Goal: Task Accomplishment & Management: Manage account settings

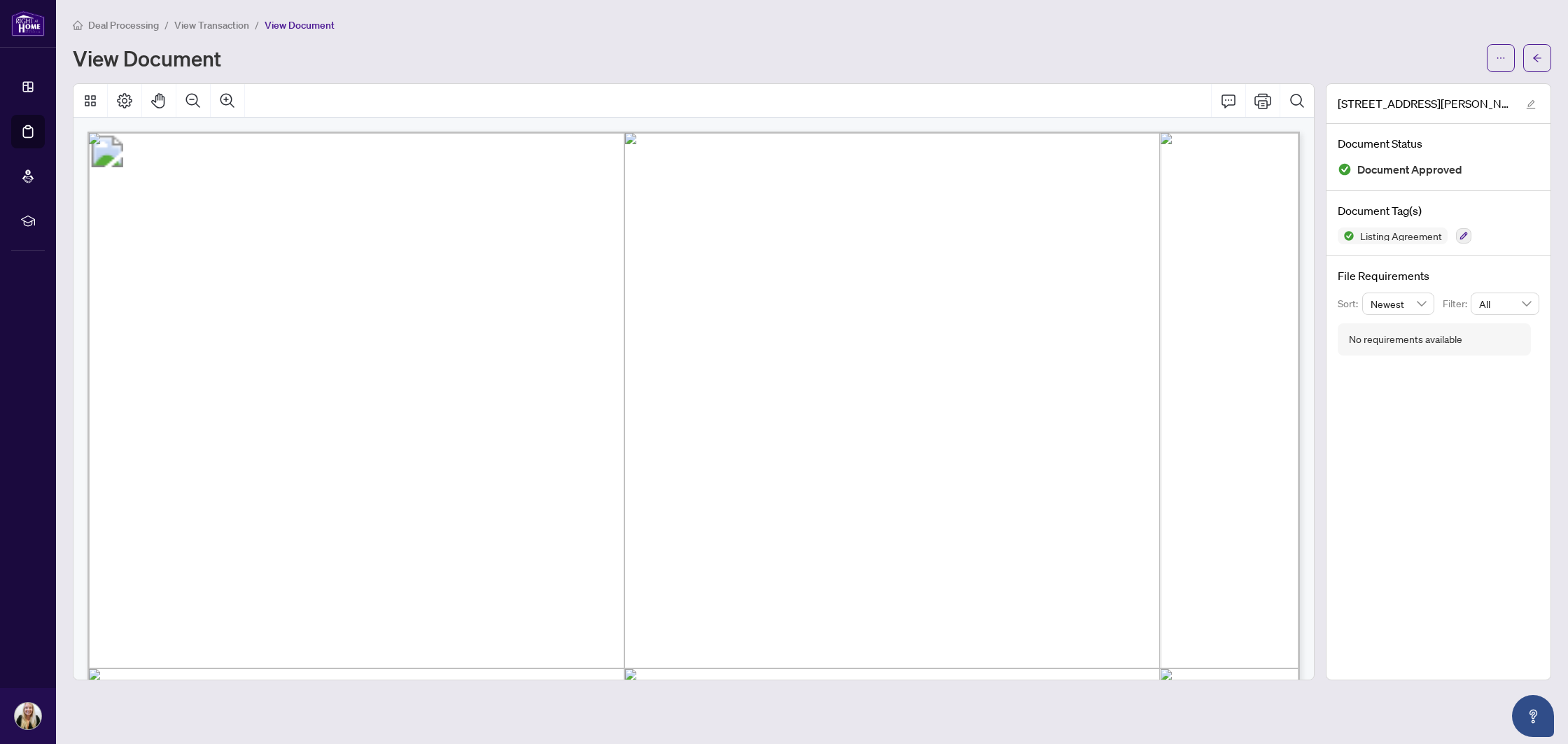
click at [1538, 62] on span "button" at bounding box center [1538, 57] width 10 height 22
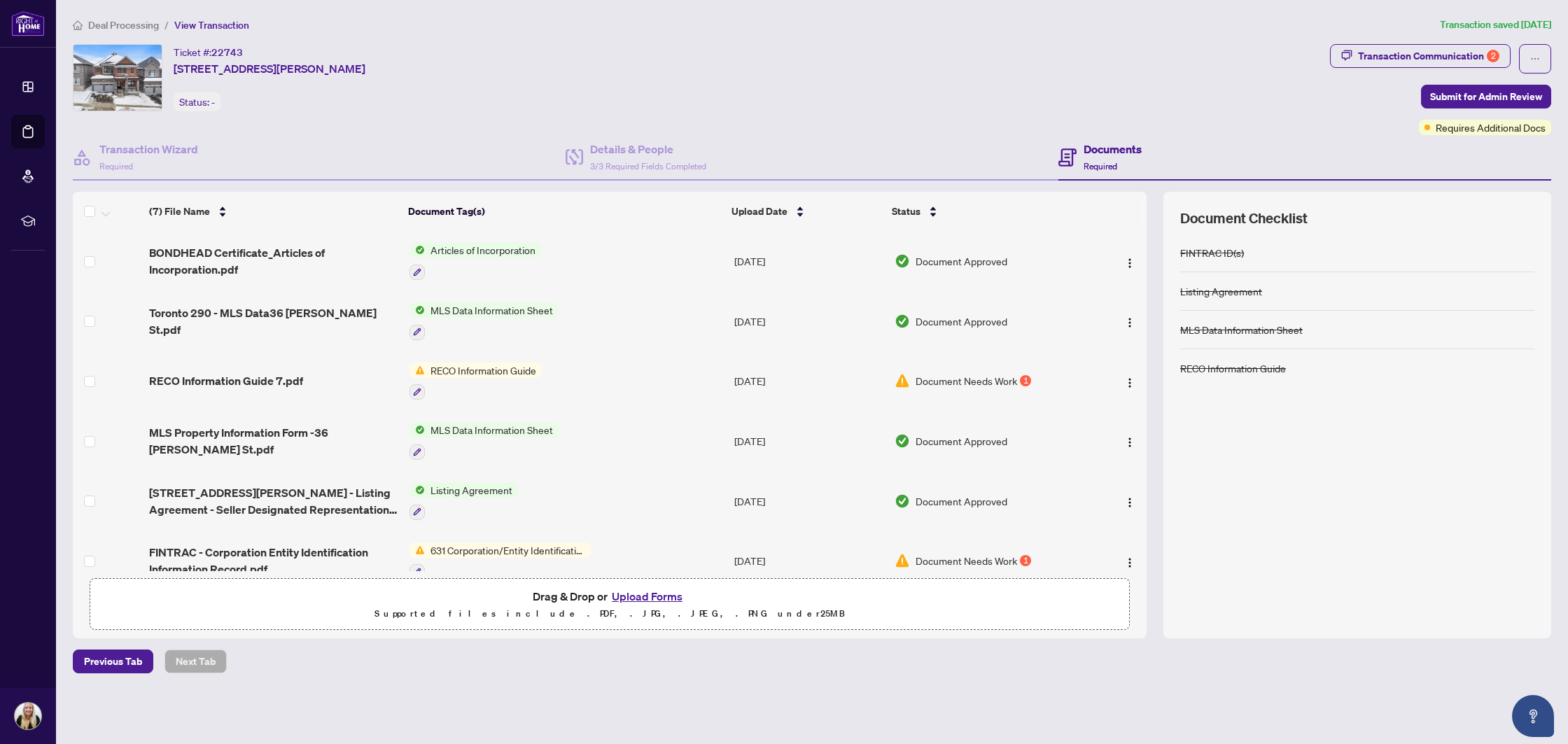
click at [647, 597] on button "Upload Forms" at bounding box center [647, 596] width 80 height 18
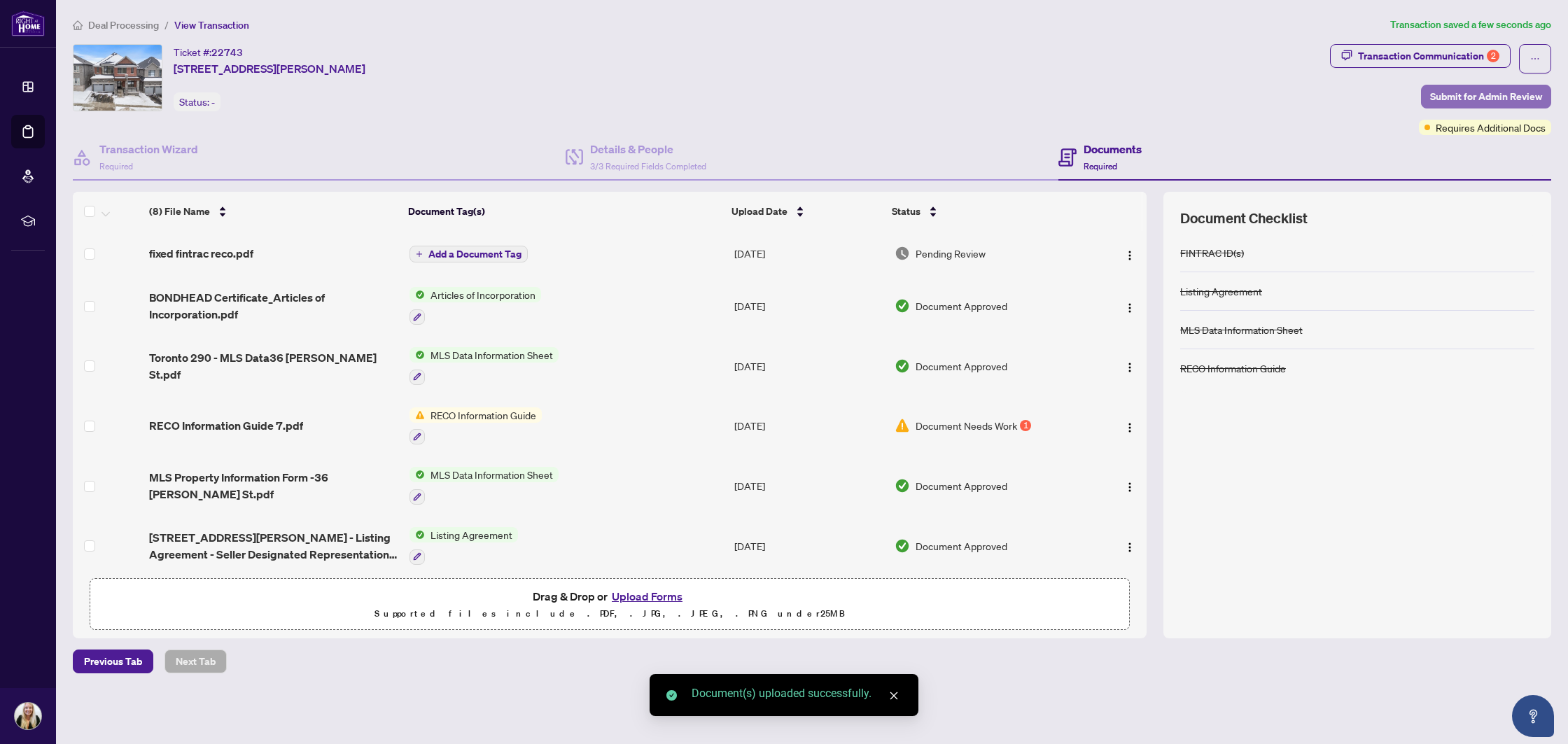
click at [1458, 98] on span "Submit for Admin Review" at bounding box center [1486, 96] width 112 height 22
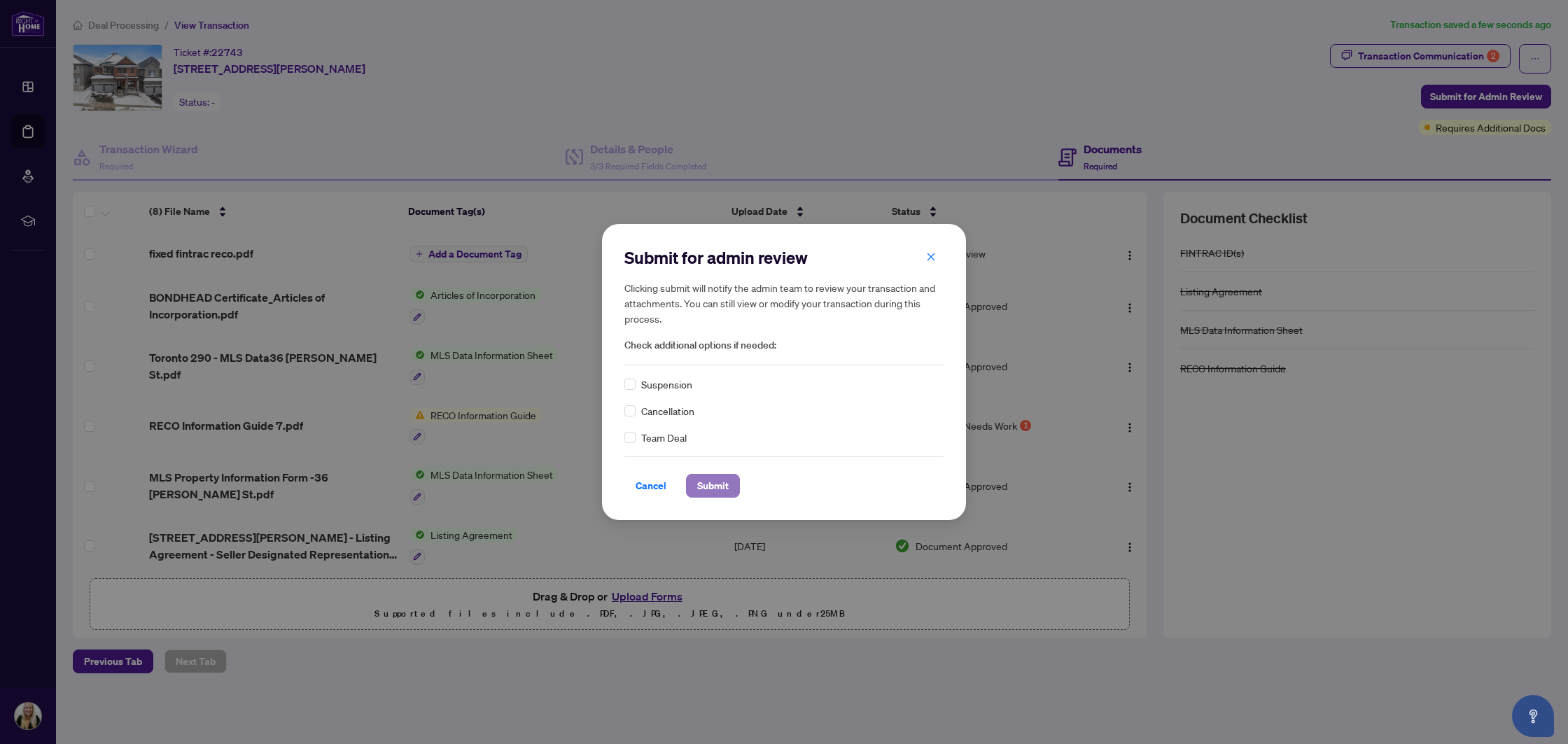
click at [706, 492] on span "Submit" at bounding box center [713, 485] width 31 height 22
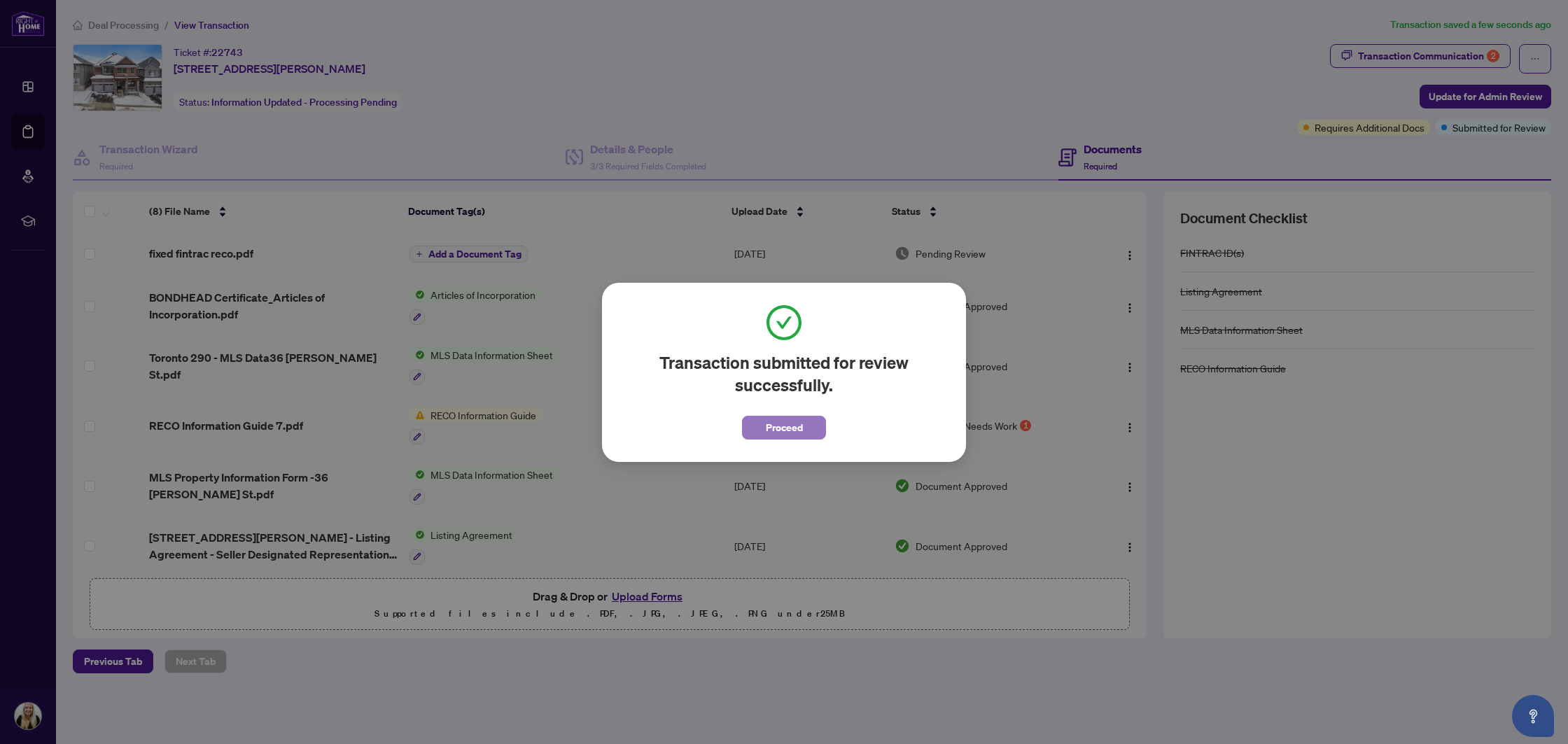
click at [751, 428] on button "Proceed" at bounding box center [784, 428] width 84 height 24
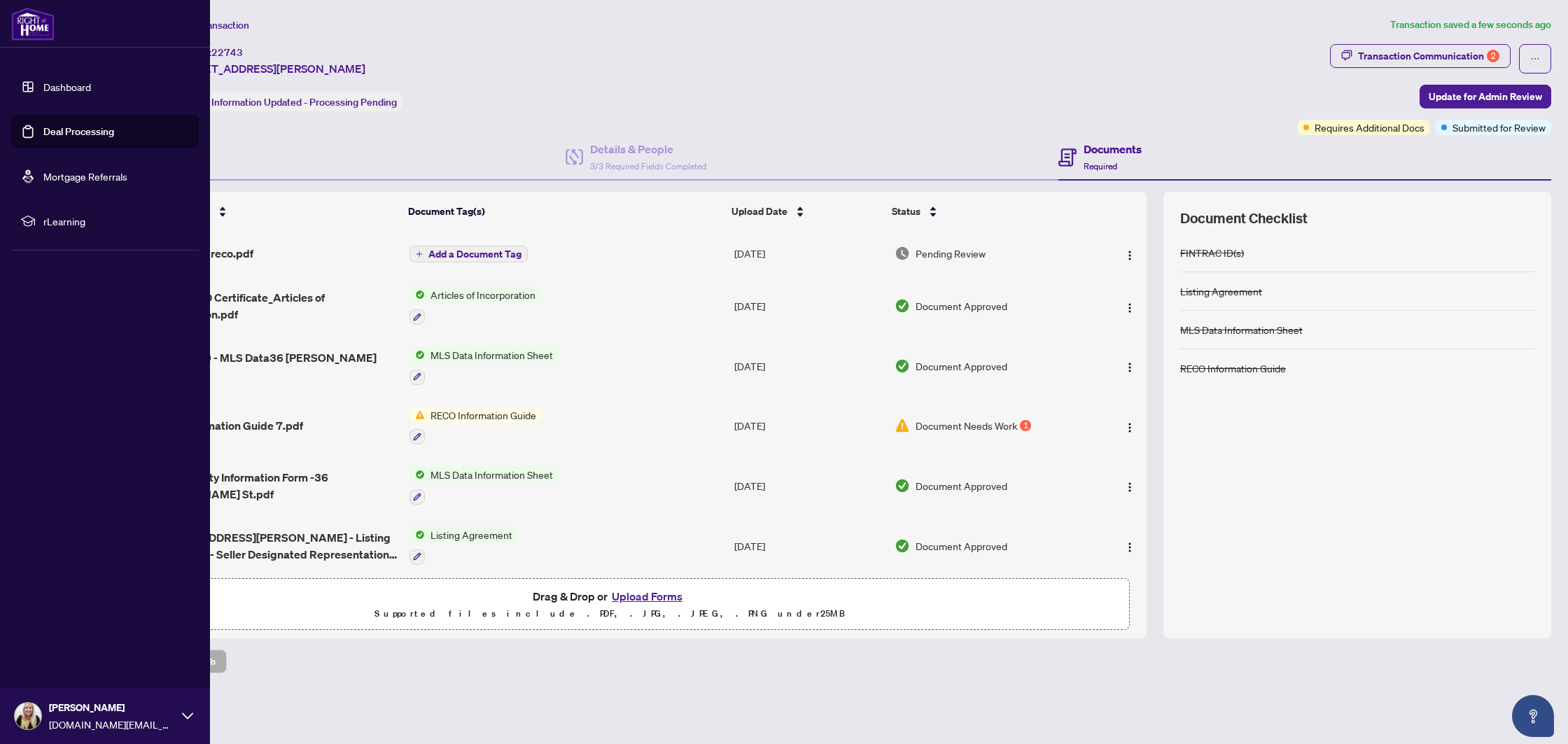
click at [72, 135] on link "Deal Processing" at bounding box center [79, 131] width 71 height 13
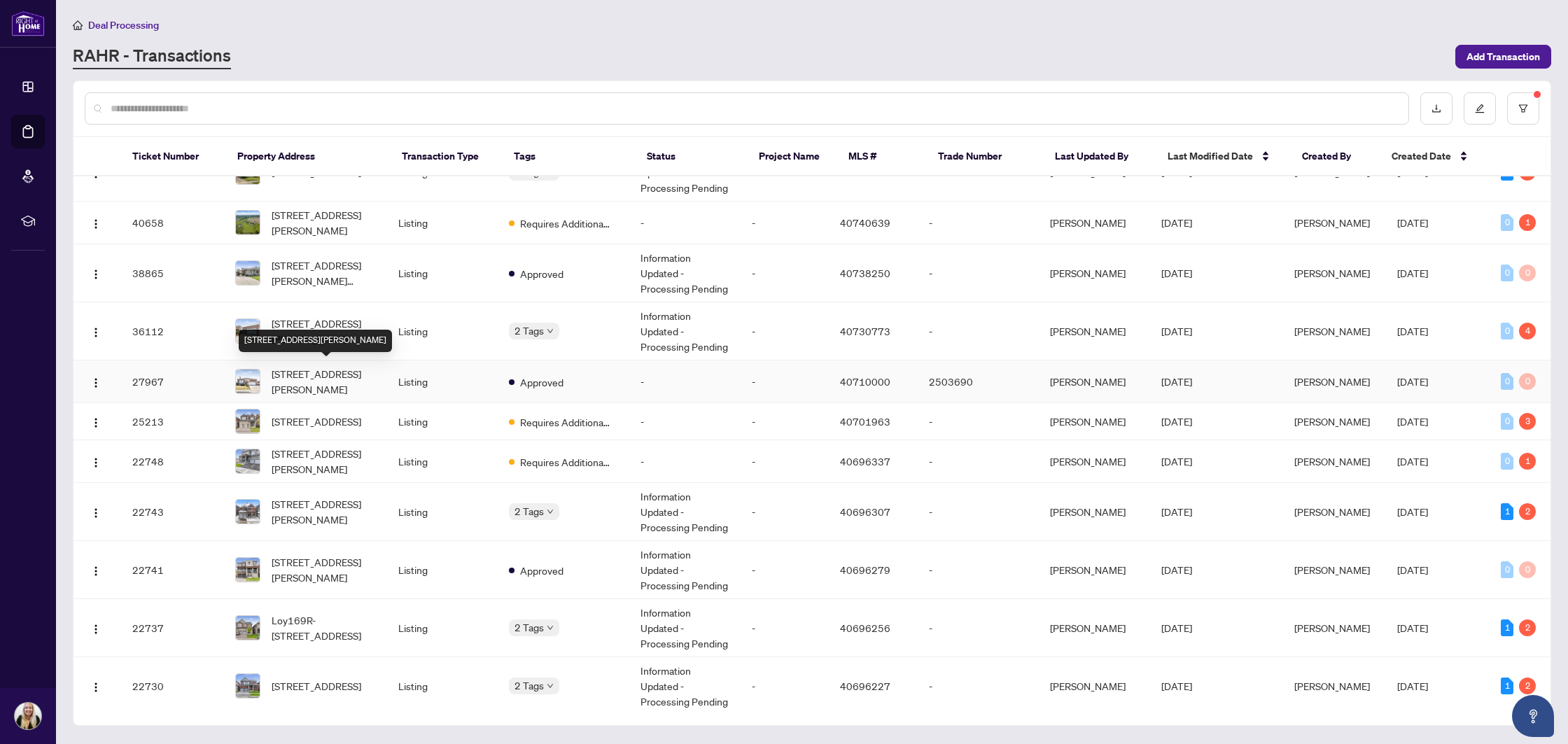
scroll to position [282, 0]
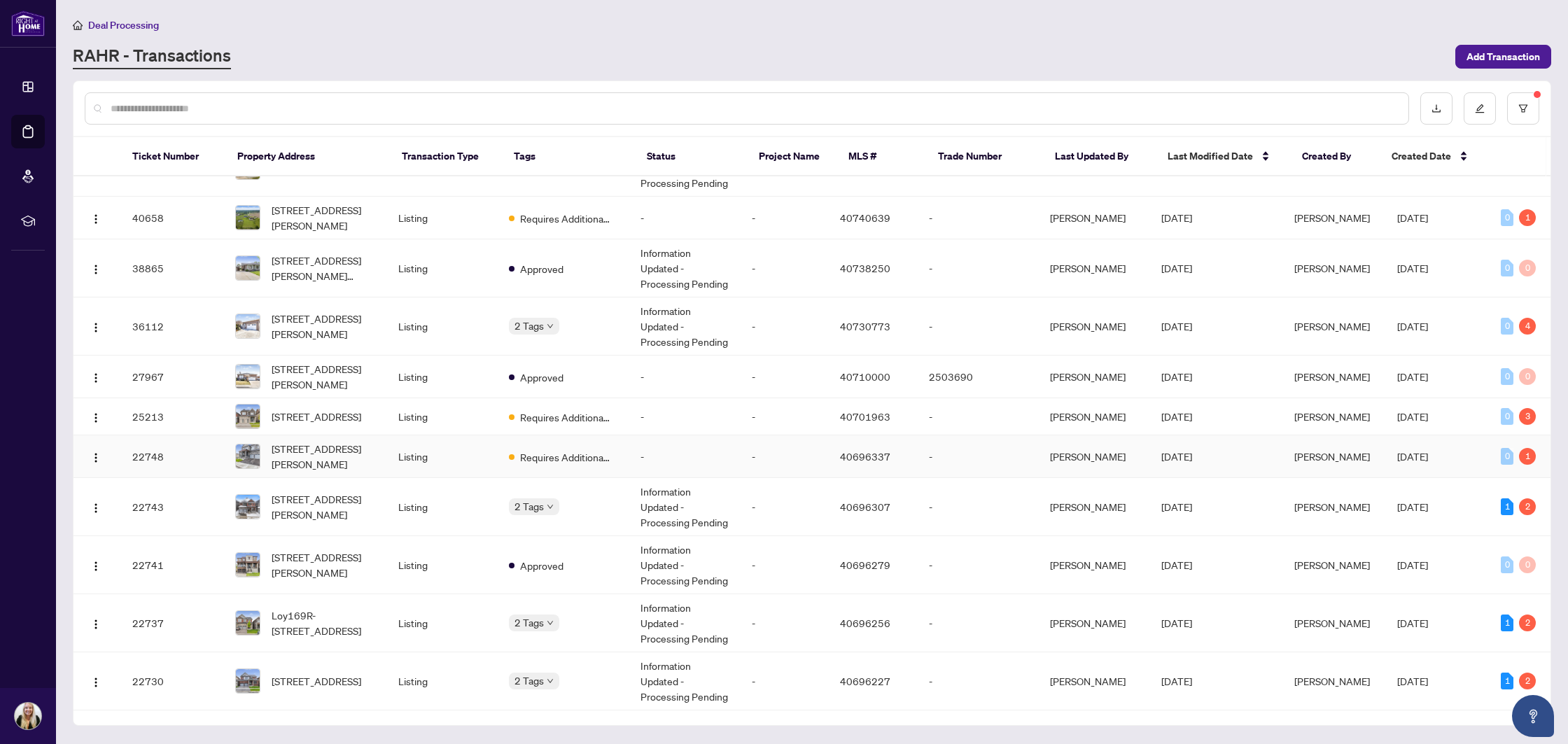
click at [666, 458] on td "-" at bounding box center [685, 457] width 111 height 43
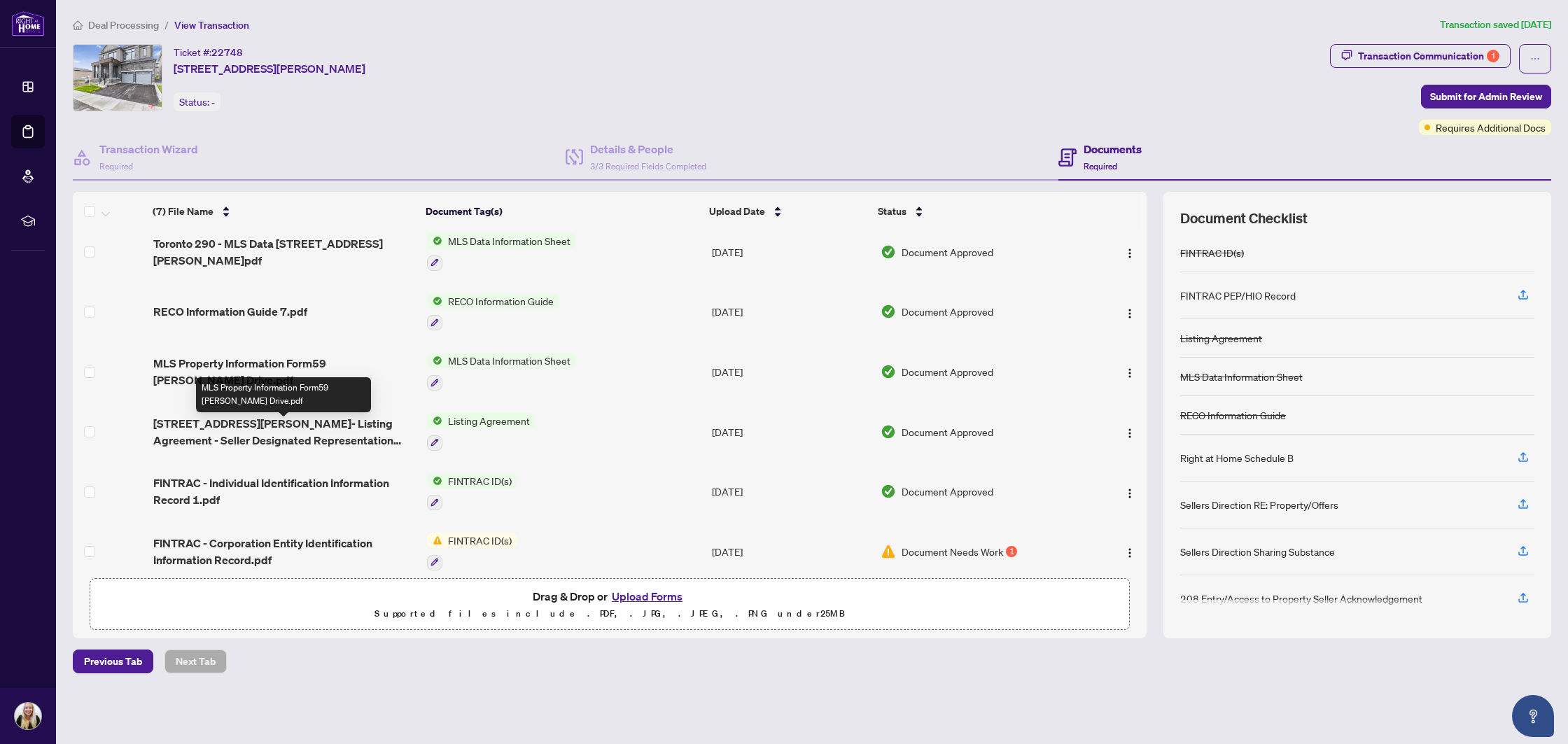
scroll to position [80, 0]
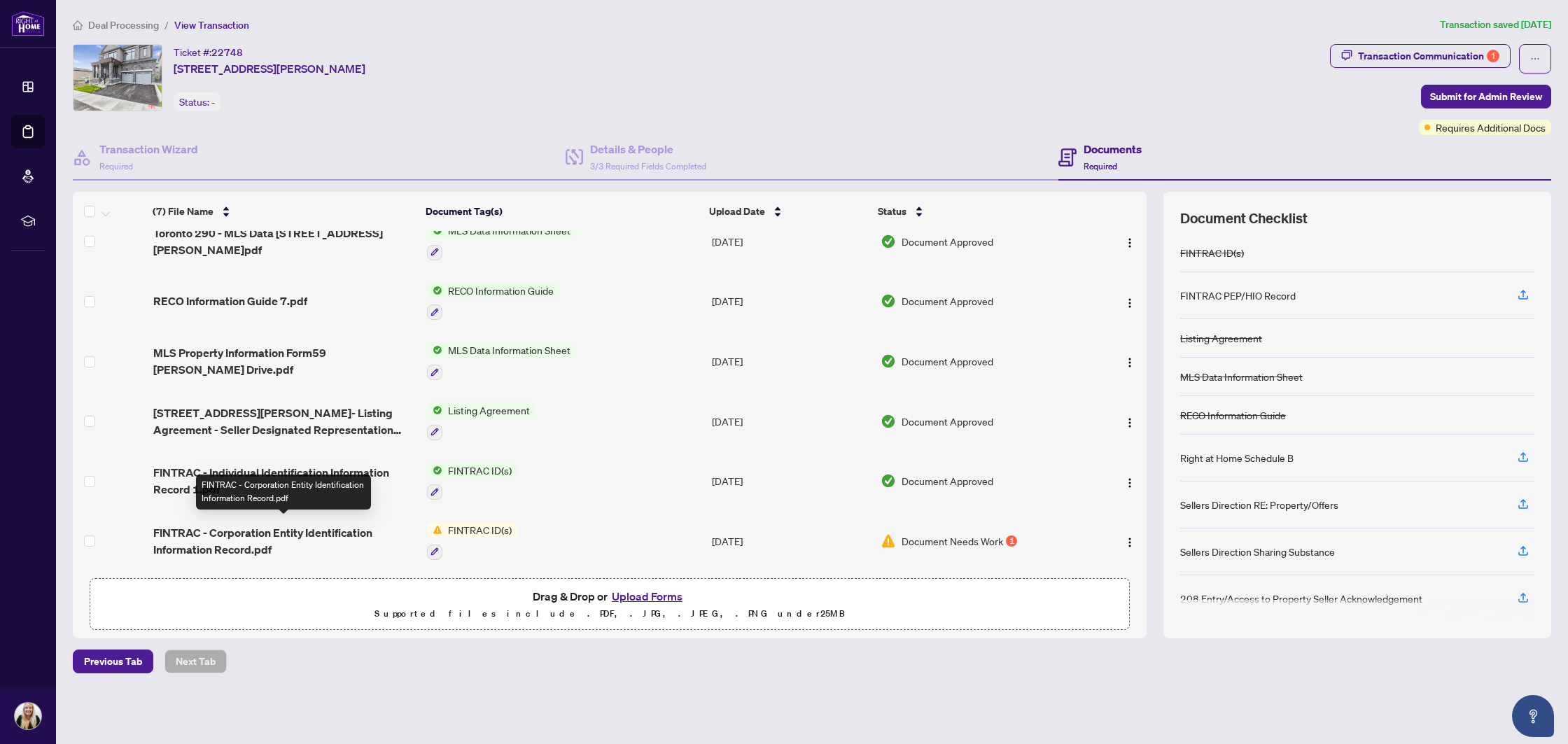
click at [238, 534] on span "FINTRAC - Corporation Entity Identification Information Record.pdf" at bounding box center [284, 540] width 263 height 34
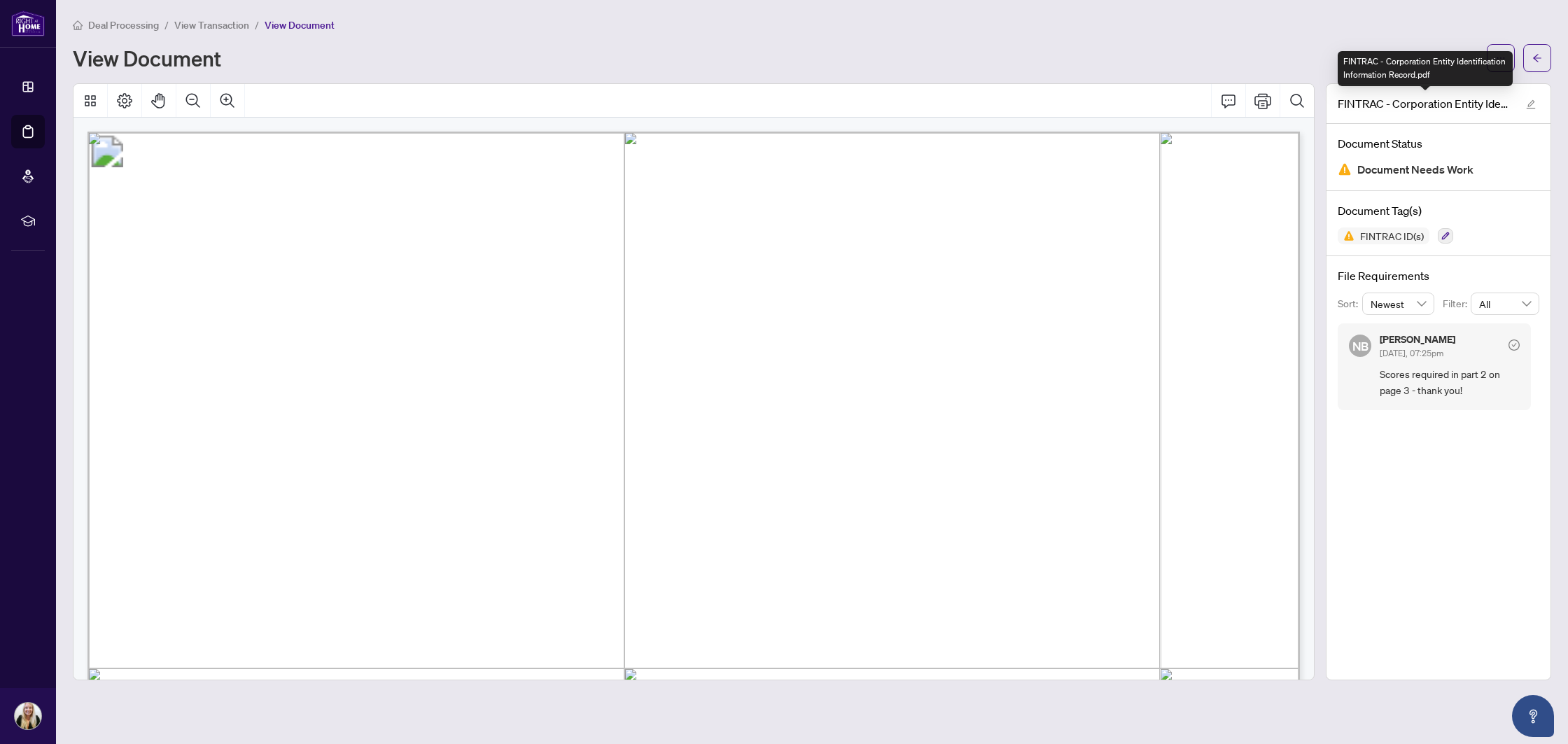
click at [1483, 61] on div "FINTRAC - Corporation Entity Identification Information Record.pdf" at bounding box center [1425, 69] width 175 height 35
click at [1493, 54] on div "FINTRAC - Corporation Entity Identification Information Record.pdf" at bounding box center [1425, 69] width 175 height 35
click at [1496, 48] on span "button" at bounding box center [1501, 57] width 10 height 22
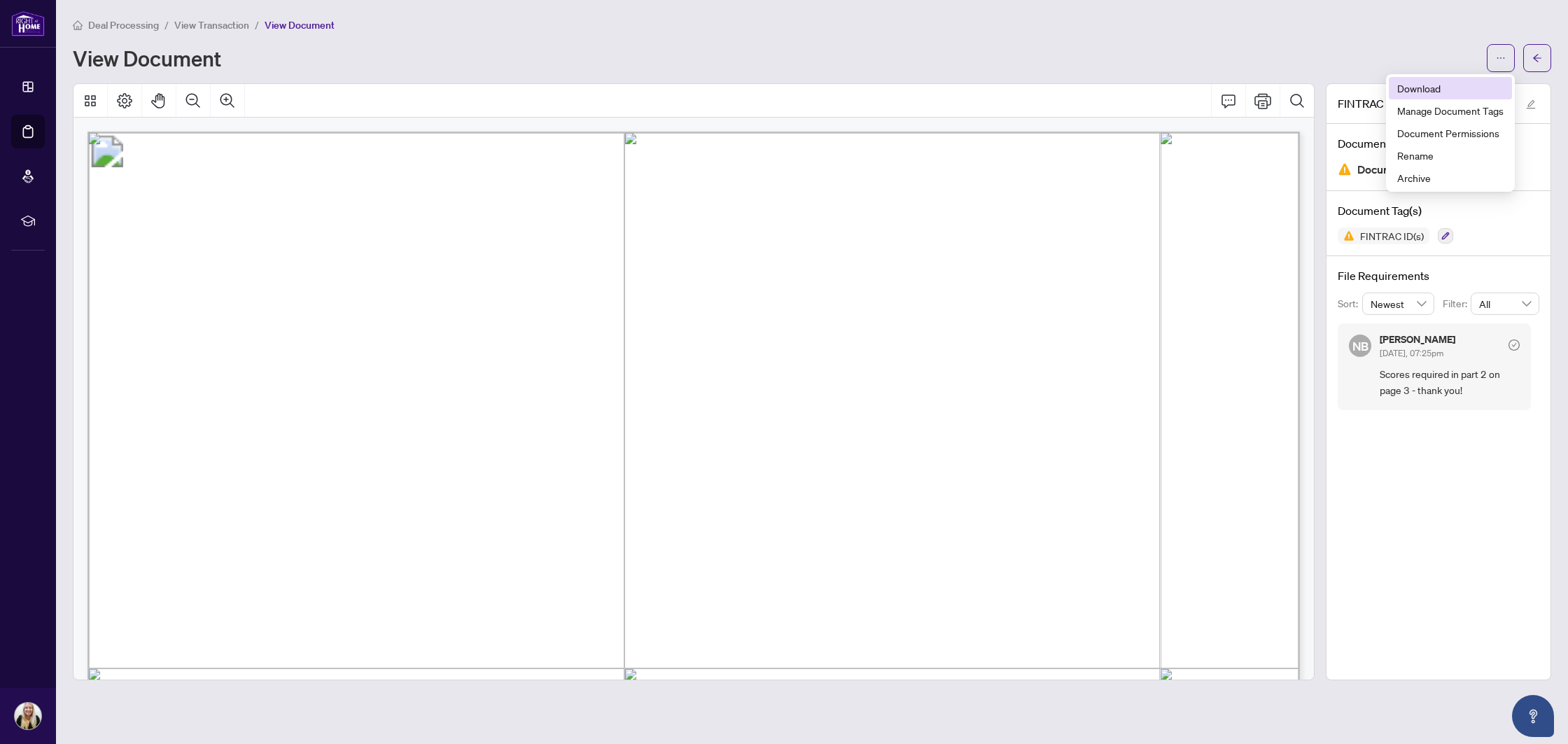
click at [1431, 91] on span "Download" at bounding box center [1451, 88] width 107 height 16
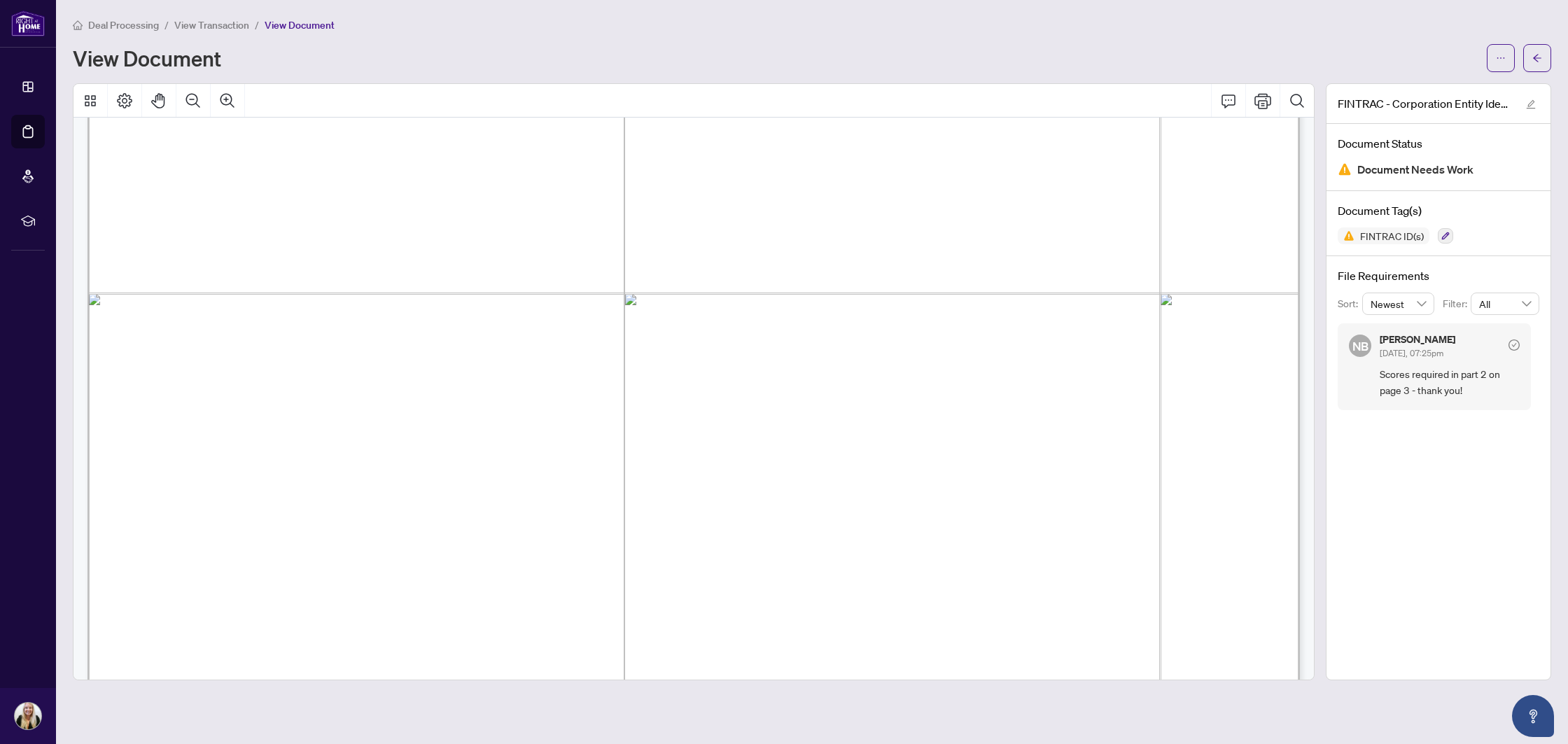
scroll to position [3704, 0]
click at [1535, 53] on icon "arrow-left" at bounding box center [1538, 58] width 10 height 10
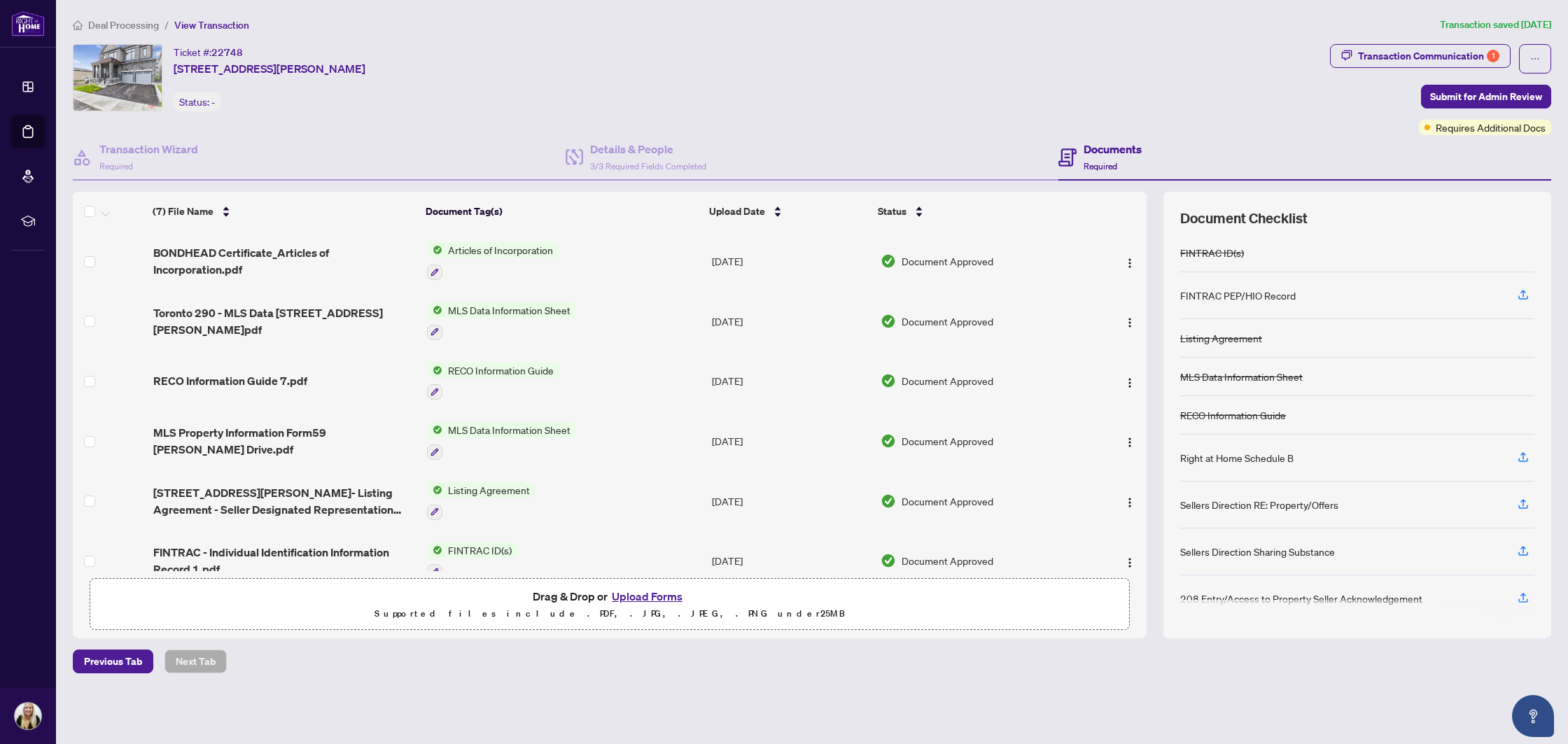
click at [624, 598] on button "Upload Forms" at bounding box center [647, 596] width 80 height 18
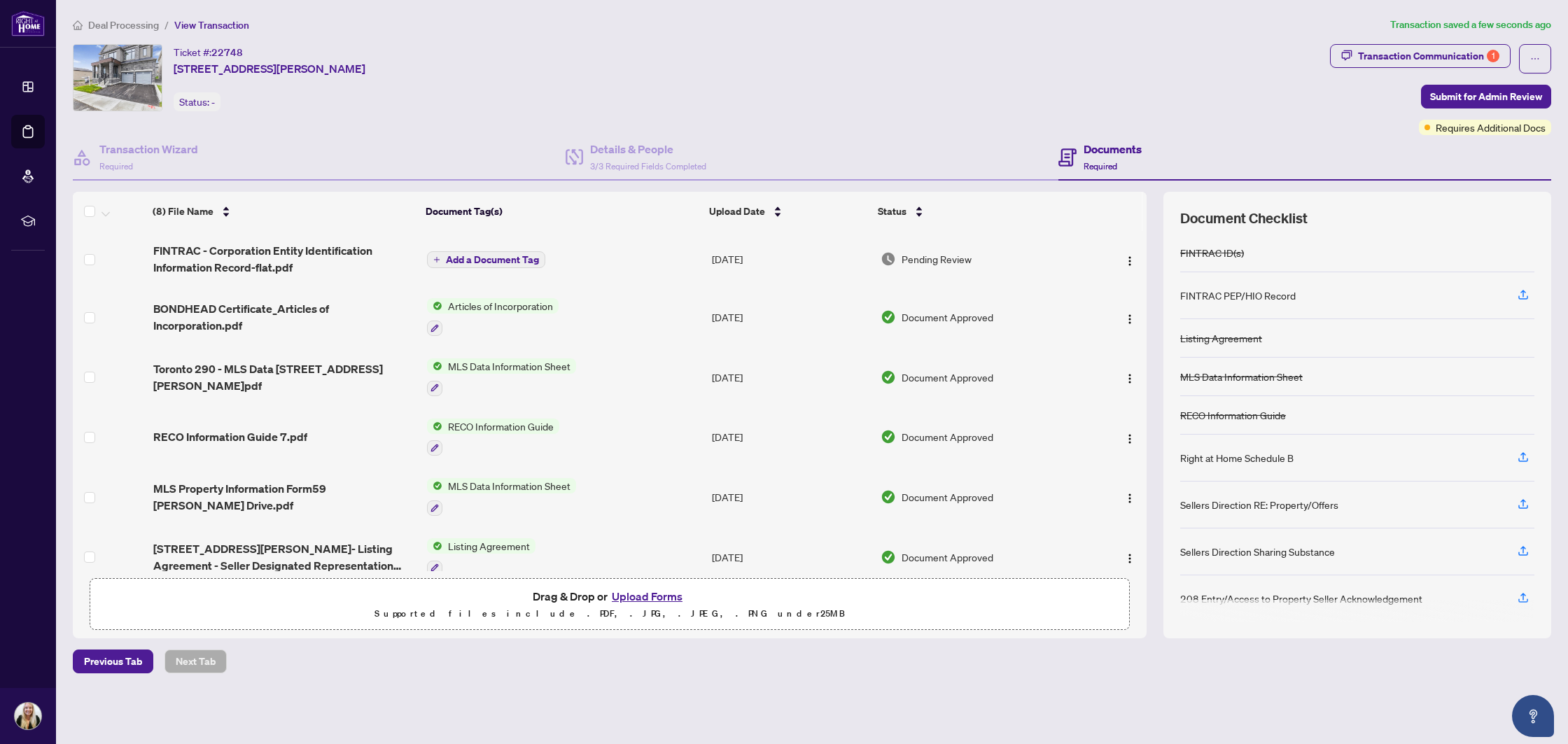
click at [476, 247] on td "Add a Document Tag" at bounding box center [564, 259] width 285 height 56
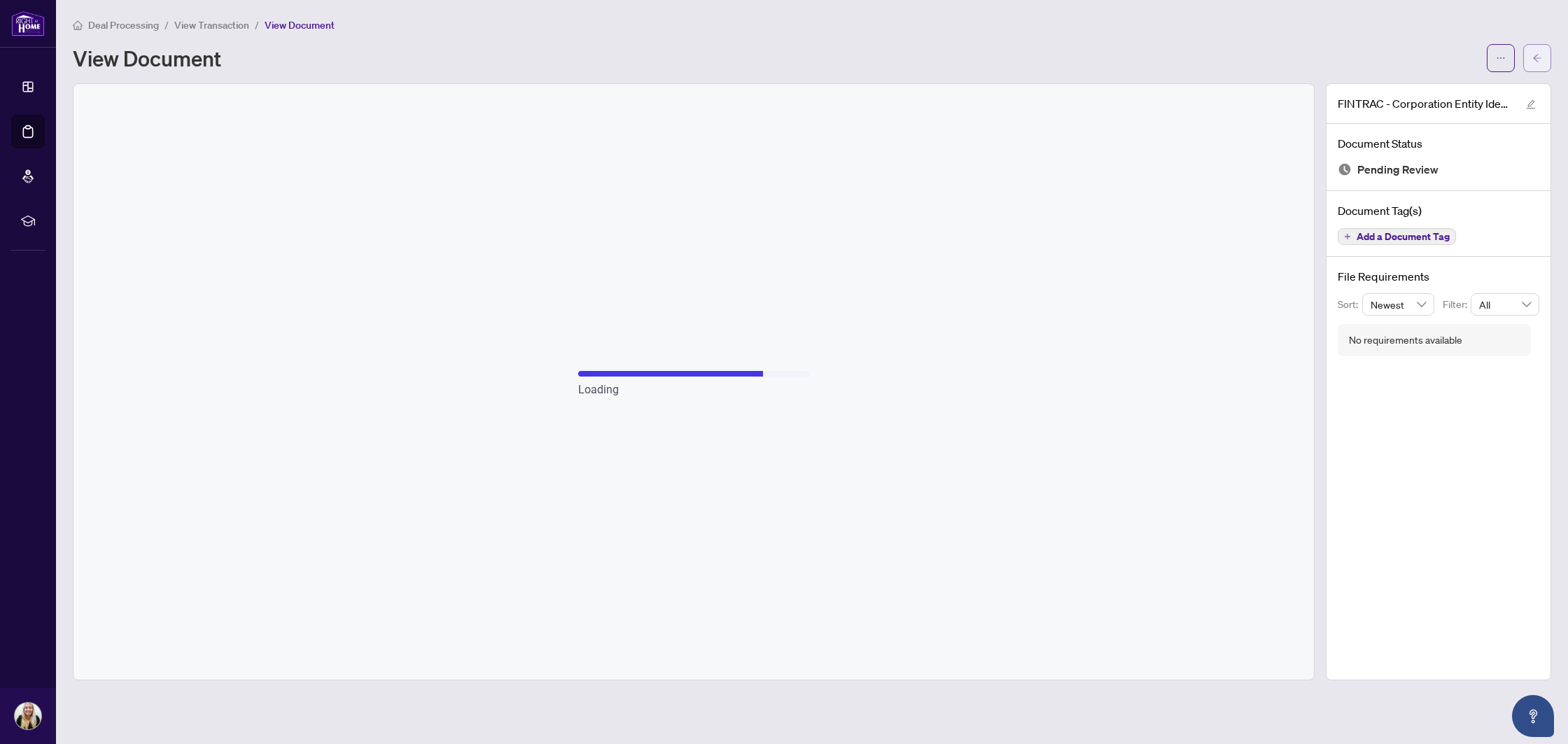
click at [1542, 54] on icon "arrow-left" at bounding box center [1538, 58] width 10 height 10
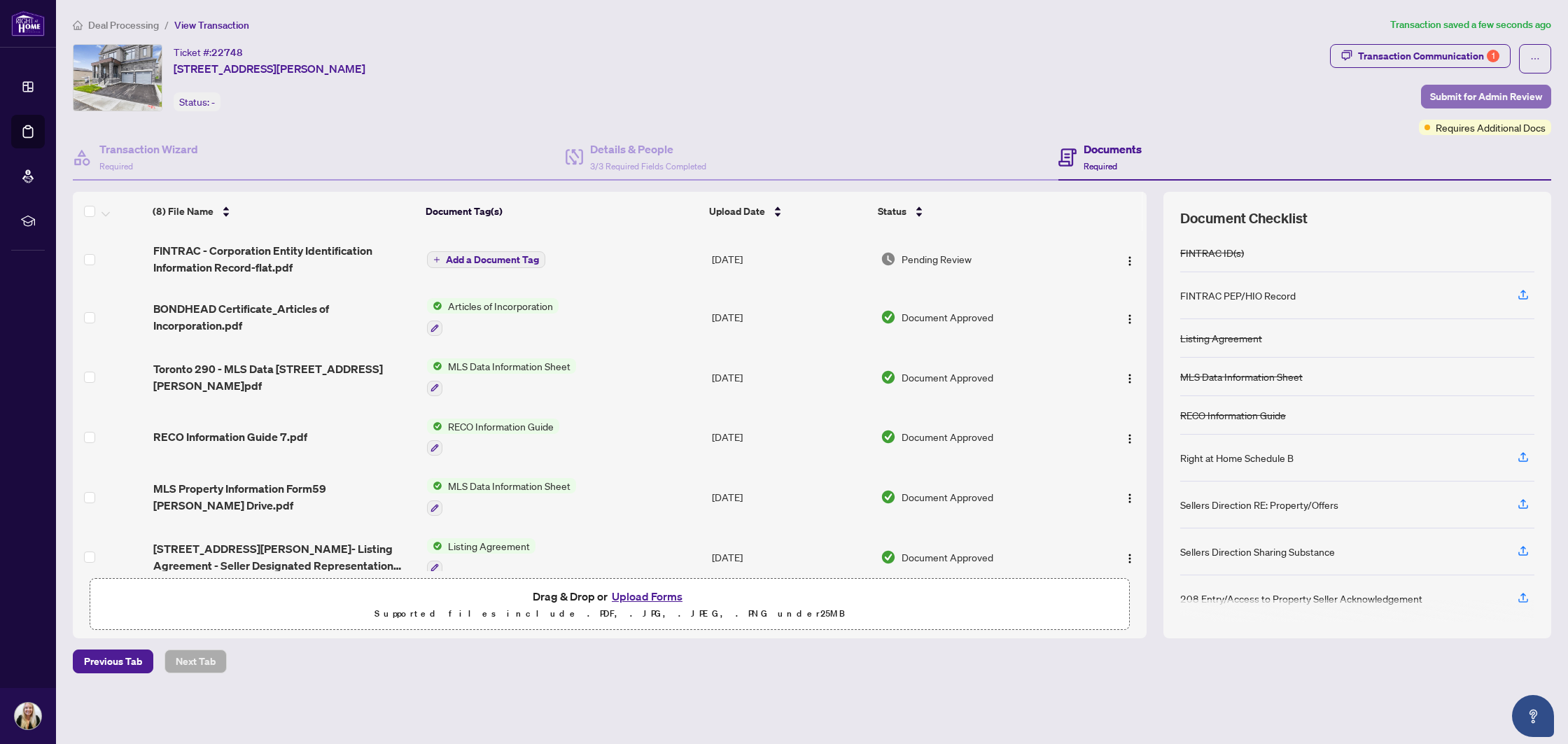
click at [1475, 102] on span "Submit for Admin Review" at bounding box center [1486, 96] width 112 height 22
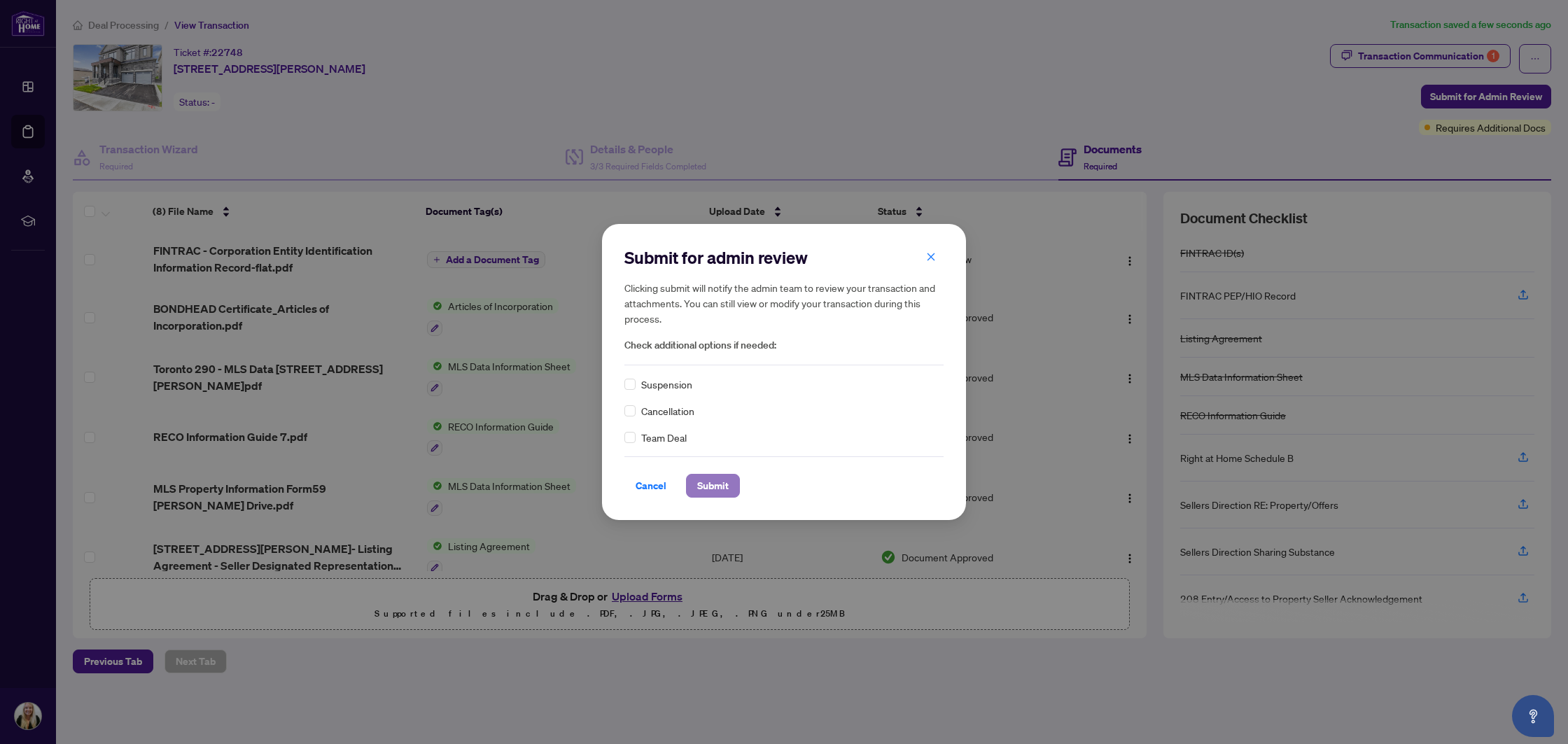
click at [720, 486] on span "Submit" at bounding box center [713, 485] width 31 height 22
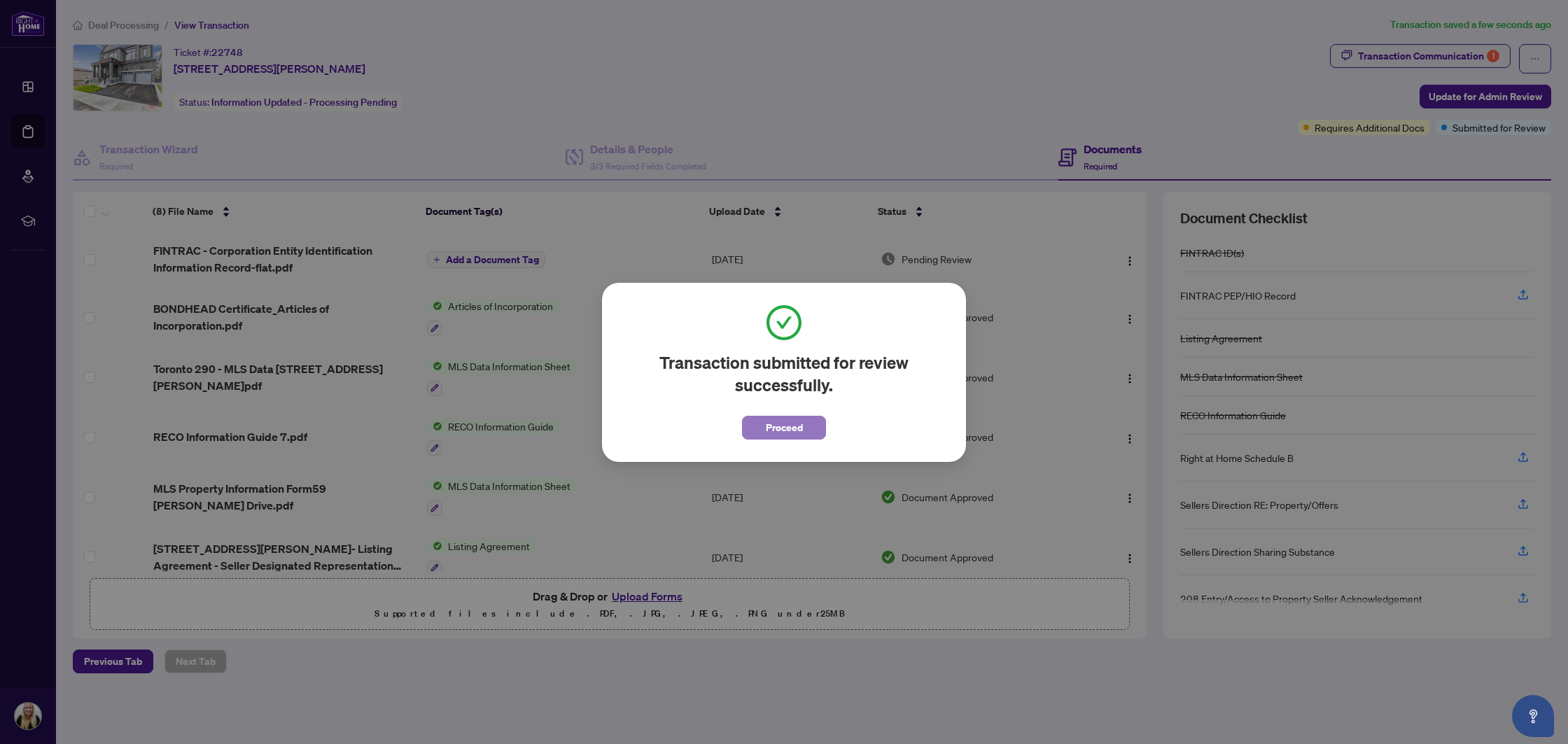
click at [761, 431] on button "Proceed" at bounding box center [784, 428] width 84 height 24
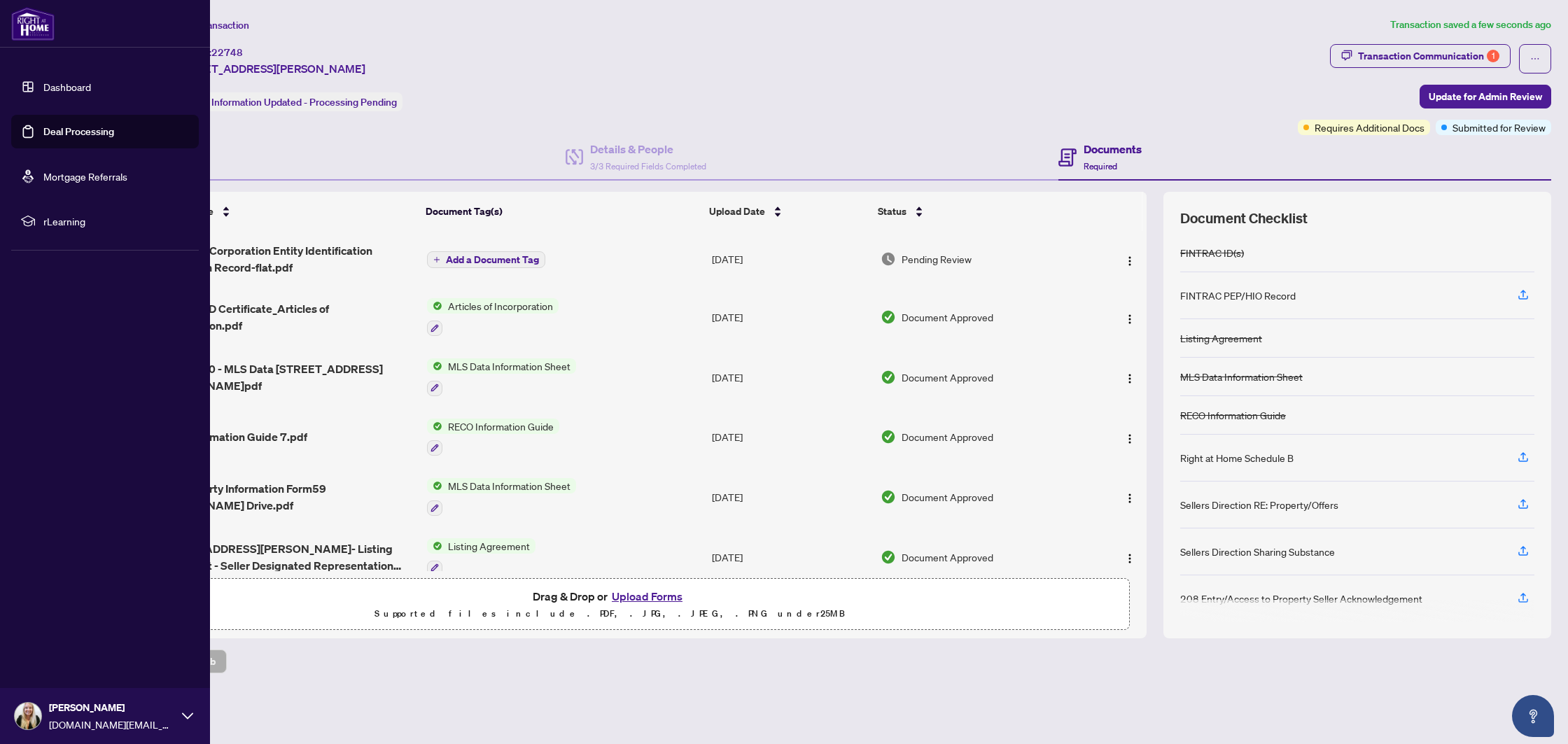
click at [69, 127] on link "Deal Processing" at bounding box center [79, 131] width 71 height 13
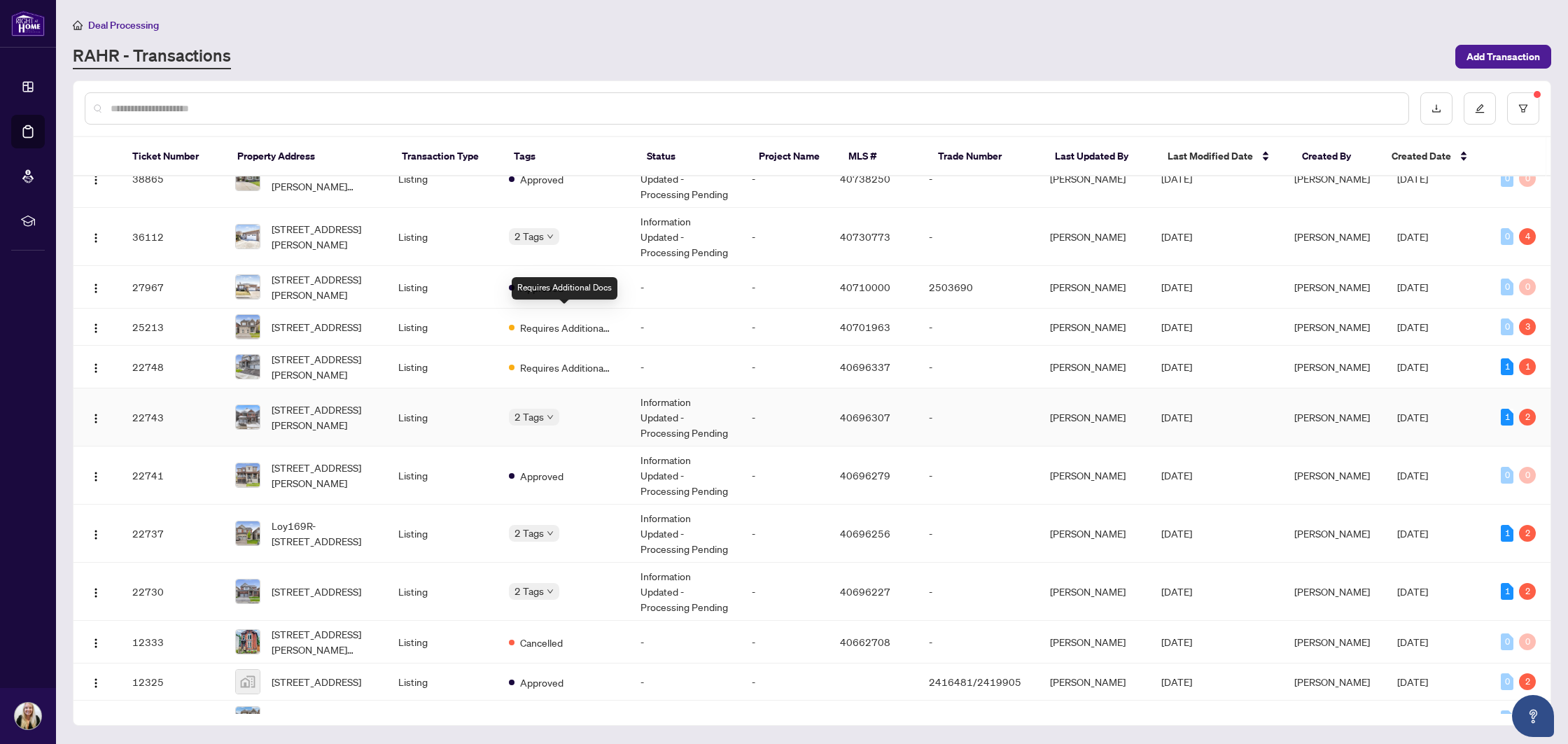
scroll to position [454, 0]
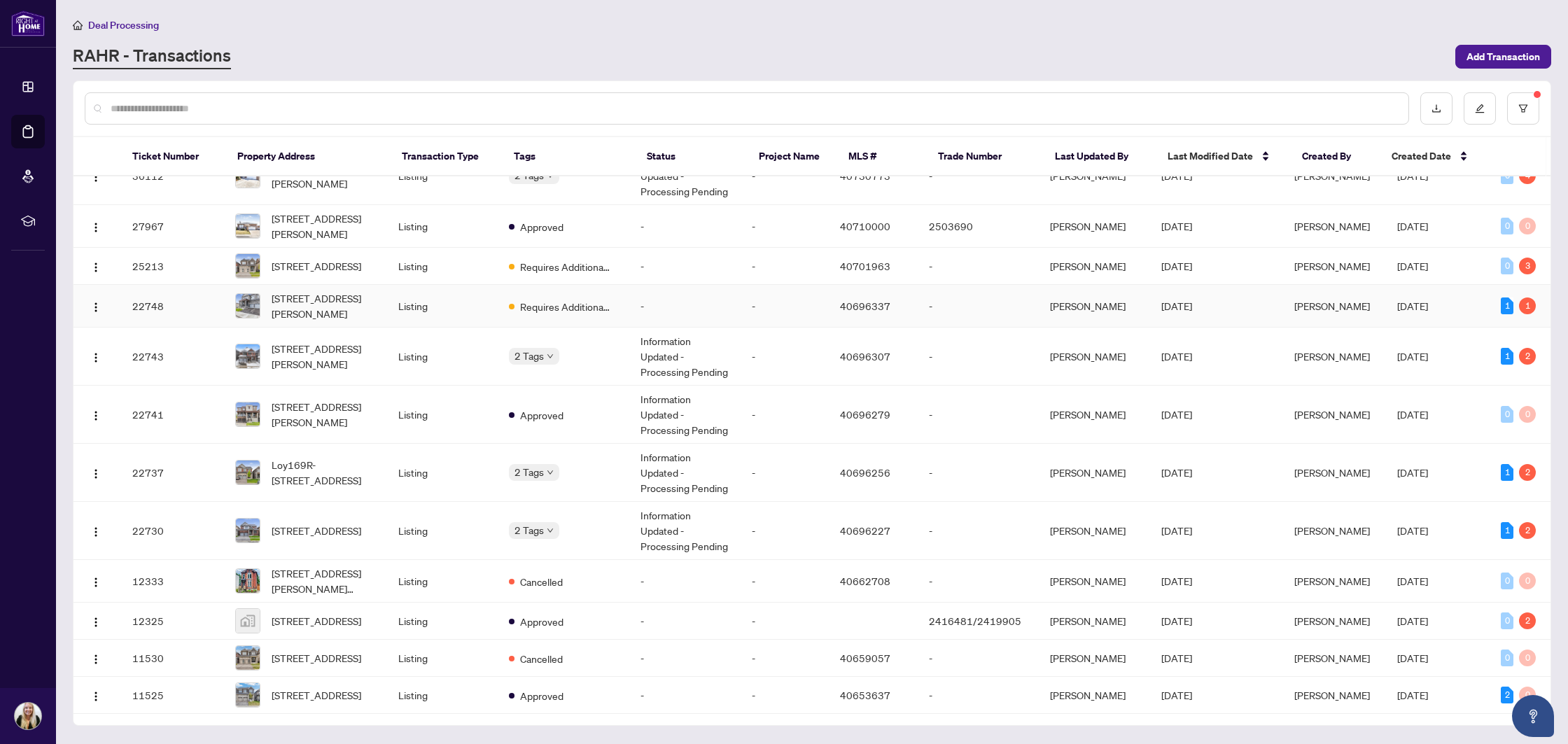
click at [692, 285] on td "-" at bounding box center [685, 307] width 111 height 43
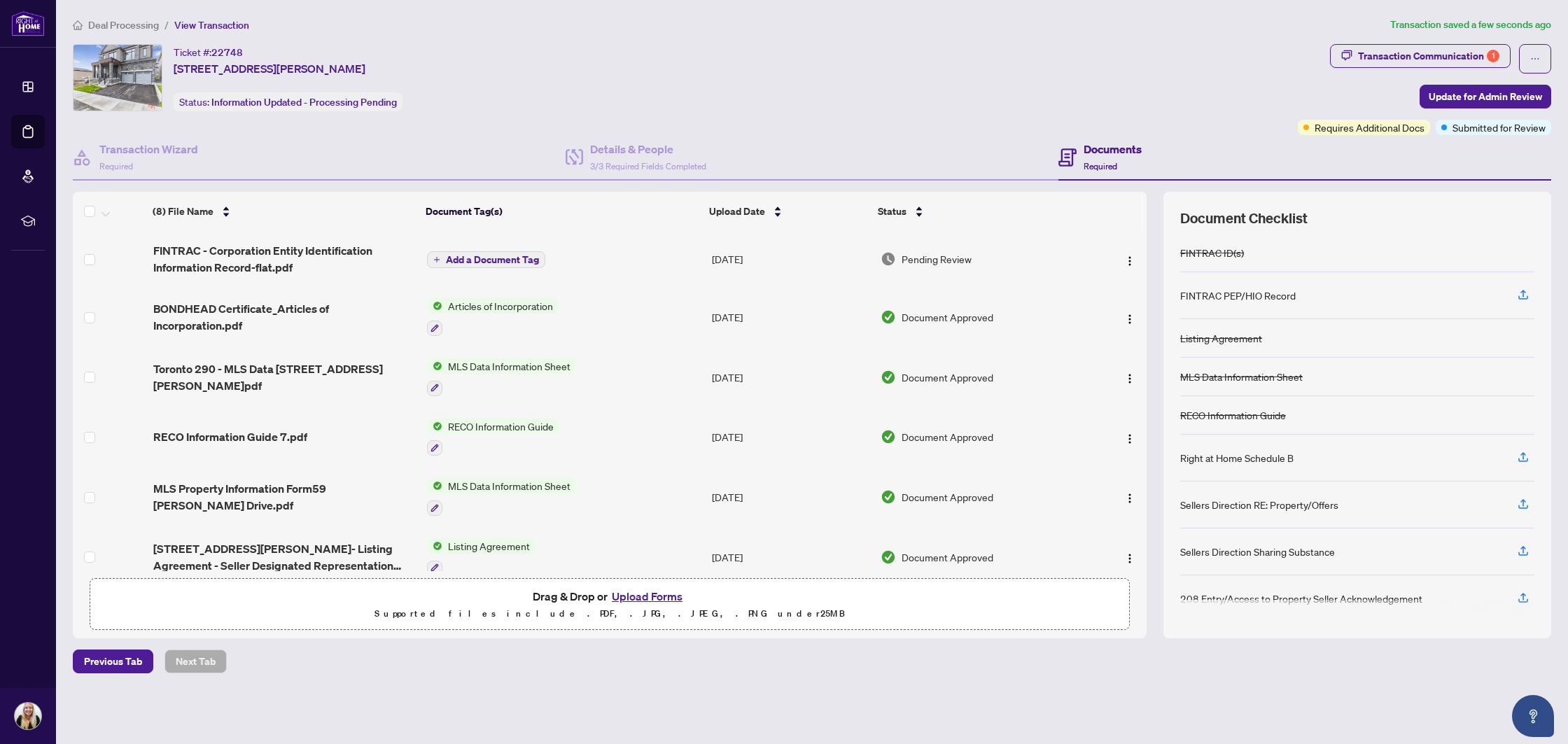
scroll to position [136, 0]
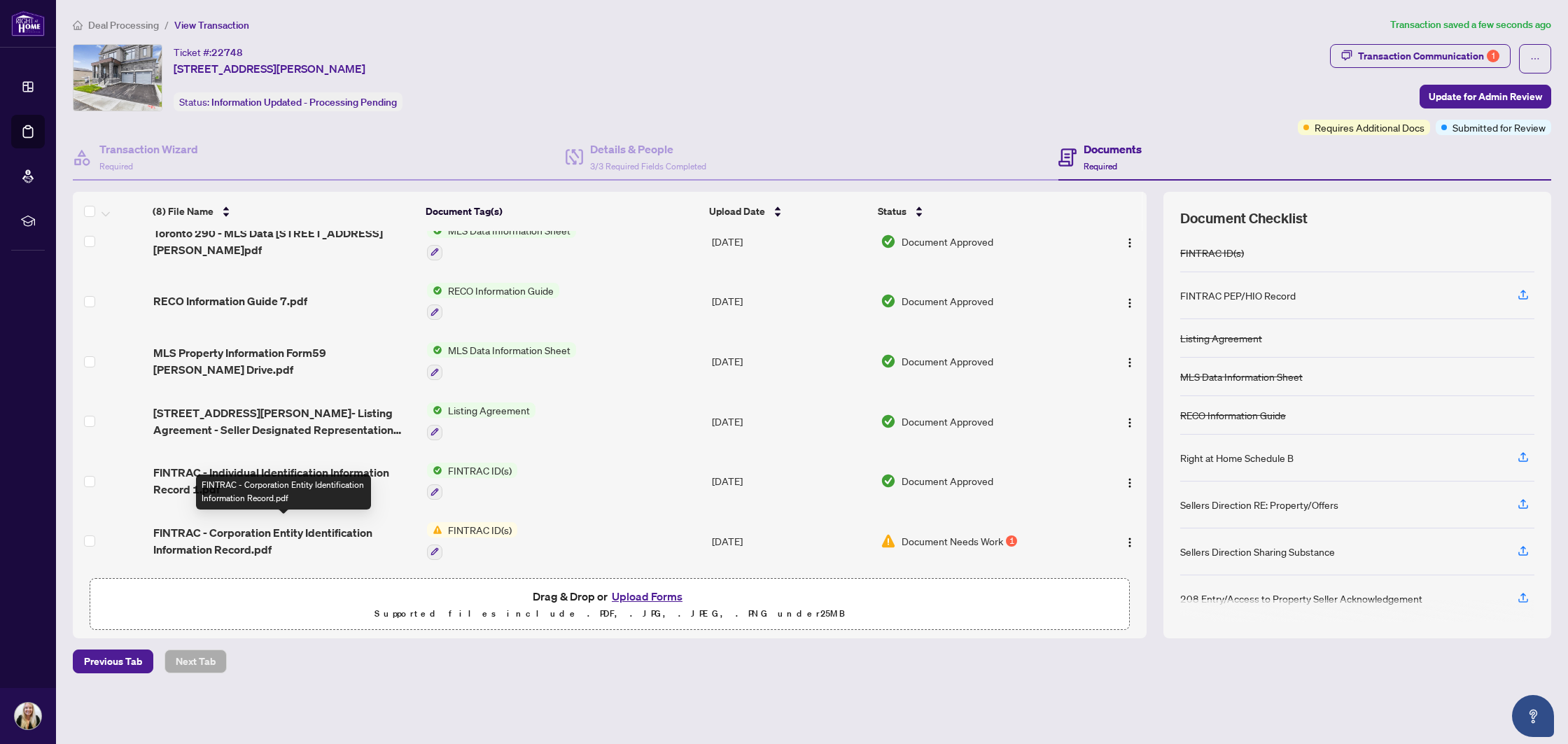
click at [226, 534] on span "FINTRAC - Corporation Entity Identification Information Record.pdf" at bounding box center [284, 540] width 263 height 34
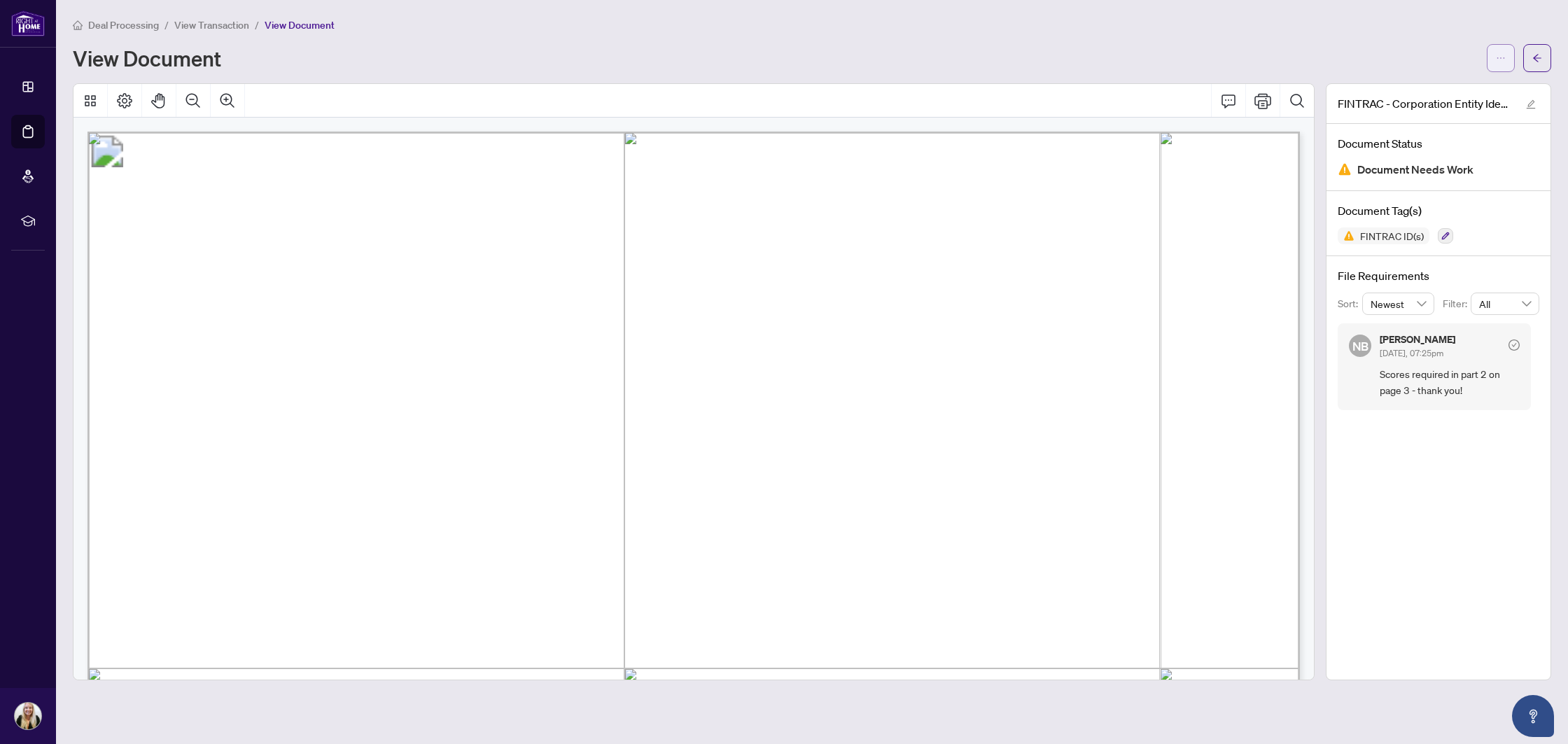
click at [1500, 66] on span "button" at bounding box center [1501, 57] width 10 height 22
click at [1450, 88] on span "Download" at bounding box center [1451, 88] width 107 height 16
click at [1543, 62] on div "Please wait while we download your file(s)... Do not close or refresh the brows…" at bounding box center [784, 372] width 1568 height 744
click at [1540, 56] on icon "arrow-left" at bounding box center [1538, 58] width 10 height 10
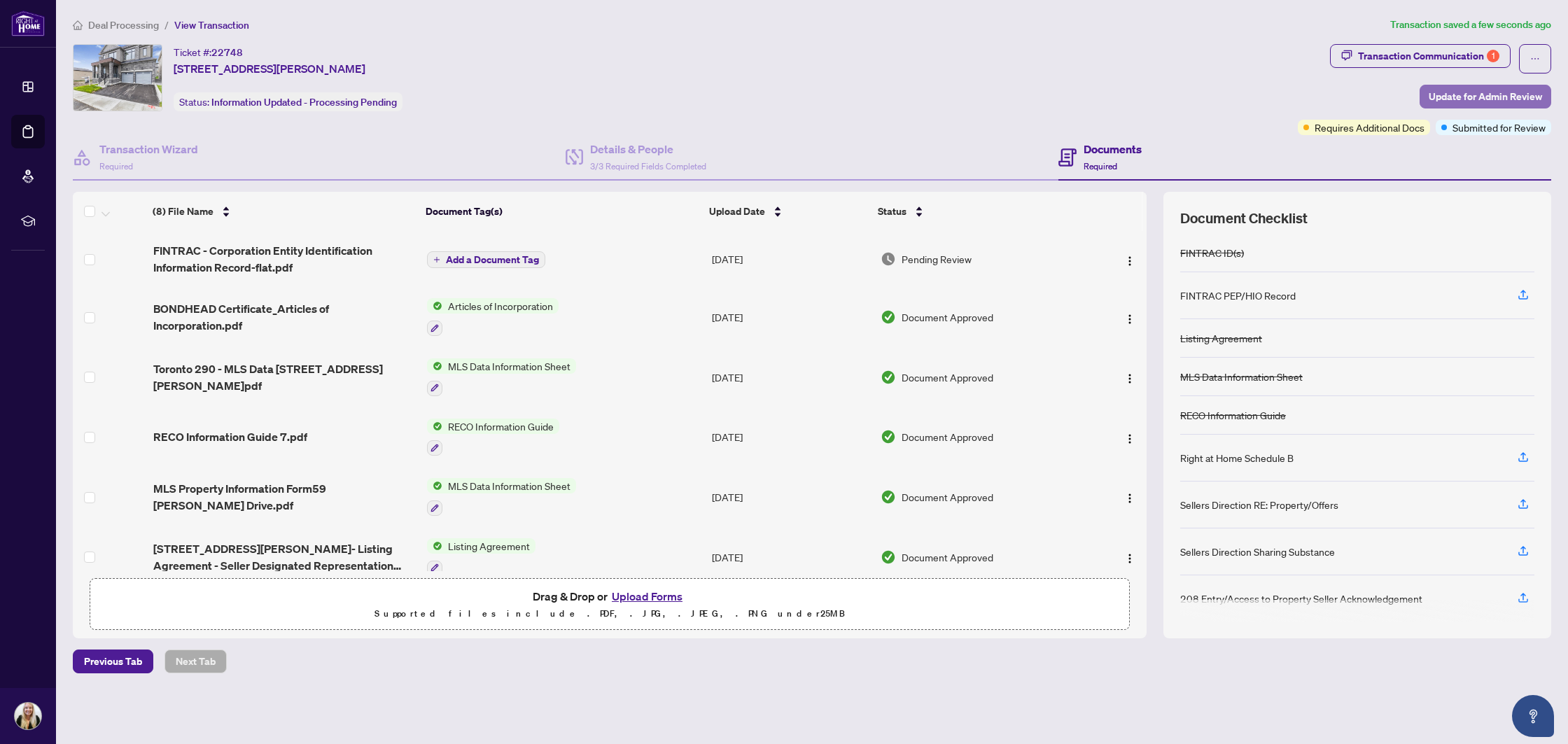
click at [1457, 95] on span "Update for Admin Review" at bounding box center [1486, 96] width 114 height 22
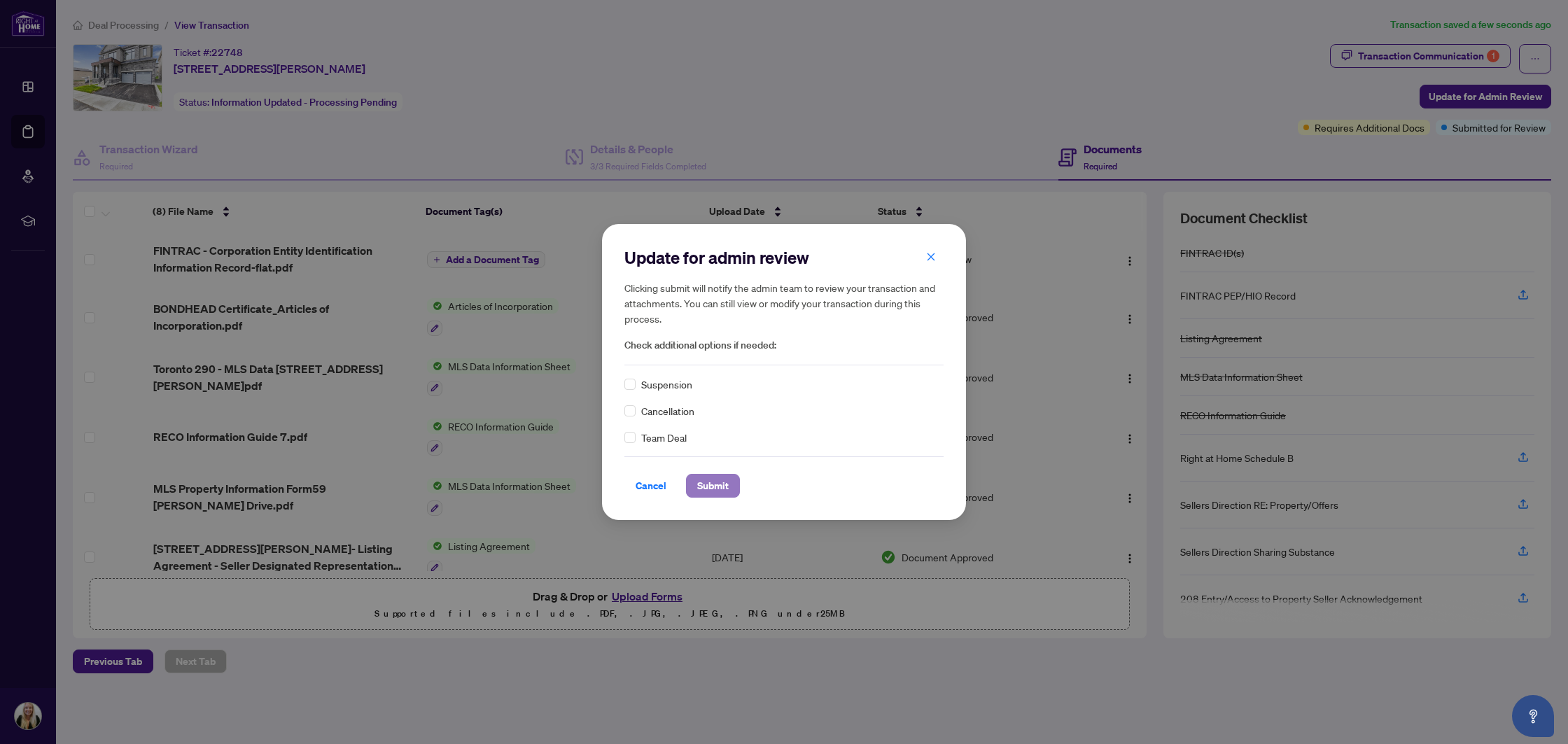
click at [714, 483] on span "Submit" at bounding box center [713, 485] width 31 height 22
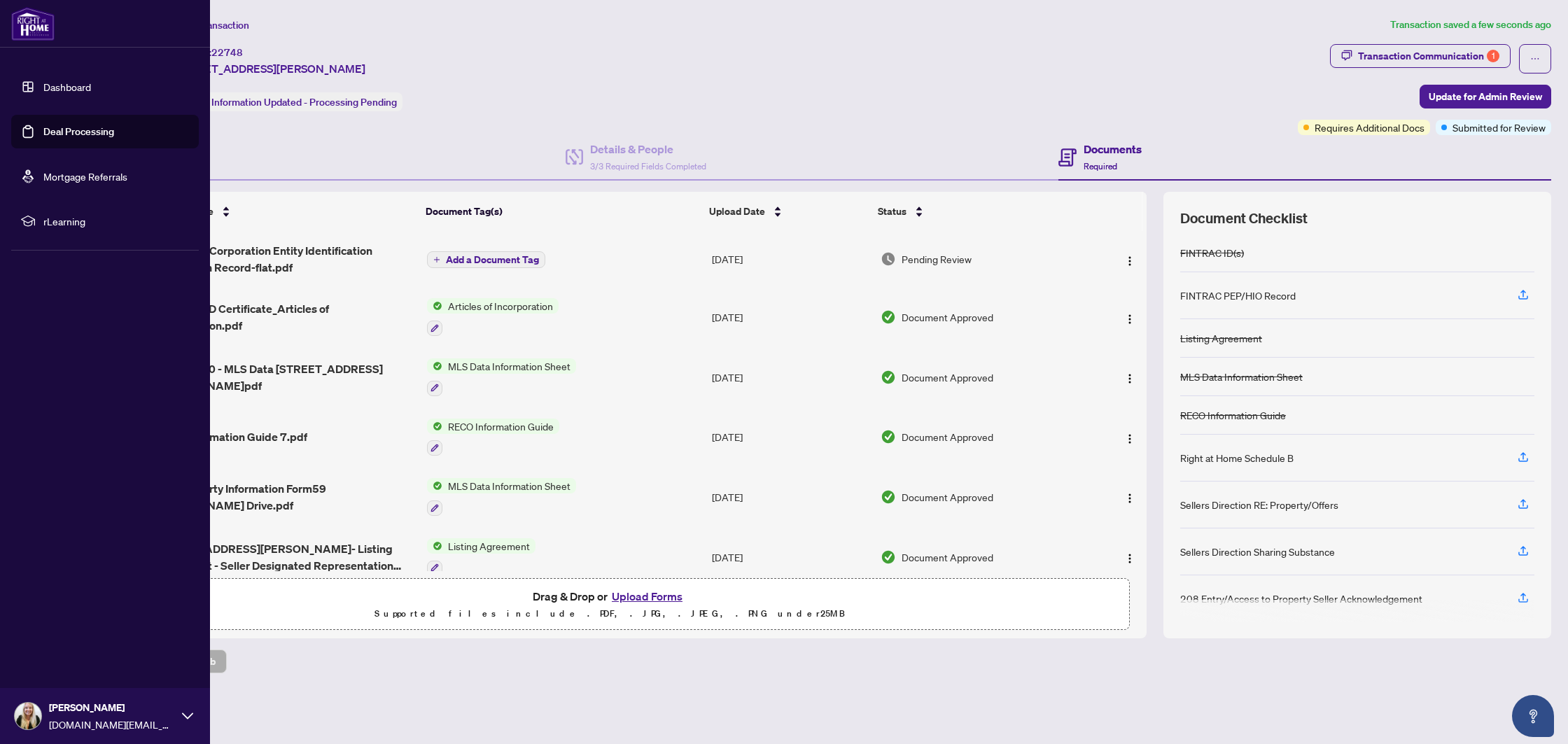
click at [35, 129] on body "Dashboard Deal Processing Mortgage Referrals rLearning [PERSON_NAME] [DOMAIN_NA…" at bounding box center [784, 372] width 1568 height 744
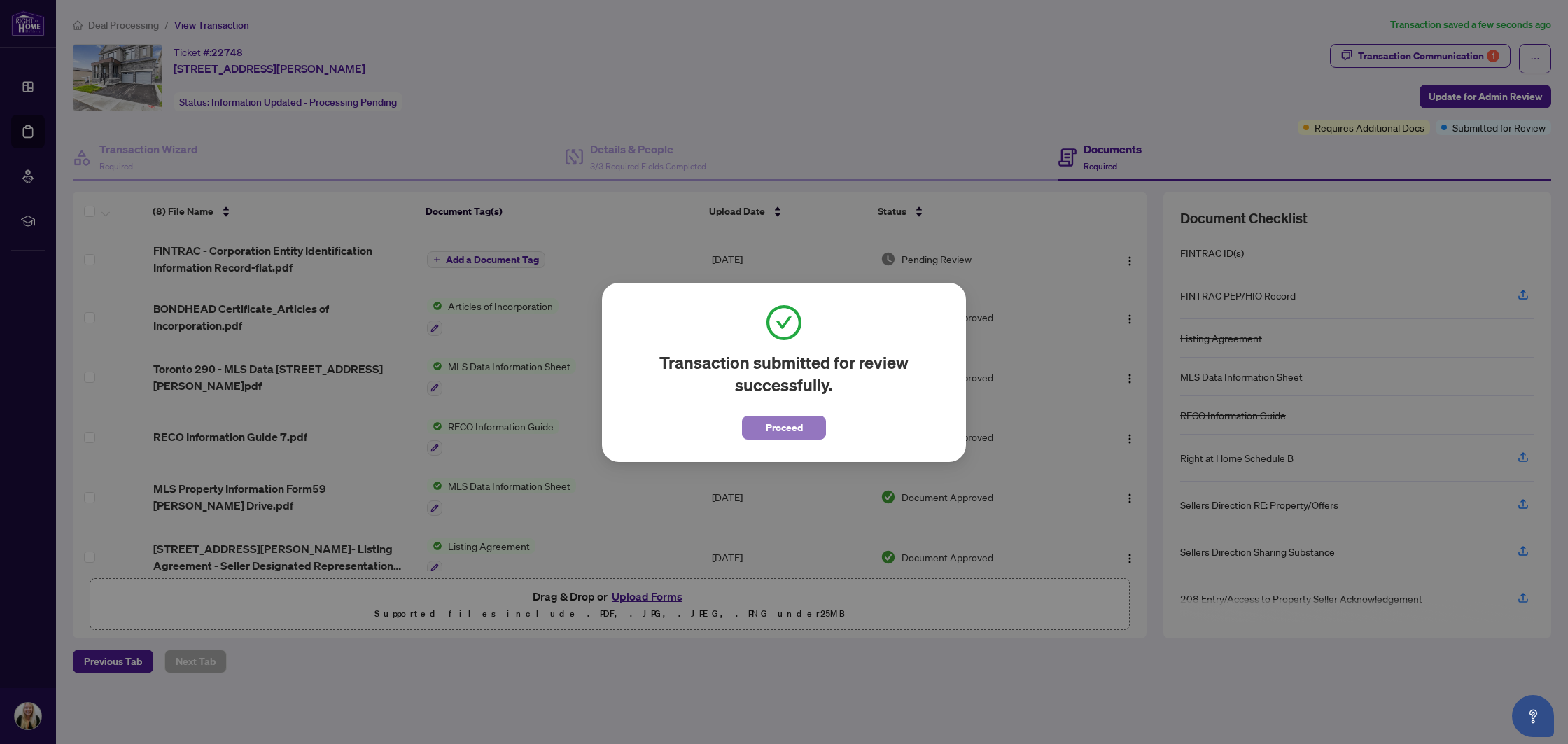
click at [783, 427] on span "Proceed" at bounding box center [784, 427] width 37 height 22
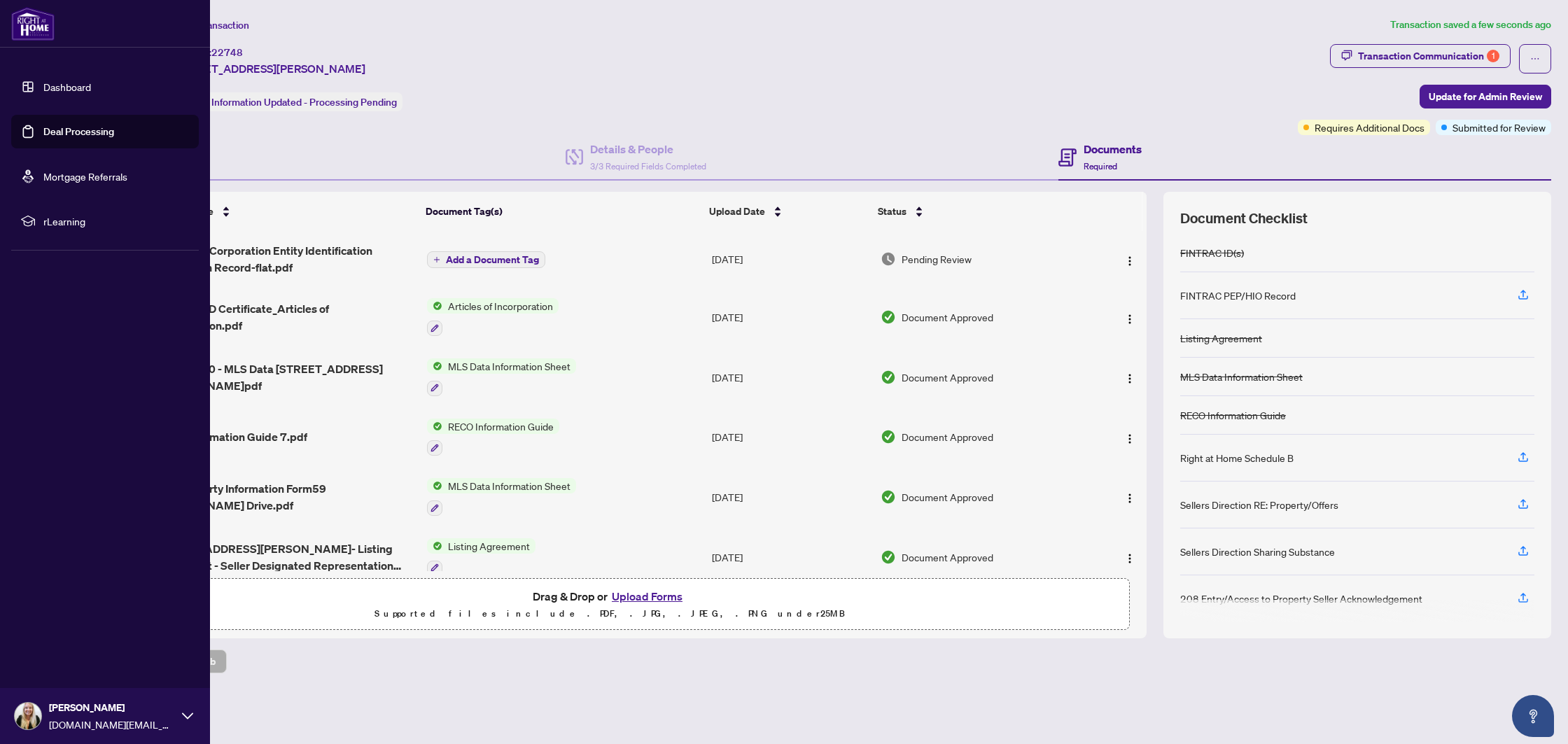
click at [58, 138] on link "Deal Processing" at bounding box center [79, 131] width 71 height 13
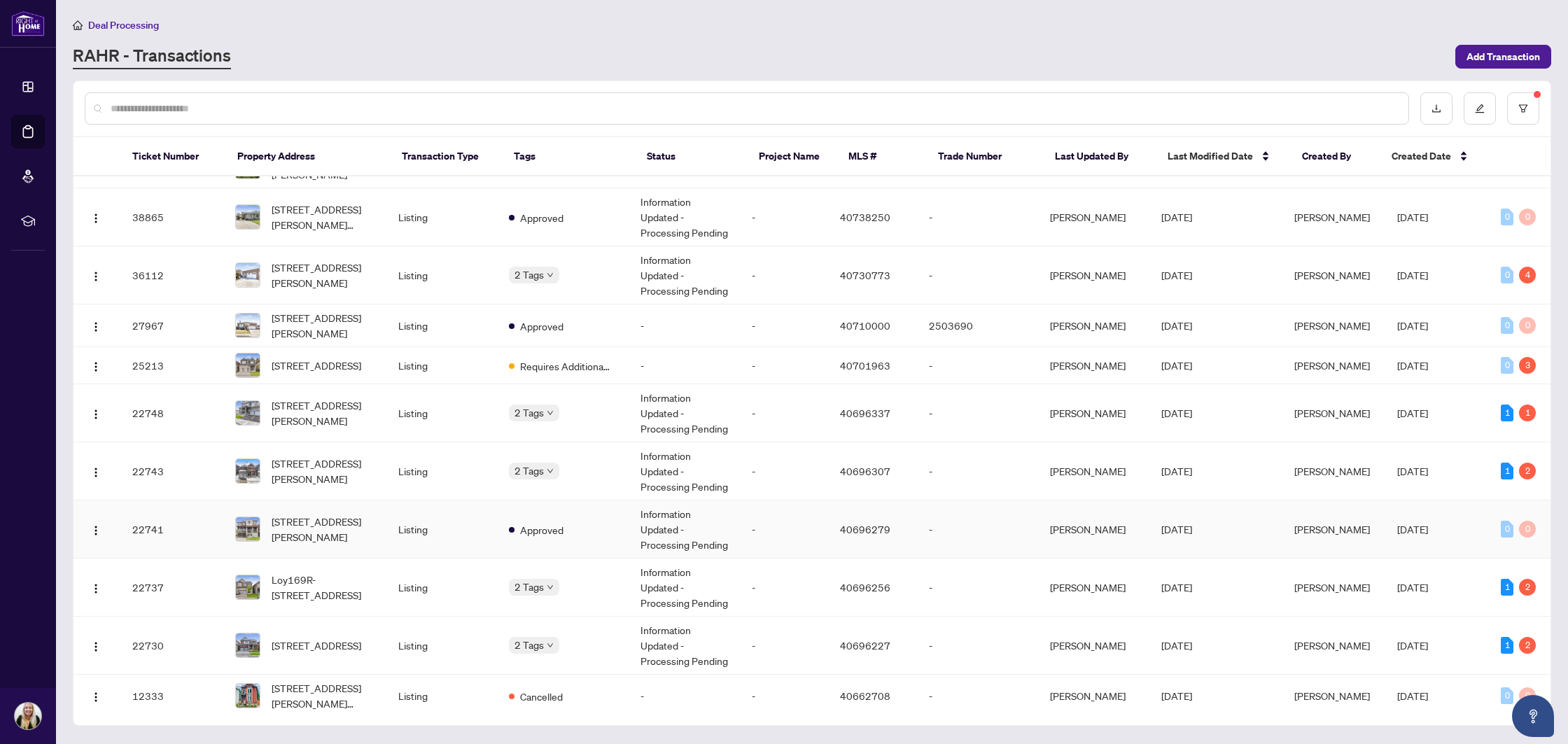
scroll to position [328, 0]
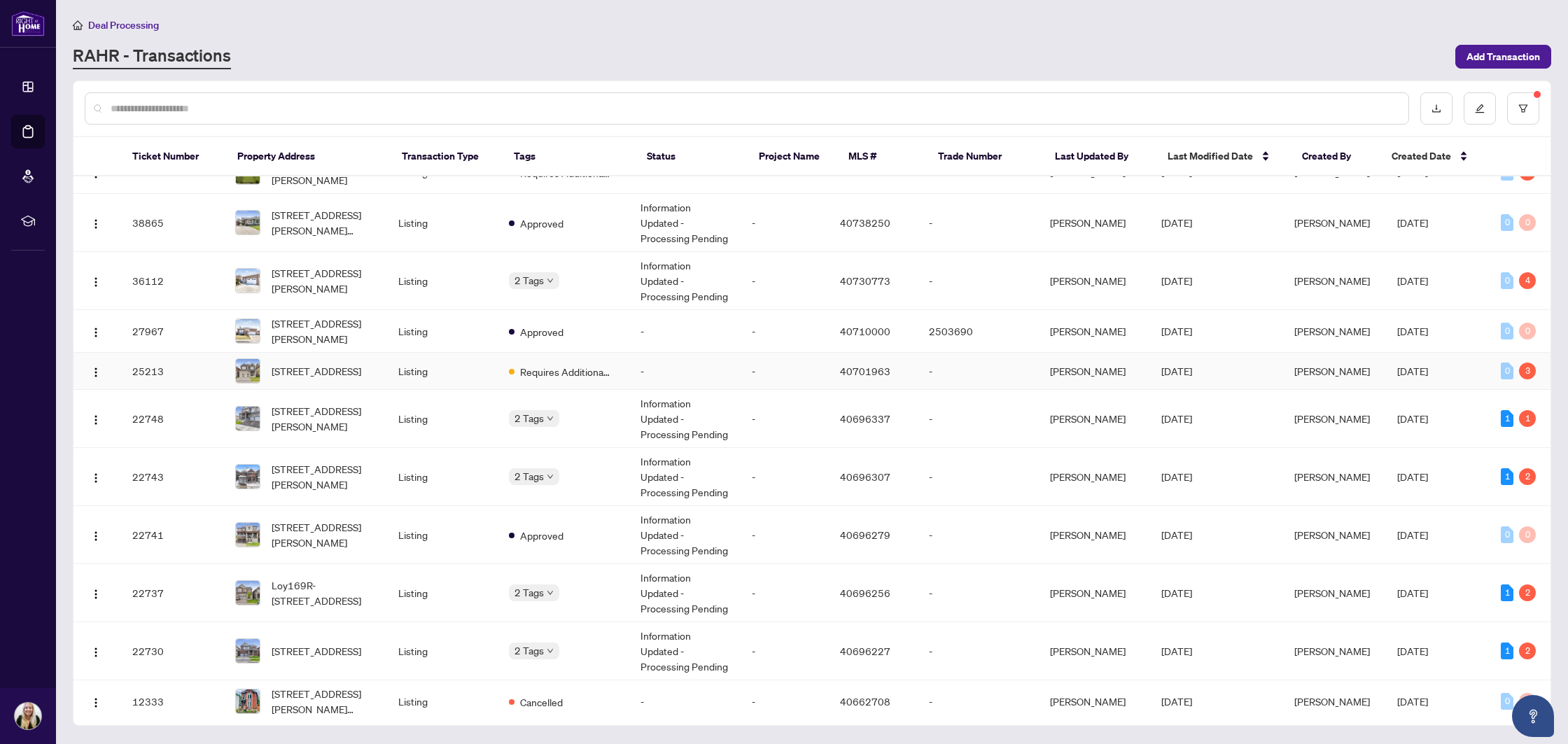
click at [476, 381] on td "Listing" at bounding box center [442, 372] width 111 height 37
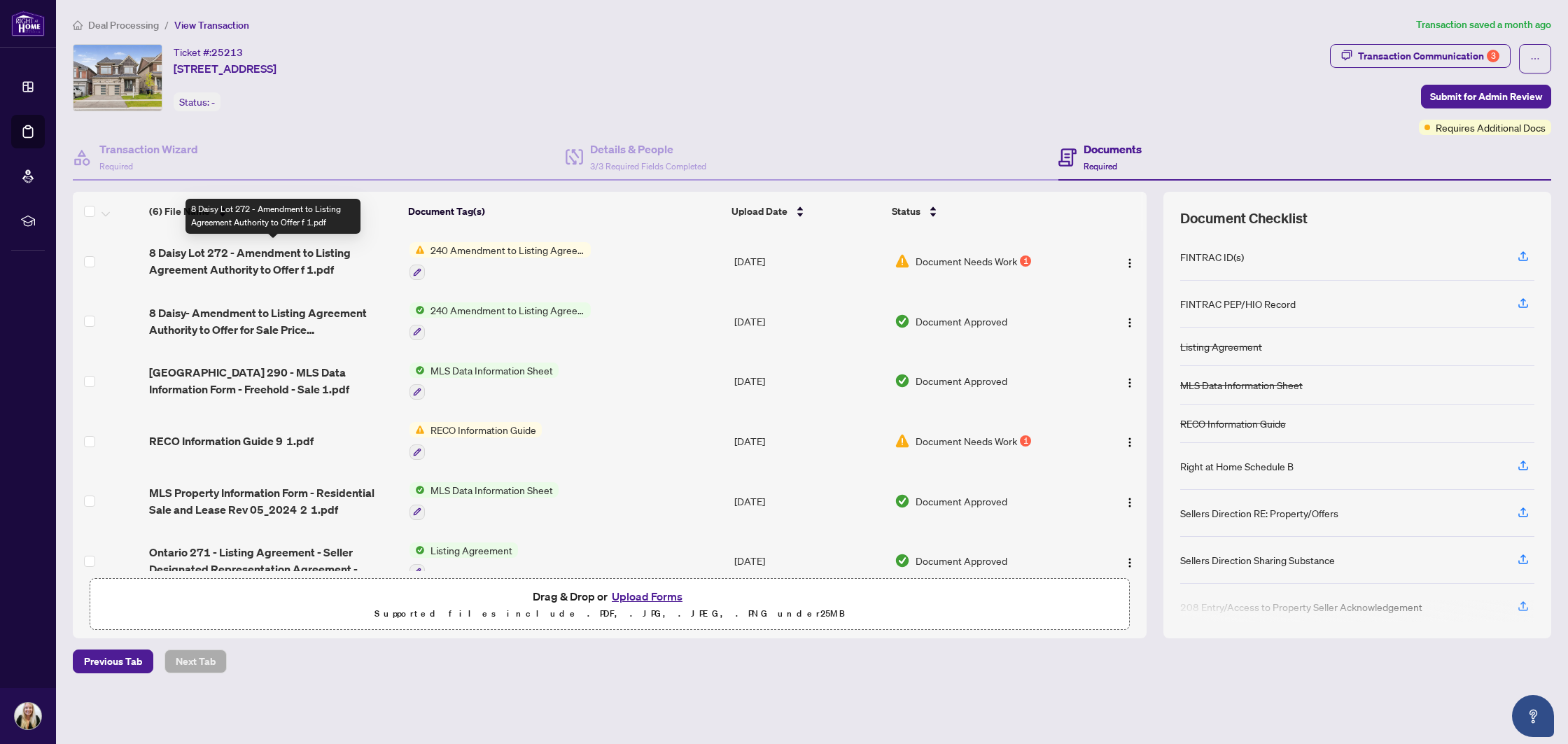
click at [299, 258] on span "8 Daisy Lot 272 - Amendment to Listing Agreement Authority to Offer f 1.pdf" at bounding box center [274, 261] width 248 height 34
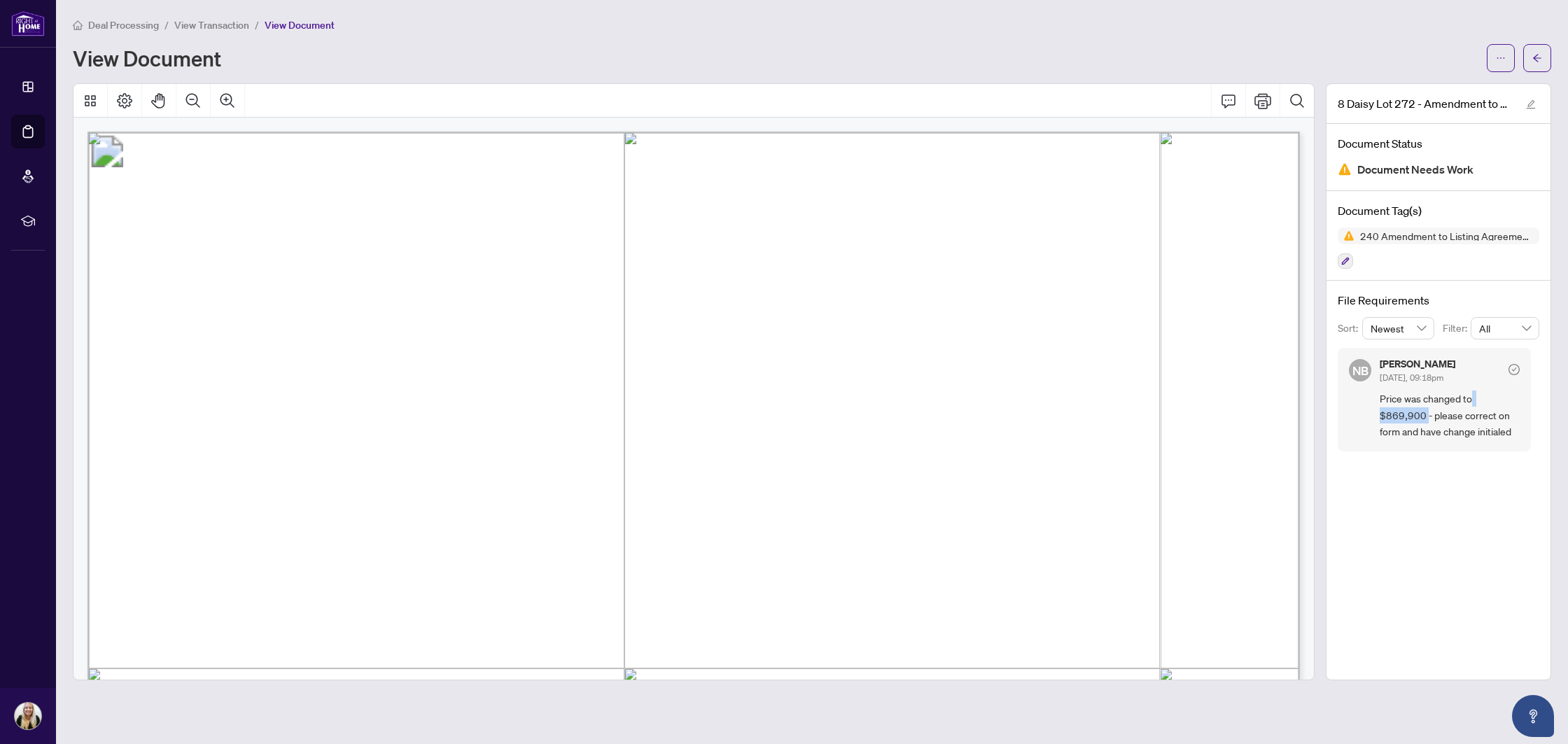
drag, startPoint x: 1473, startPoint y: 394, endPoint x: 1523, endPoint y: 398, distance: 50.2
click at [1523, 398] on div "NB [PERSON_NAME] [DATE], 09:18pm Price was changed to $869,900 - please correct…" at bounding box center [1434, 400] width 193 height 103
copy span "$869,900"
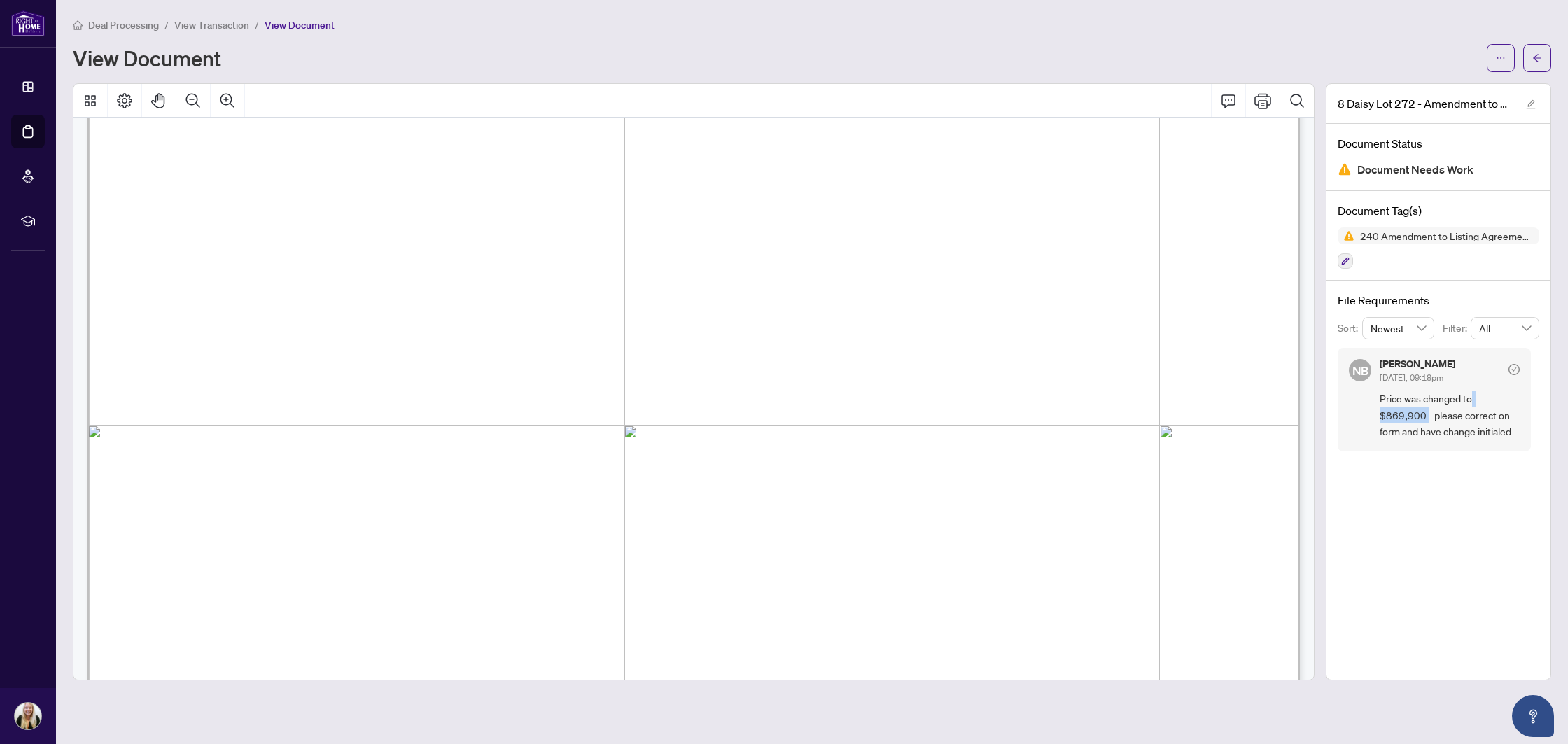
scroll to position [243, 0]
click at [1507, 42] on div "Deal Processing / View Transaction / View Document View Document" at bounding box center [812, 44] width 1479 height 55
click at [1502, 48] on span "button" at bounding box center [1501, 57] width 10 height 22
click at [1428, 93] on span "Download" at bounding box center [1451, 88] width 107 height 16
click at [1200, 109] on div at bounding box center [694, 101] width 1241 height 34
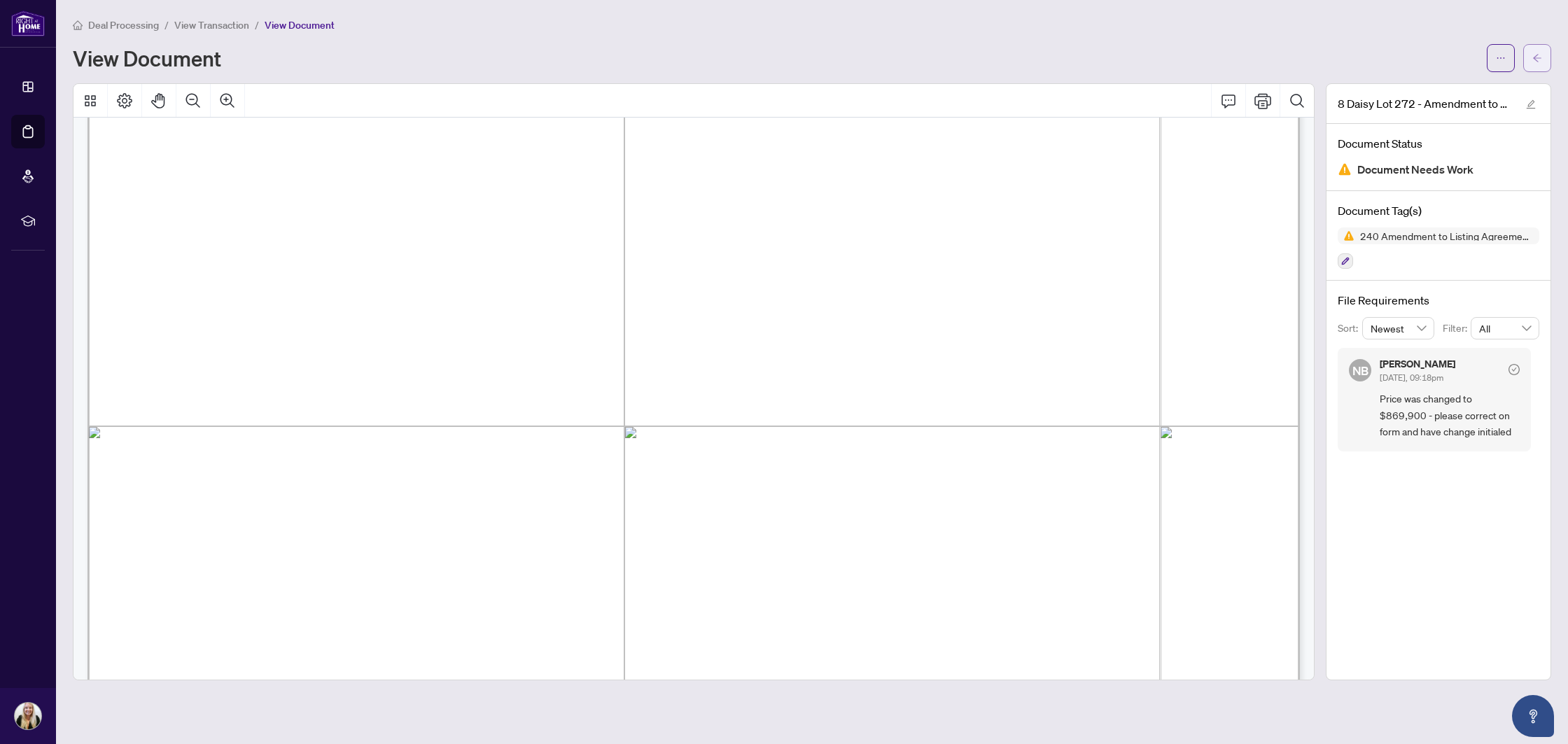
click at [1528, 67] on button "button" at bounding box center [1537, 57] width 28 height 28
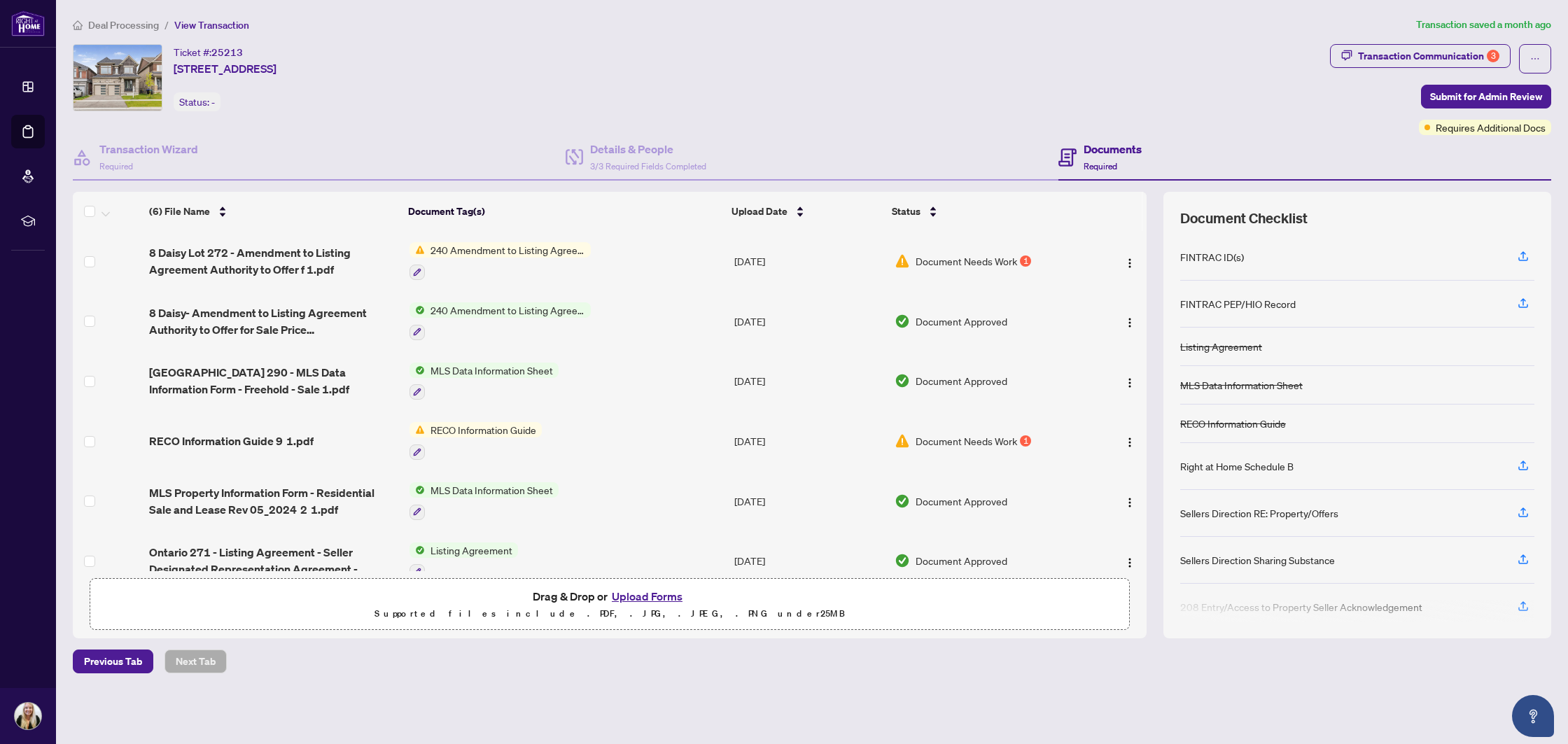
scroll to position [20, 0]
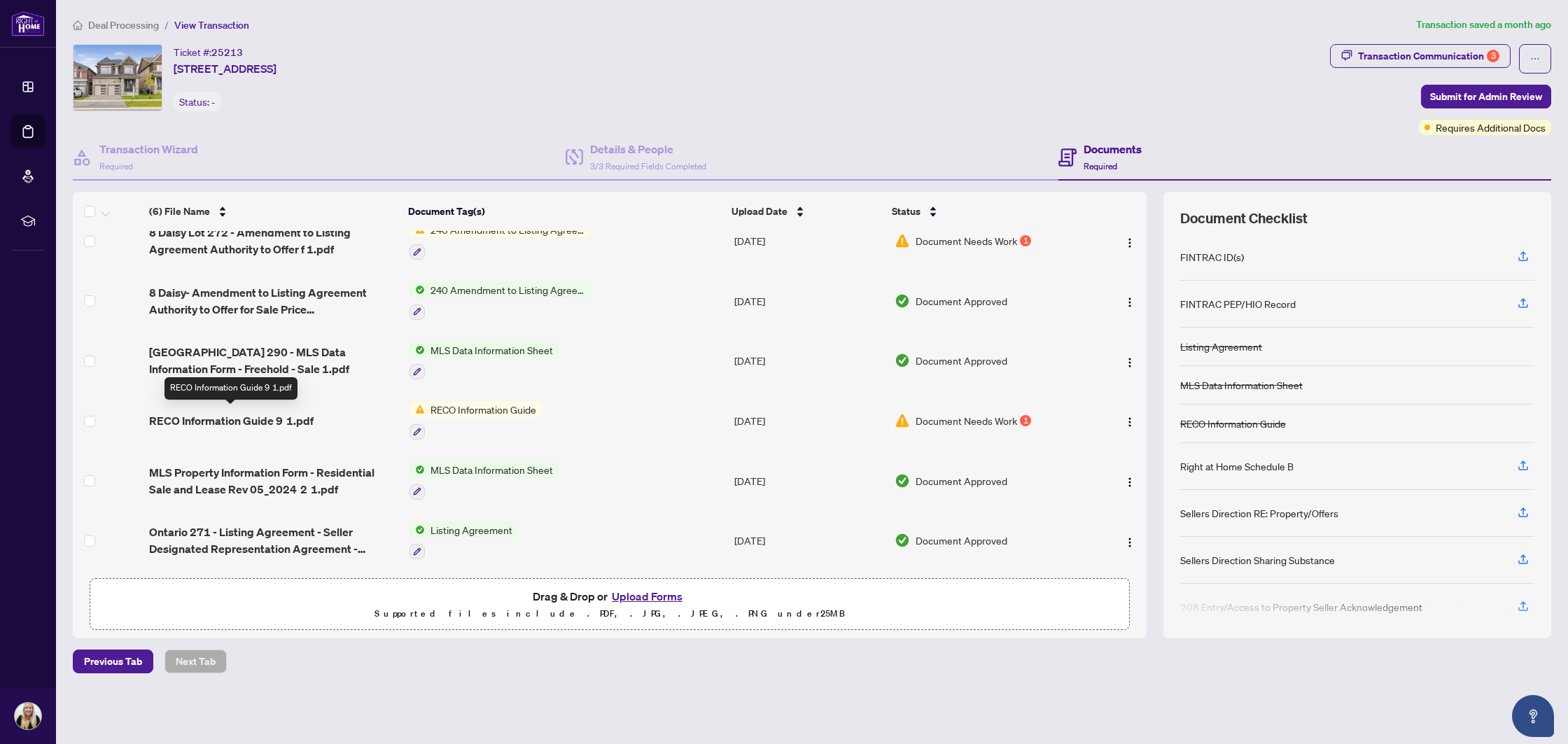
click at [262, 419] on span "RECO Information Guide 9 1.pdf" at bounding box center [232, 420] width 165 height 16
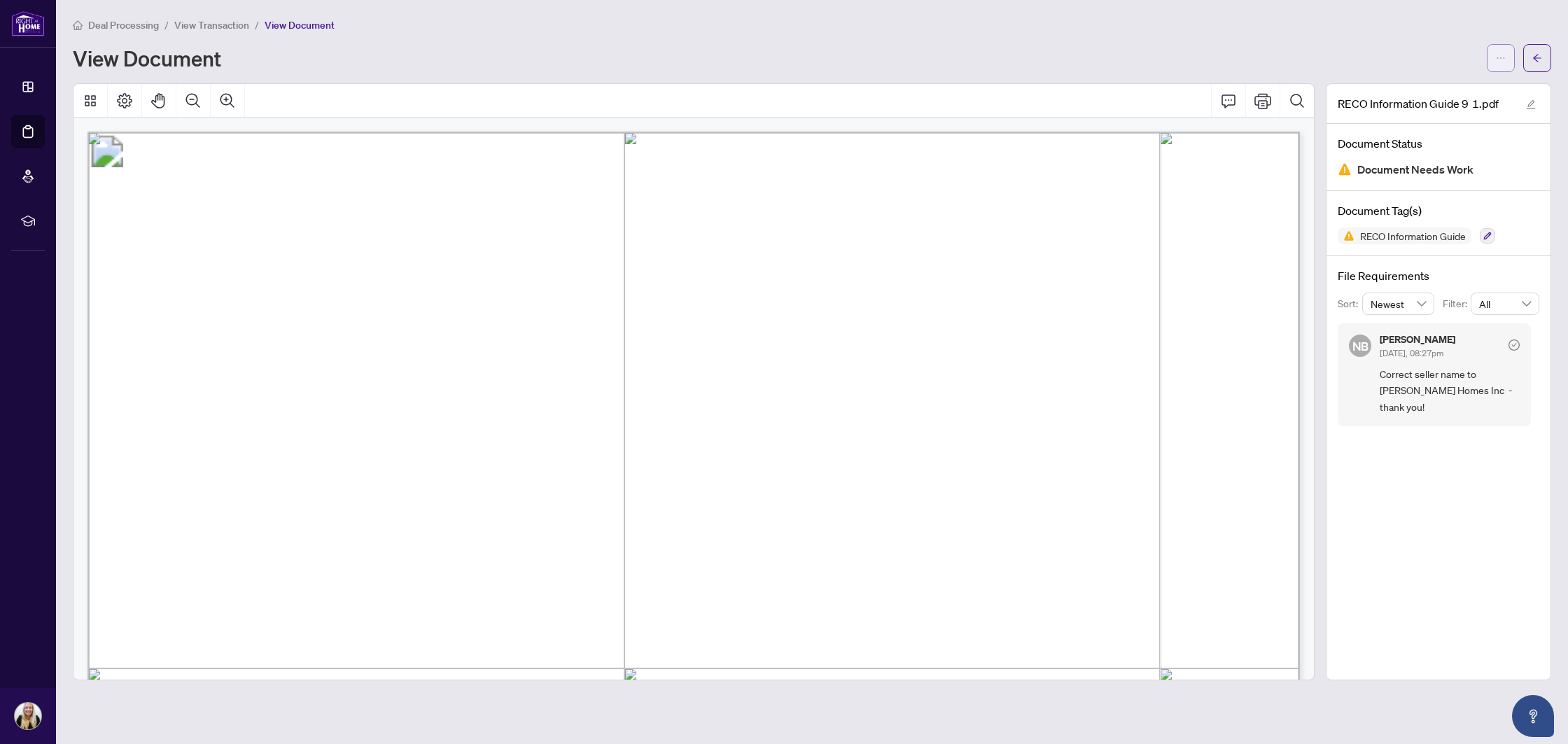
click at [1496, 54] on icon "ellipsis" at bounding box center [1501, 58] width 10 height 10
click at [1461, 86] on span "Download" at bounding box center [1451, 88] width 107 height 16
drag, startPoint x: 1380, startPoint y: 391, endPoint x: 1507, endPoint y: 394, distance: 127.0
click at [1507, 394] on div "NB [PERSON_NAME] [DATE], 08:27pm Correct seller name to [PERSON_NAME] Homes Inc…" at bounding box center [1434, 374] width 193 height 103
copy span "Sundance [PERSON_NAME] Homes Inc"
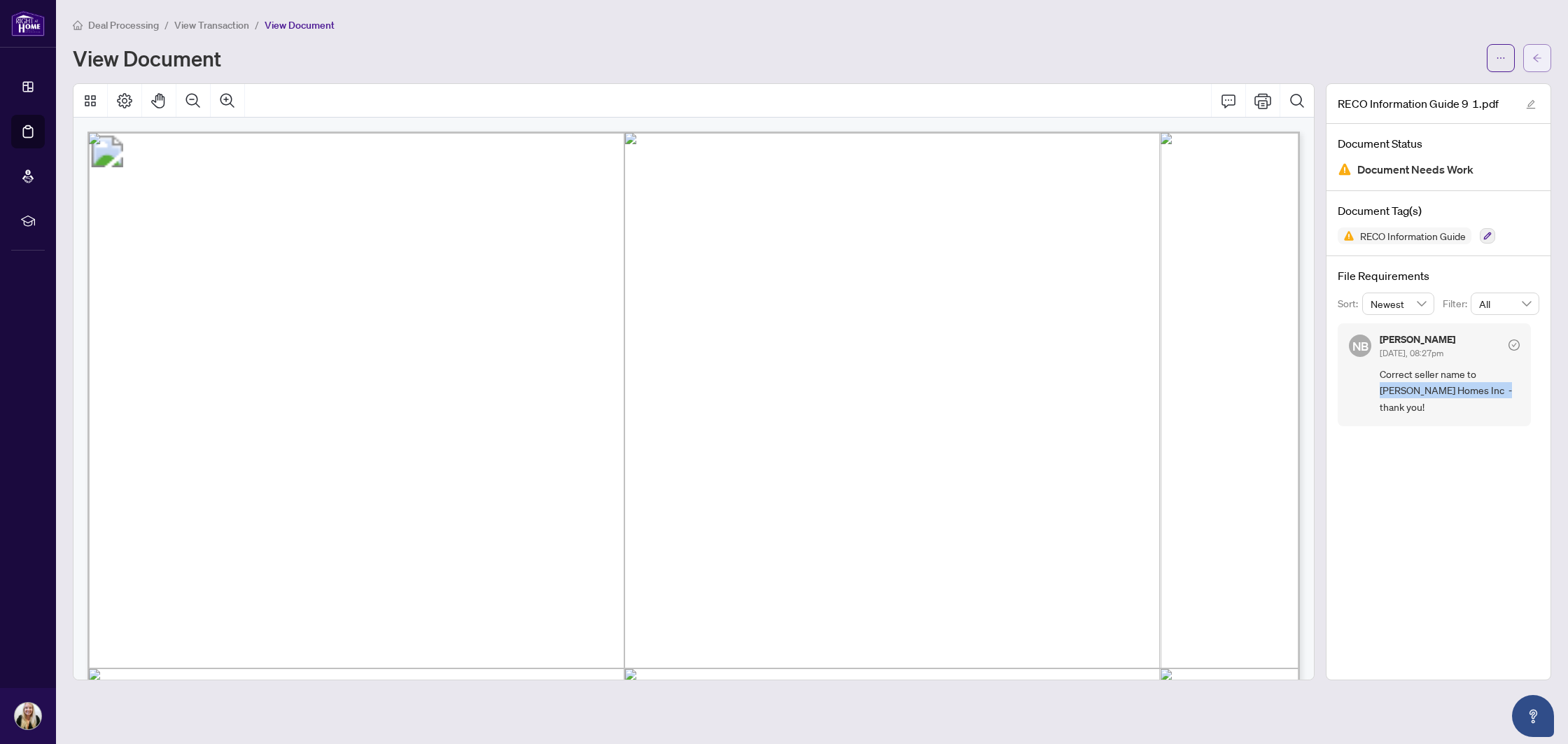
click at [1542, 53] on icon "arrow-left" at bounding box center [1538, 58] width 10 height 10
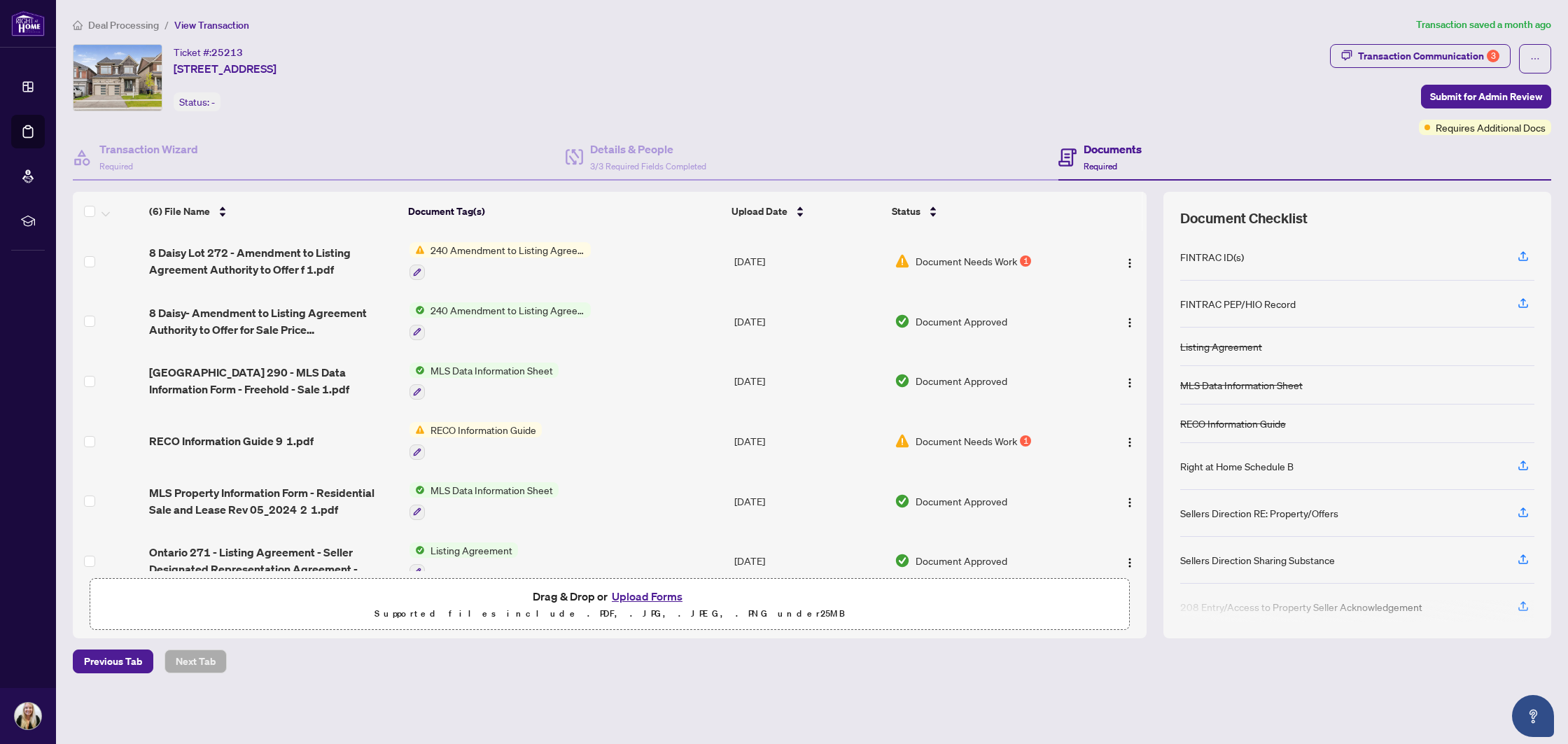
click at [647, 594] on button "Upload Forms" at bounding box center [647, 596] width 80 height 18
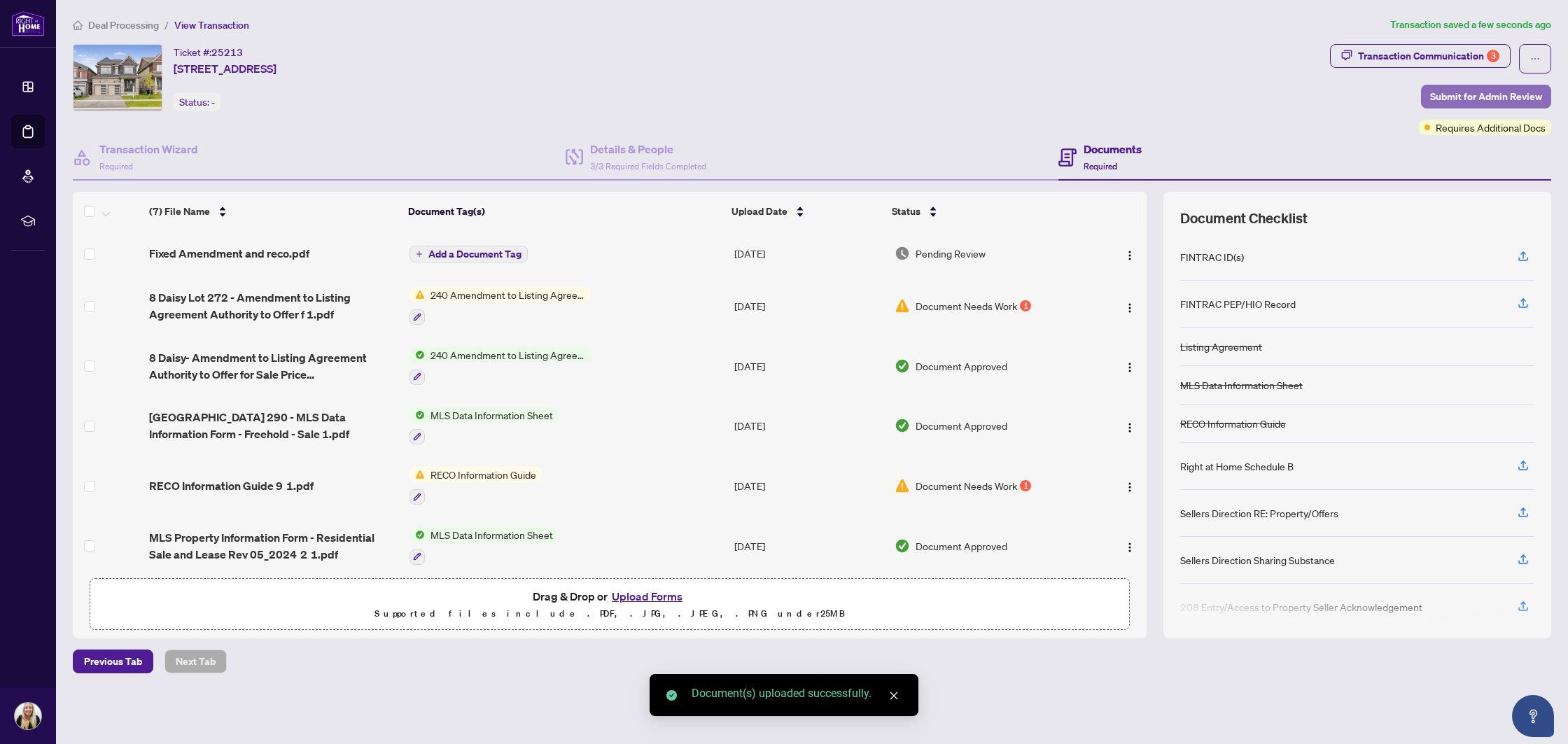
click at [1459, 96] on span "Submit for Admin Review" at bounding box center [1486, 96] width 112 height 22
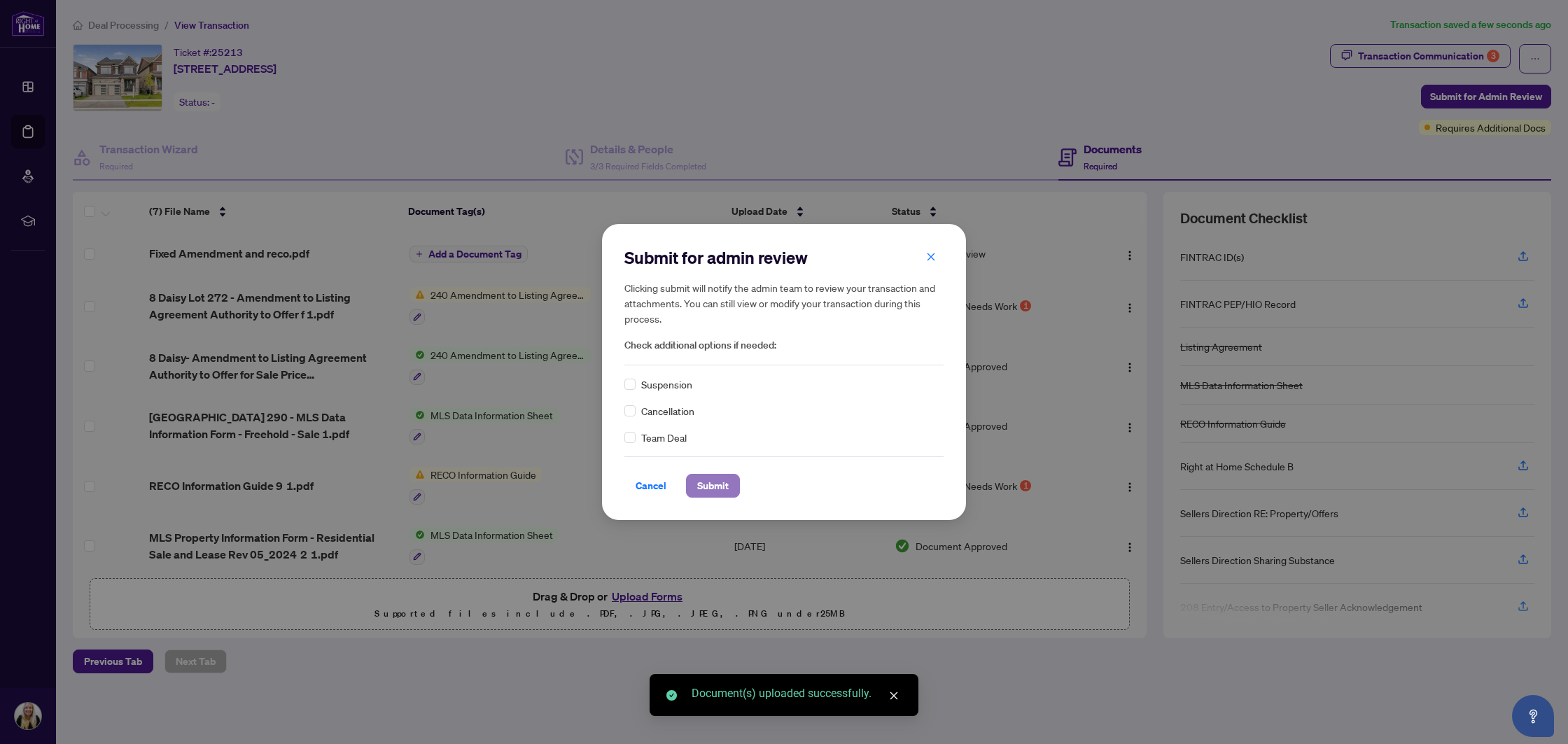
click at [715, 493] on span "Submit" at bounding box center [713, 485] width 31 height 22
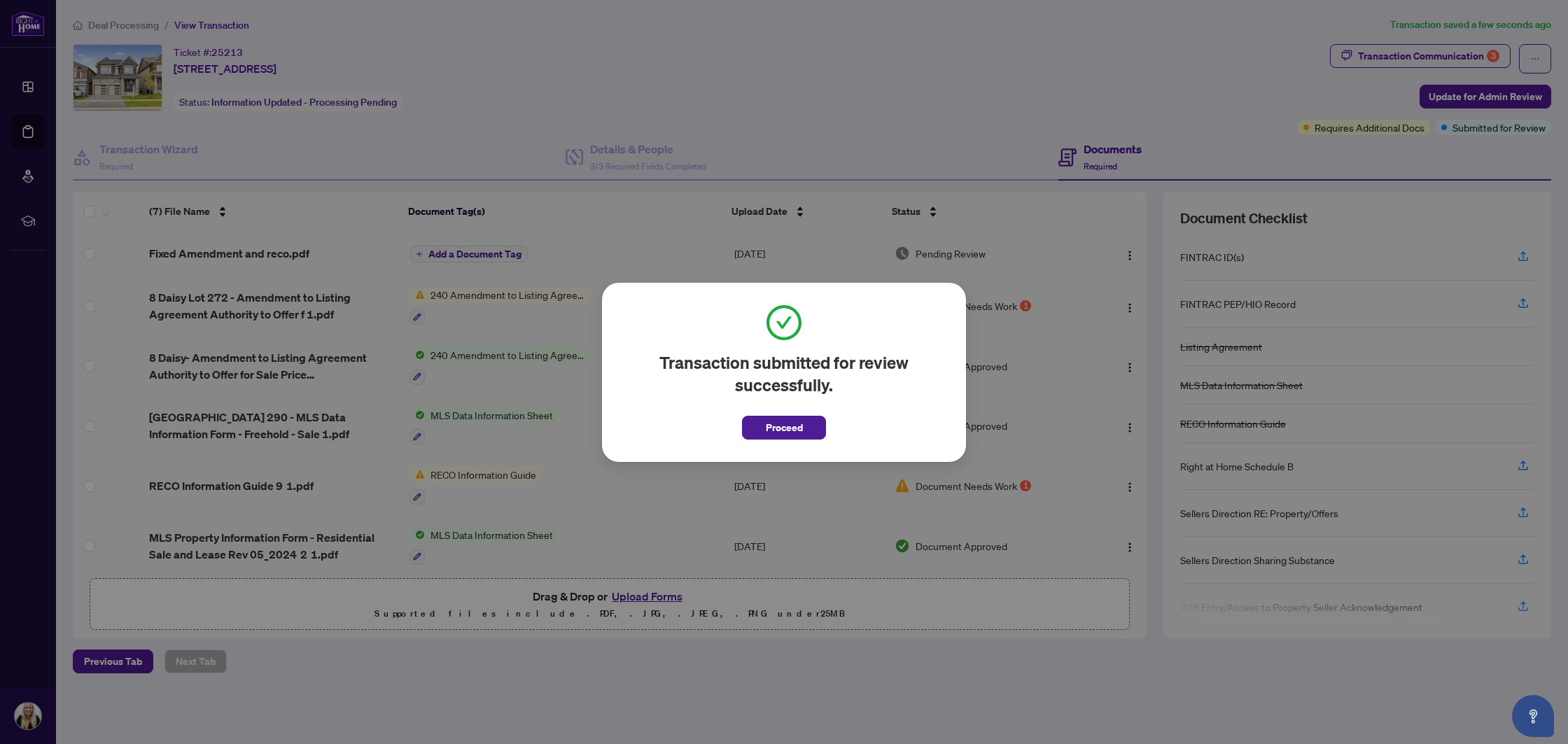
click at [756, 413] on span "Proceed" at bounding box center [784, 423] width 84 height 32
click at [756, 426] on button "Proceed" at bounding box center [784, 428] width 84 height 24
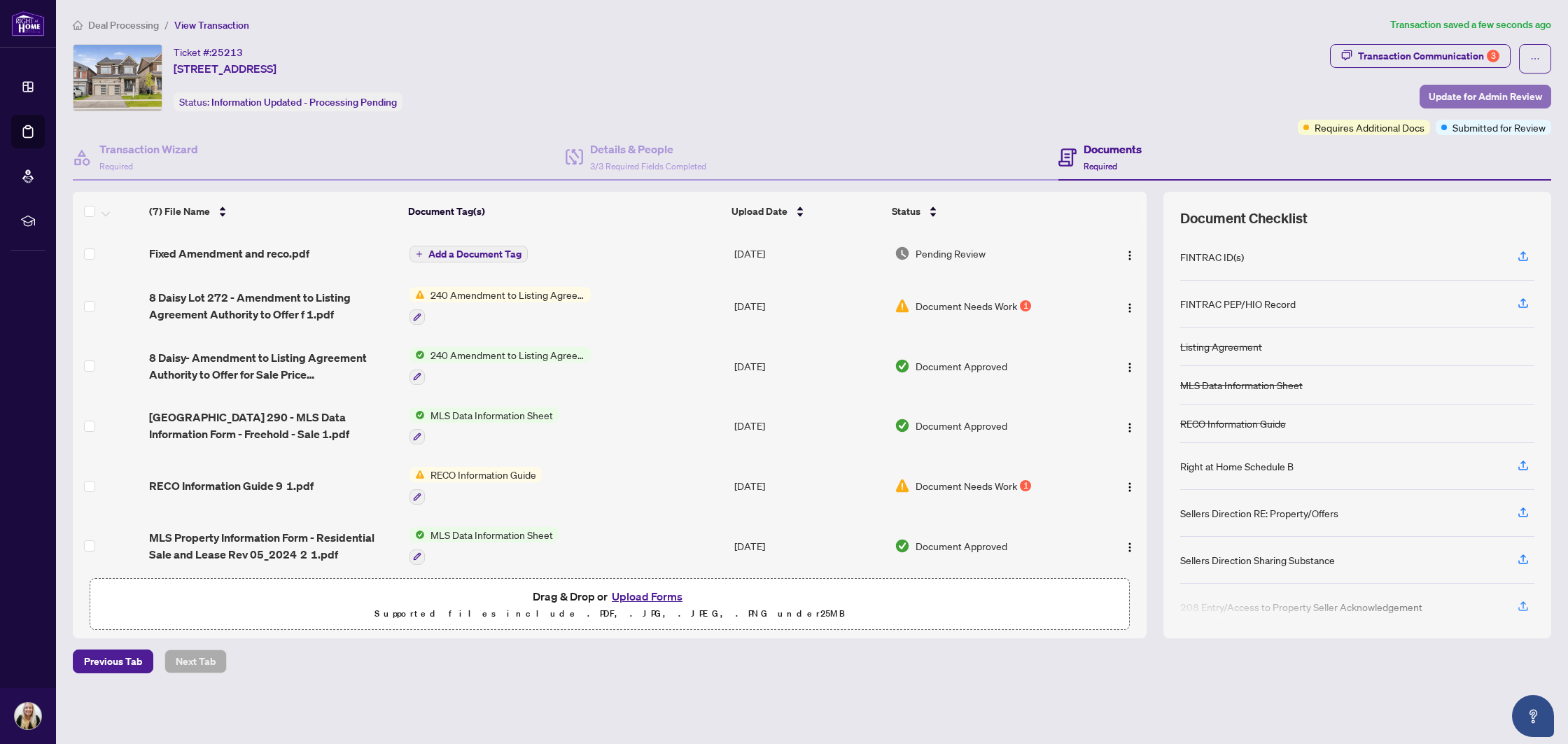
click at [1422, 97] on button "Update for Admin Review" at bounding box center [1486, 96] width 132 height 24
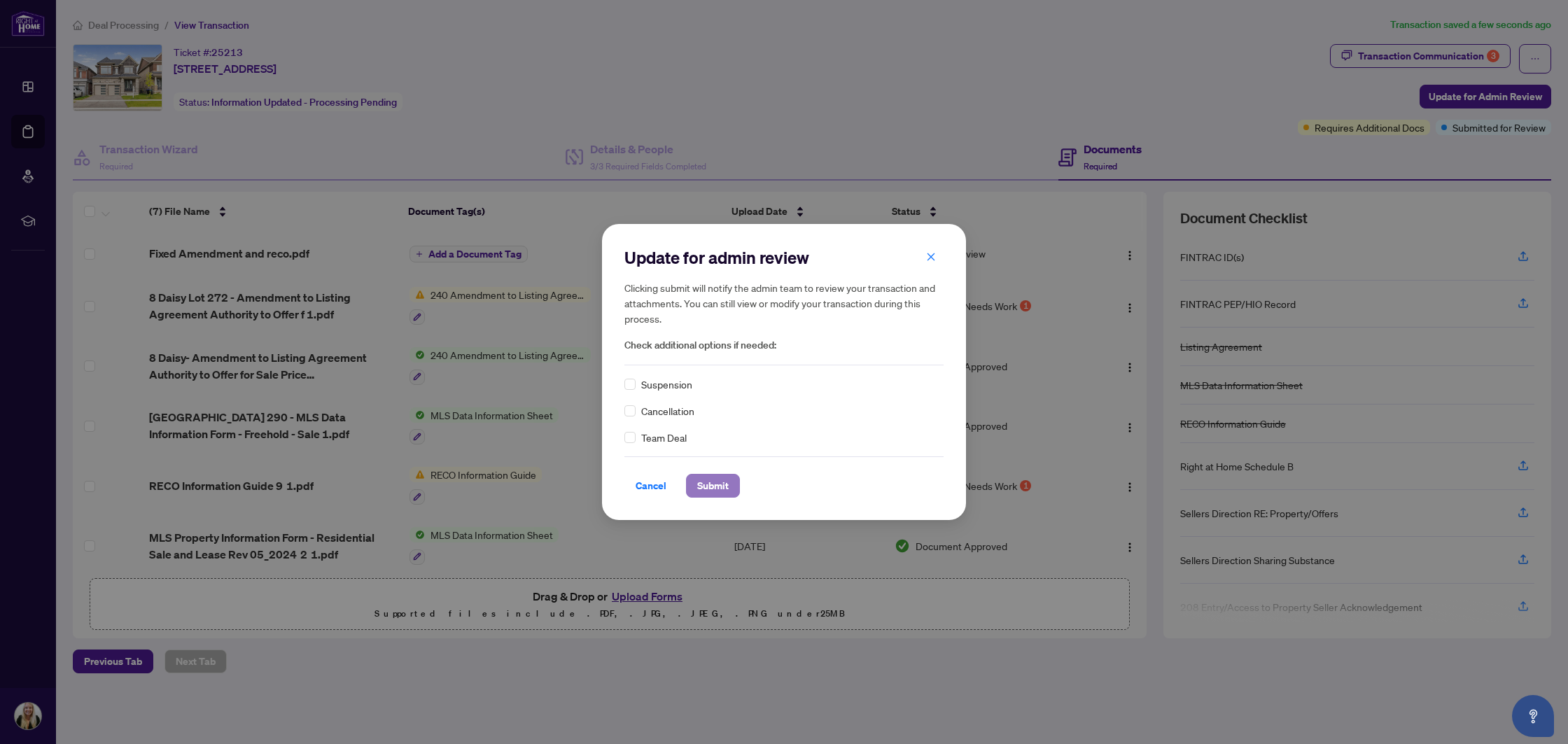
click at [715, 484] on span "Submit" at bounding box center [713, 485] width 31 height 22
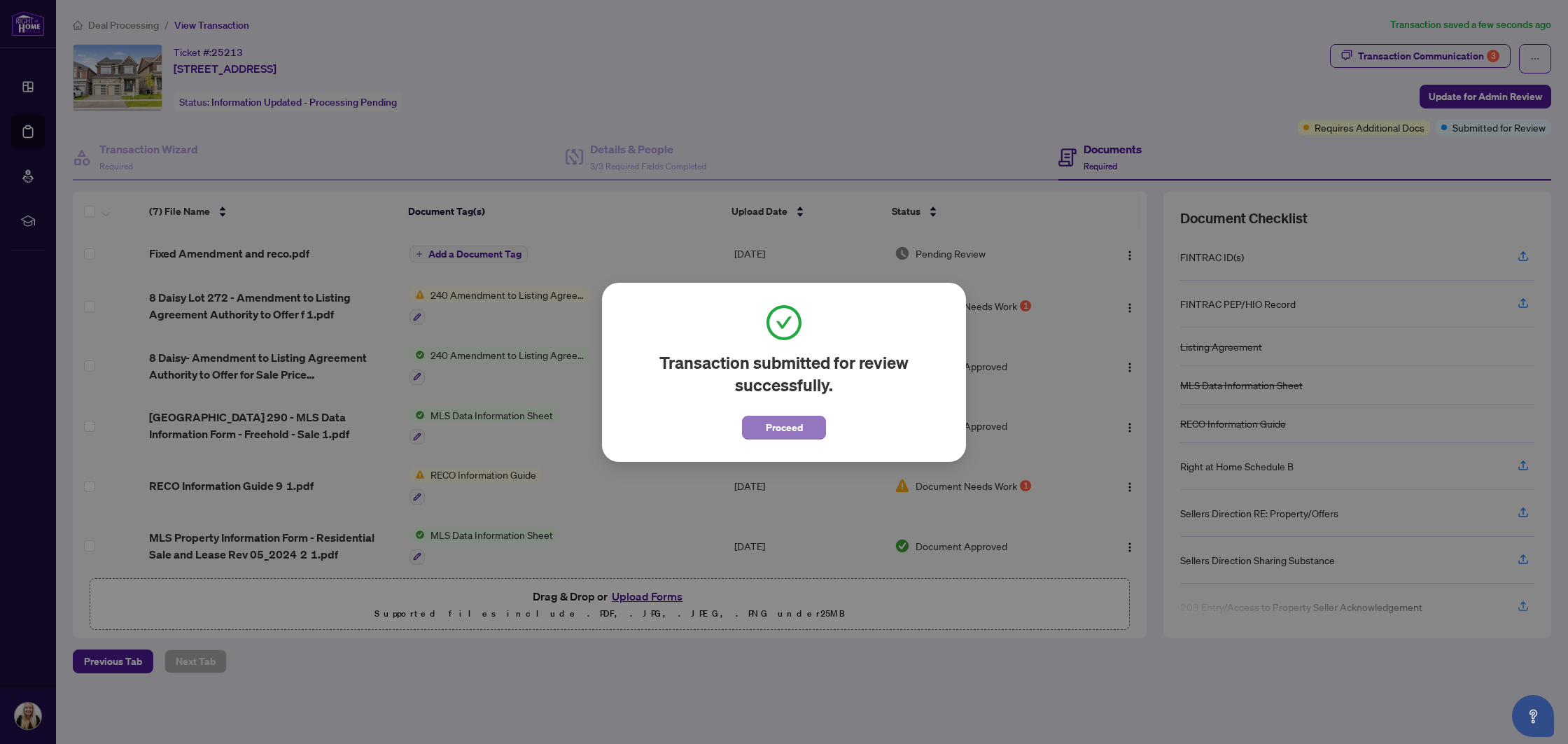
click at [781, 426] on span "Proceed" at bounding box center [784, 427] width 37 height 22
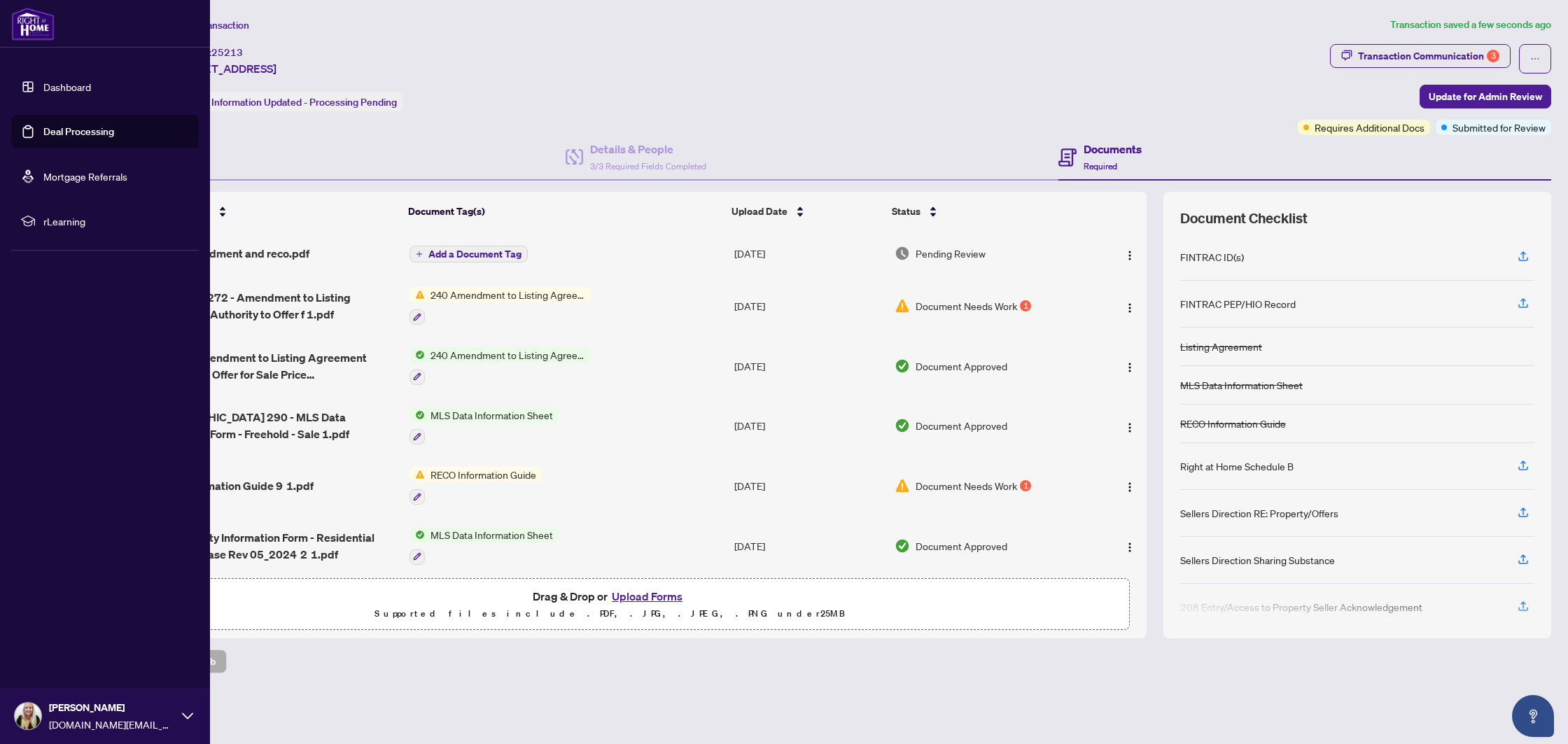
click at [65, 136] on link "Deal Processing" at bounding box center [79, 131] width 71 height 13
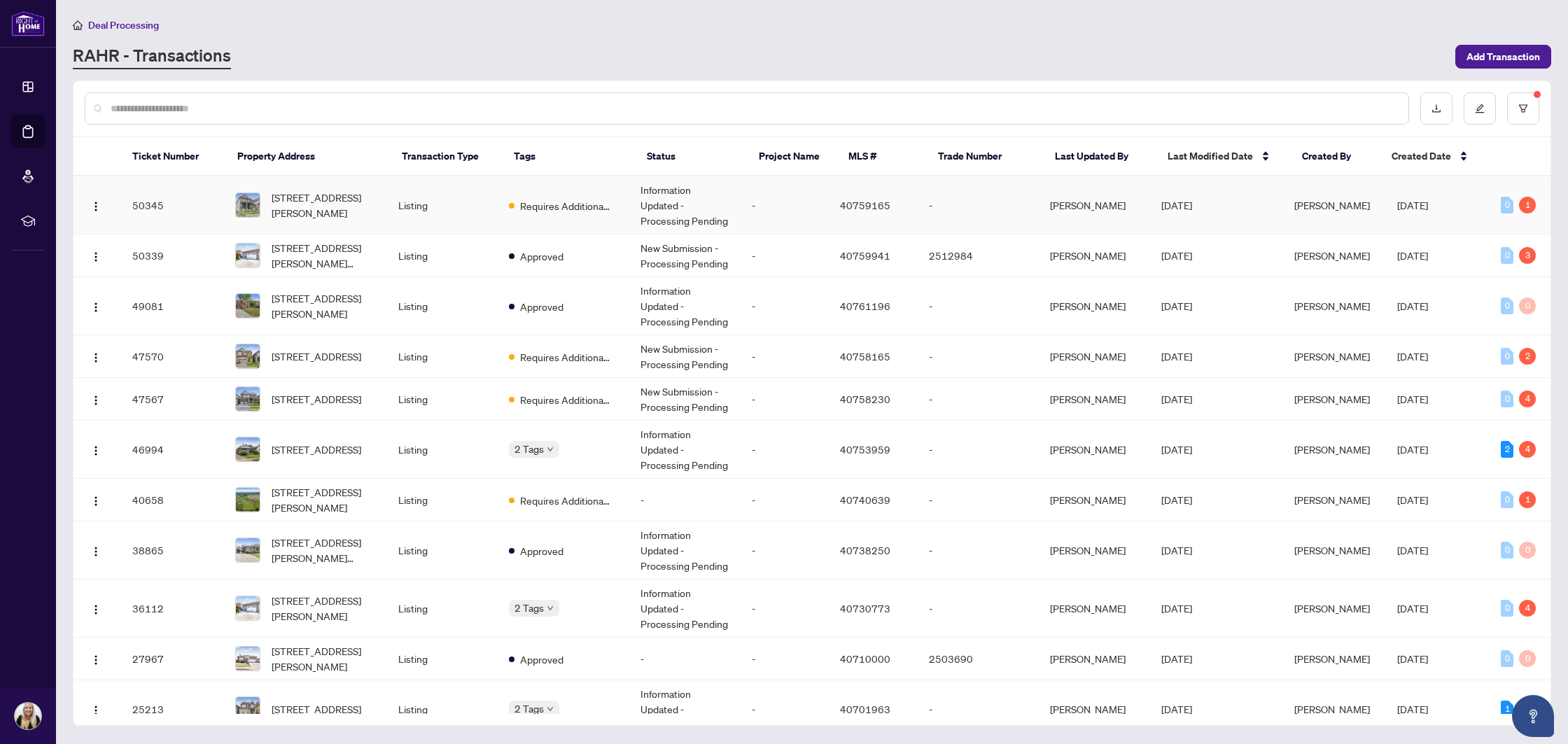
click at [484, 195] on td "Listing" at bounding box center [442, 206] width 111 height 58
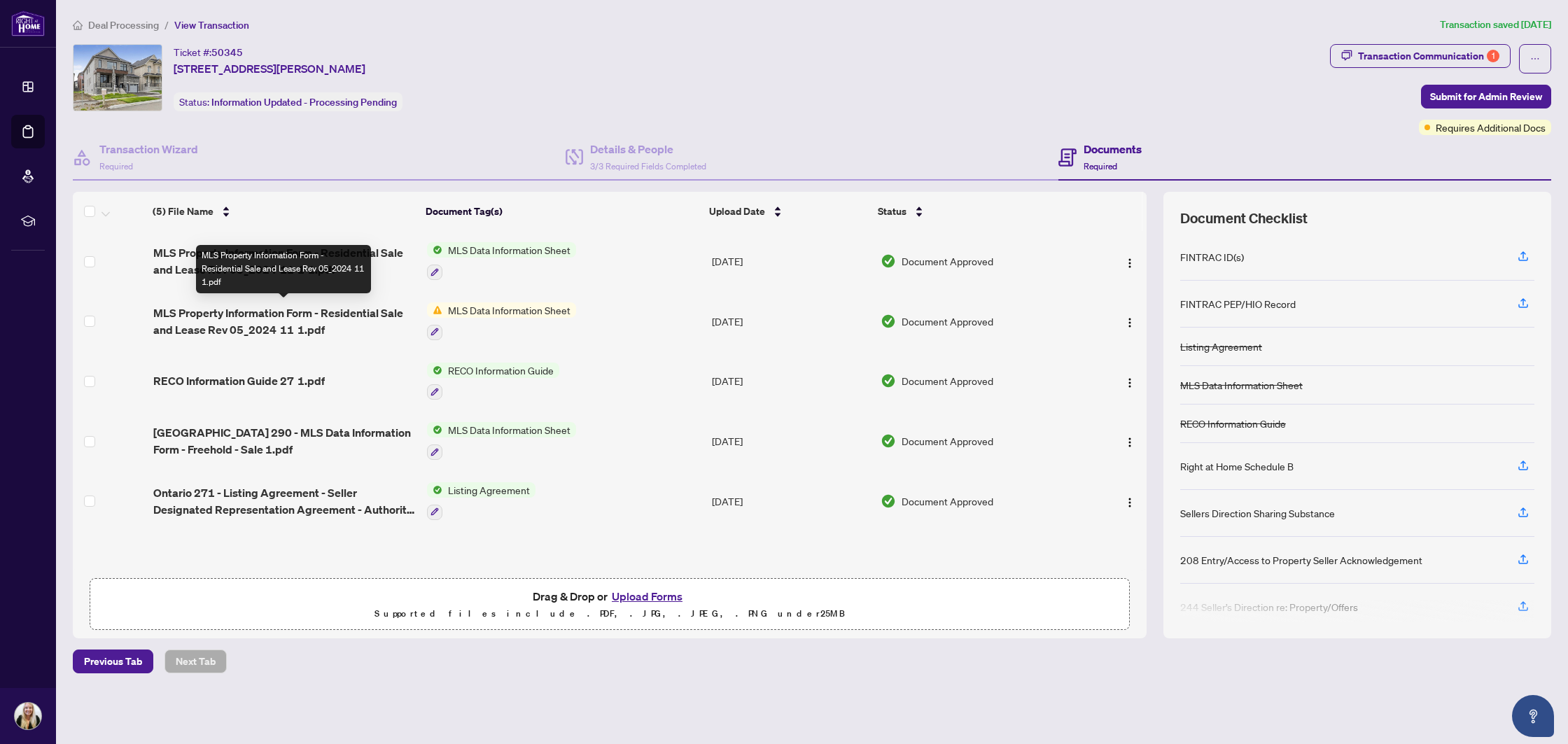
click at [338, 313] on span "MLS Property Information Form - Residential Sale and Lease Rev 05_2024 11 1.pdf" at bounding box center [284, 321] width 263 height 34
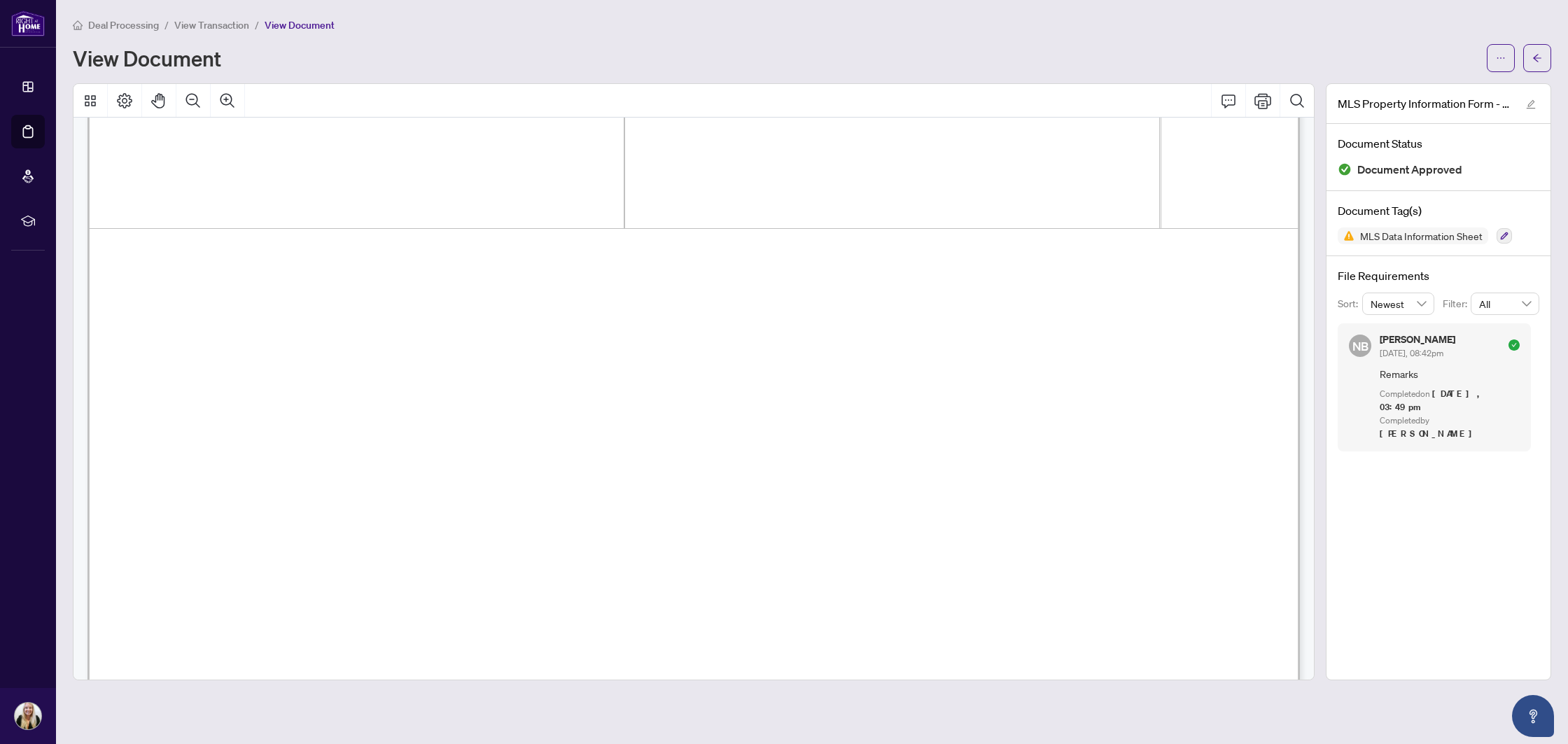
scroll to position [5294, 0]
click at [1510, 59] on button "button" at bounding box center [1501, 57] width 28 height 28
click at [1533, 58] on icon "arrow-left" at bounding box center [1538, 58] width 10 height 10
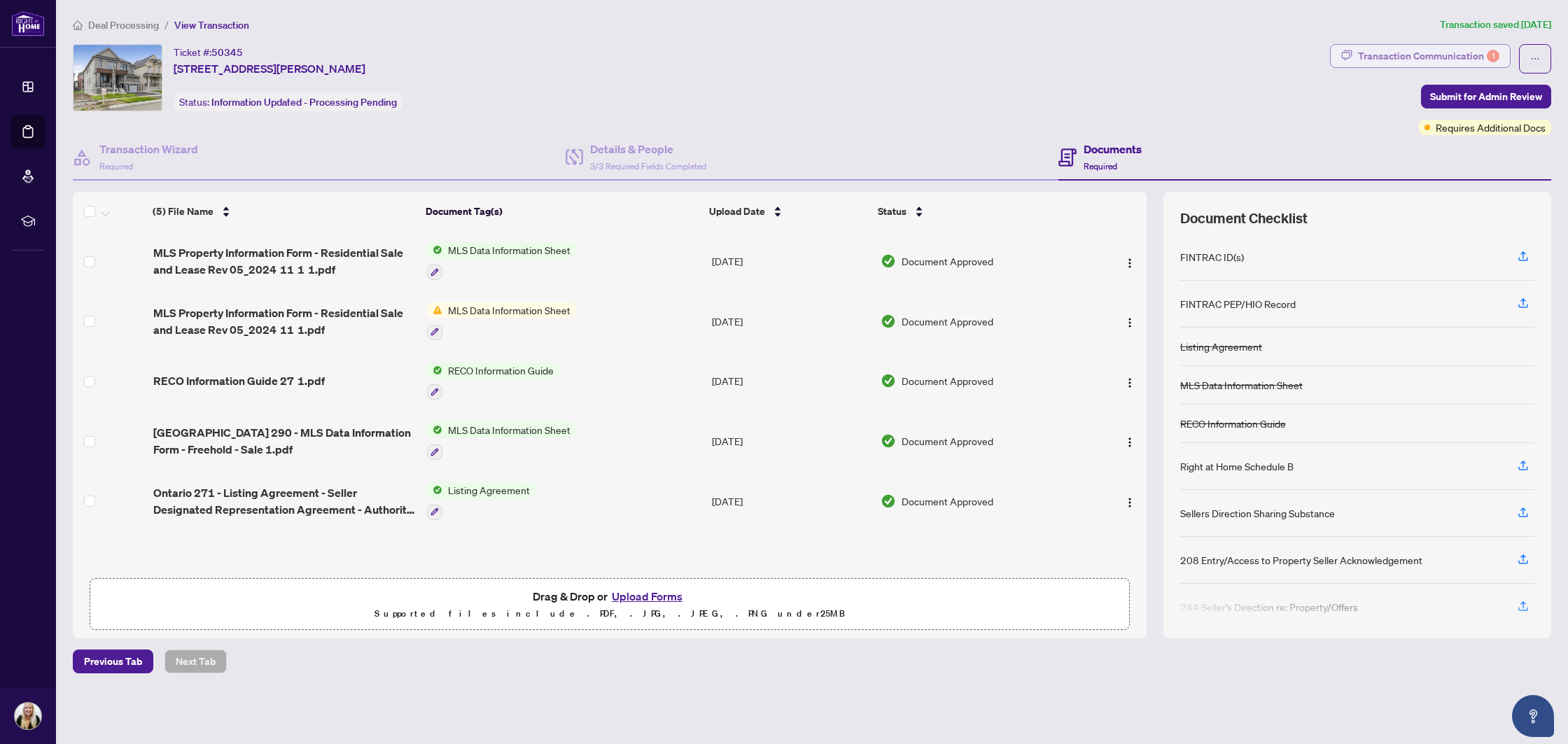
click at [1447, 56] on div "Transaction Communication 1" at bounding box center [1429, 55] width 142 height 22
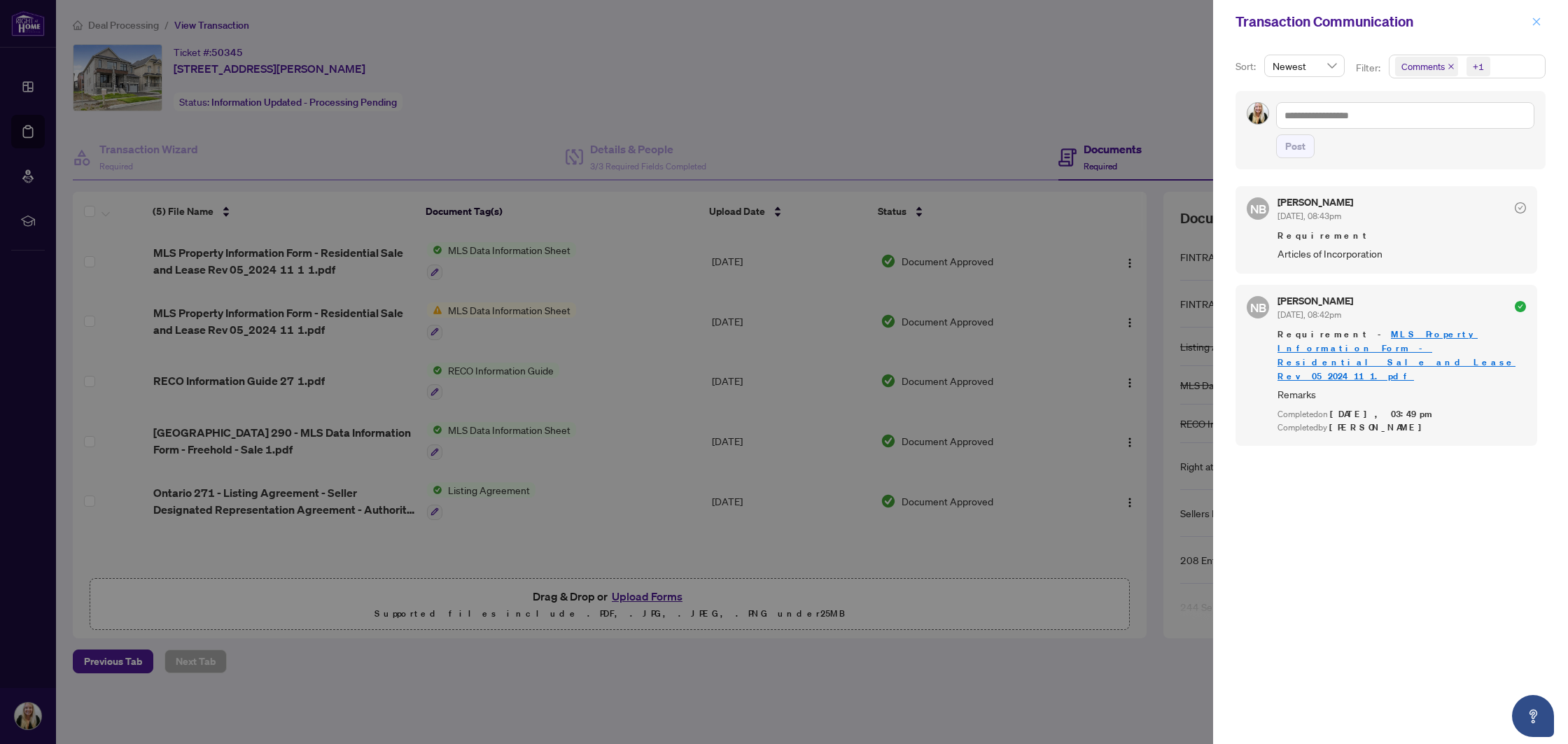
click at [1533, 24] on icon "close" at bounding box center [1537, 21] width 10 height 10
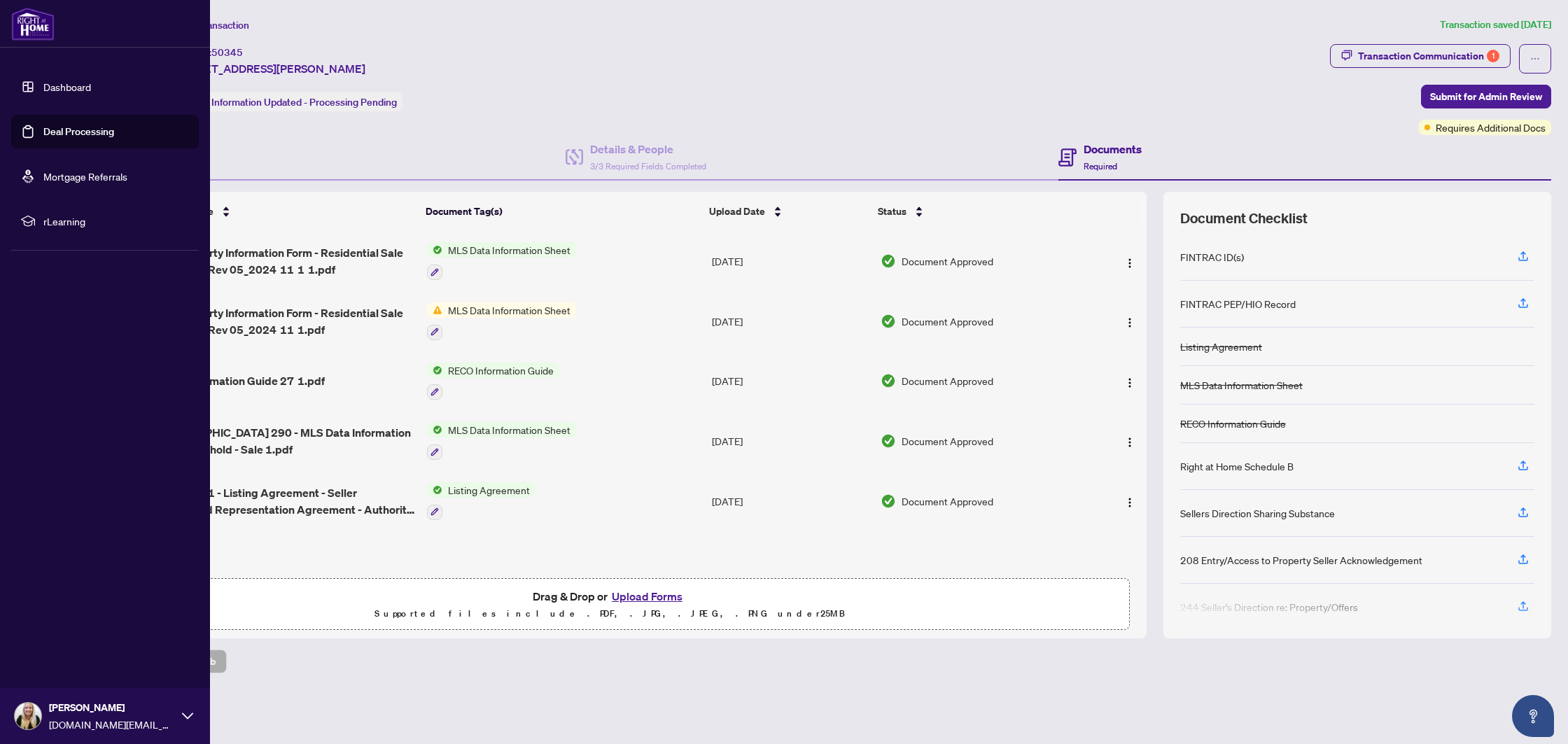
click at [44, 135] on link "Deal Processing" at bounding box center [79, 131] width 71 height 13
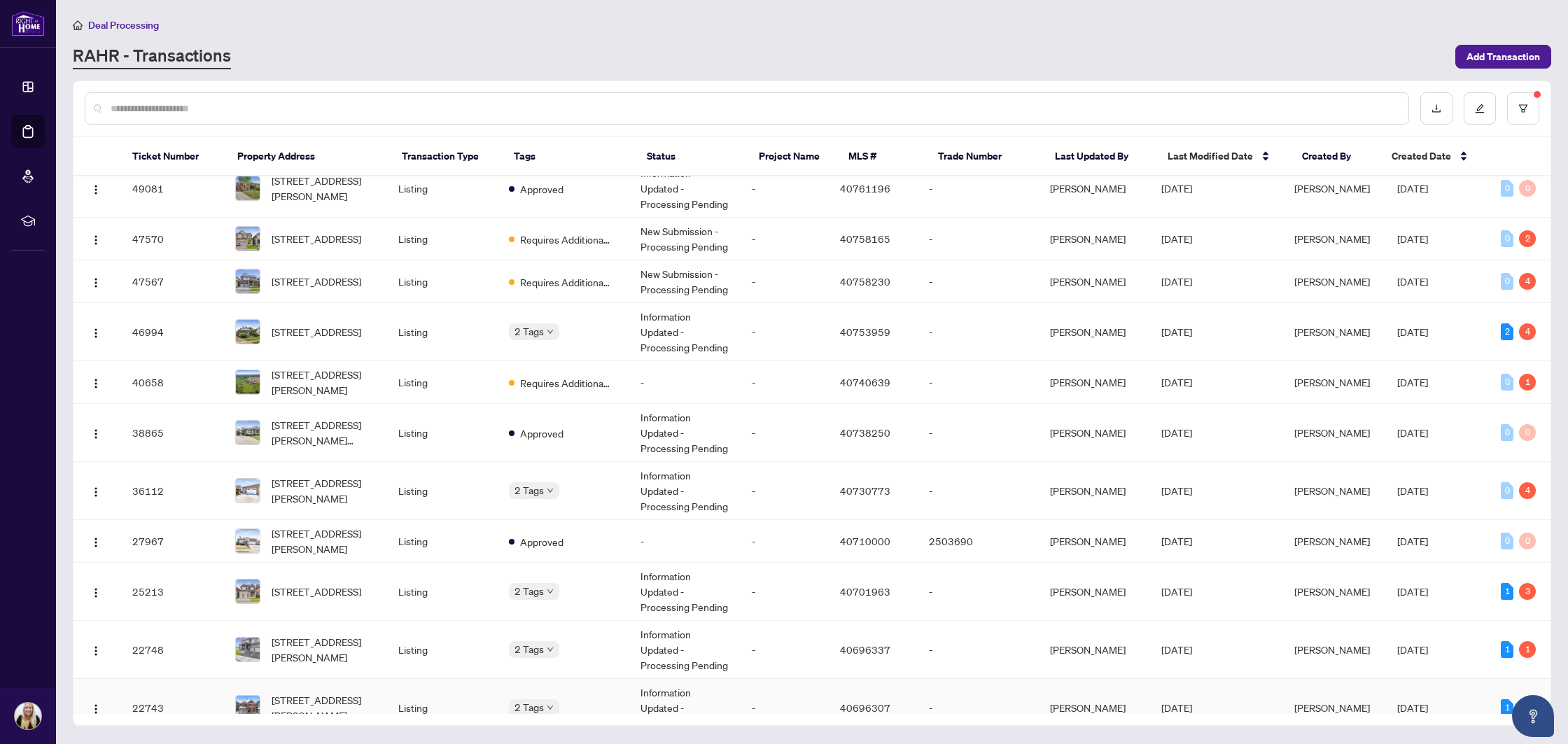
scroll to position [97, 0]
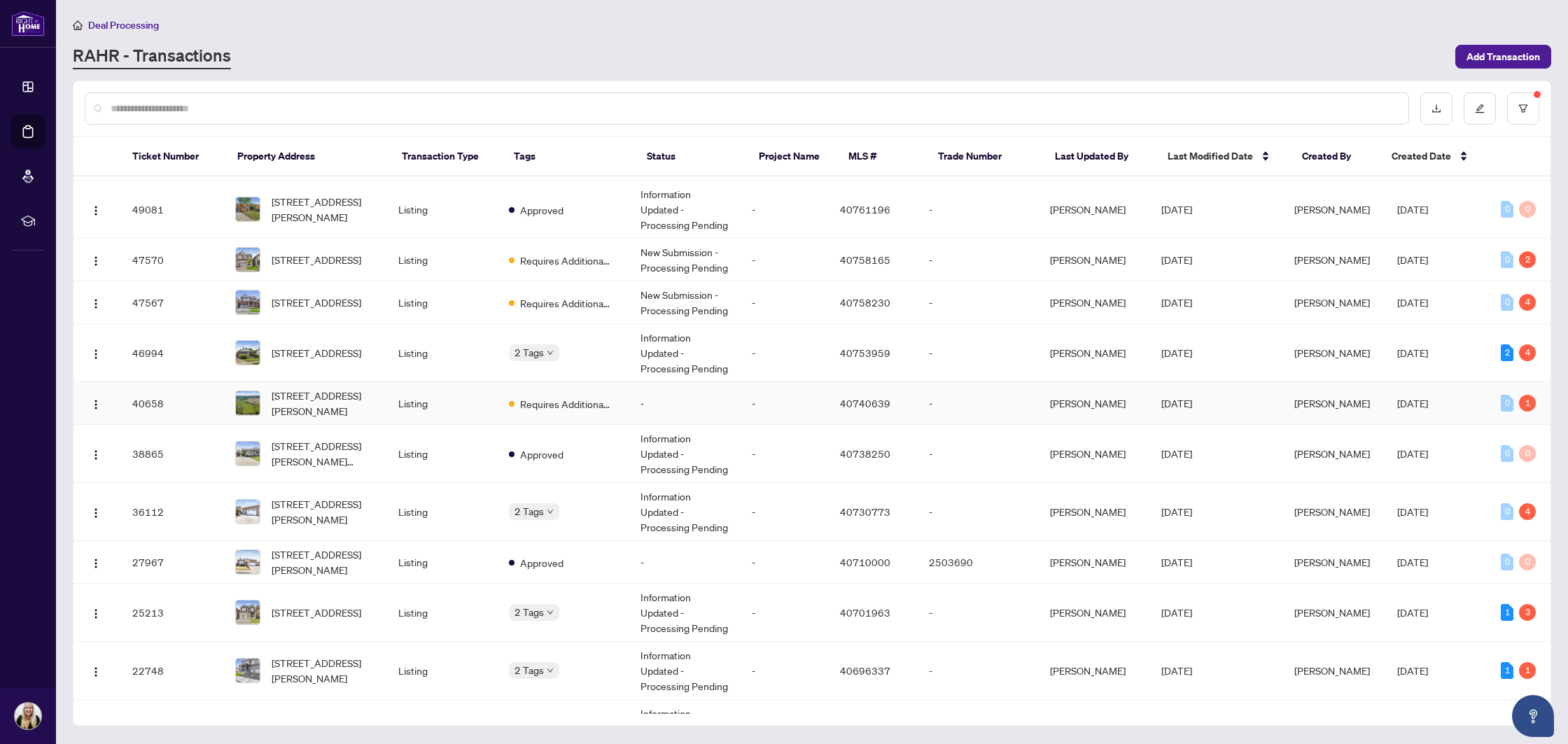
click at [460, 414] on td "Listing" at bounding box center [442, 404] width 111 height 43
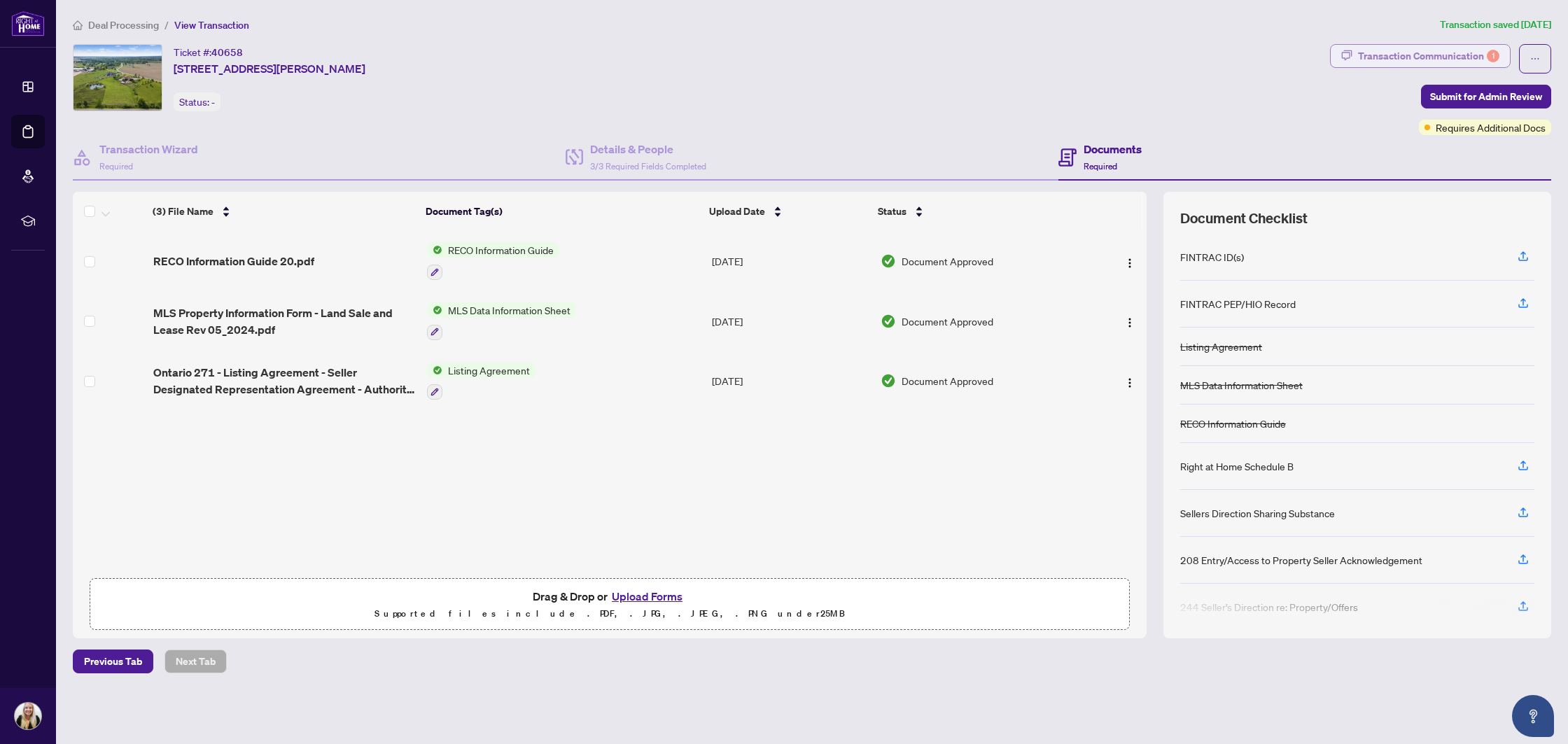
click at [1395, 47] on div "Transaction Communication 1" at bounding box center [1429, 55] width 142 height 22
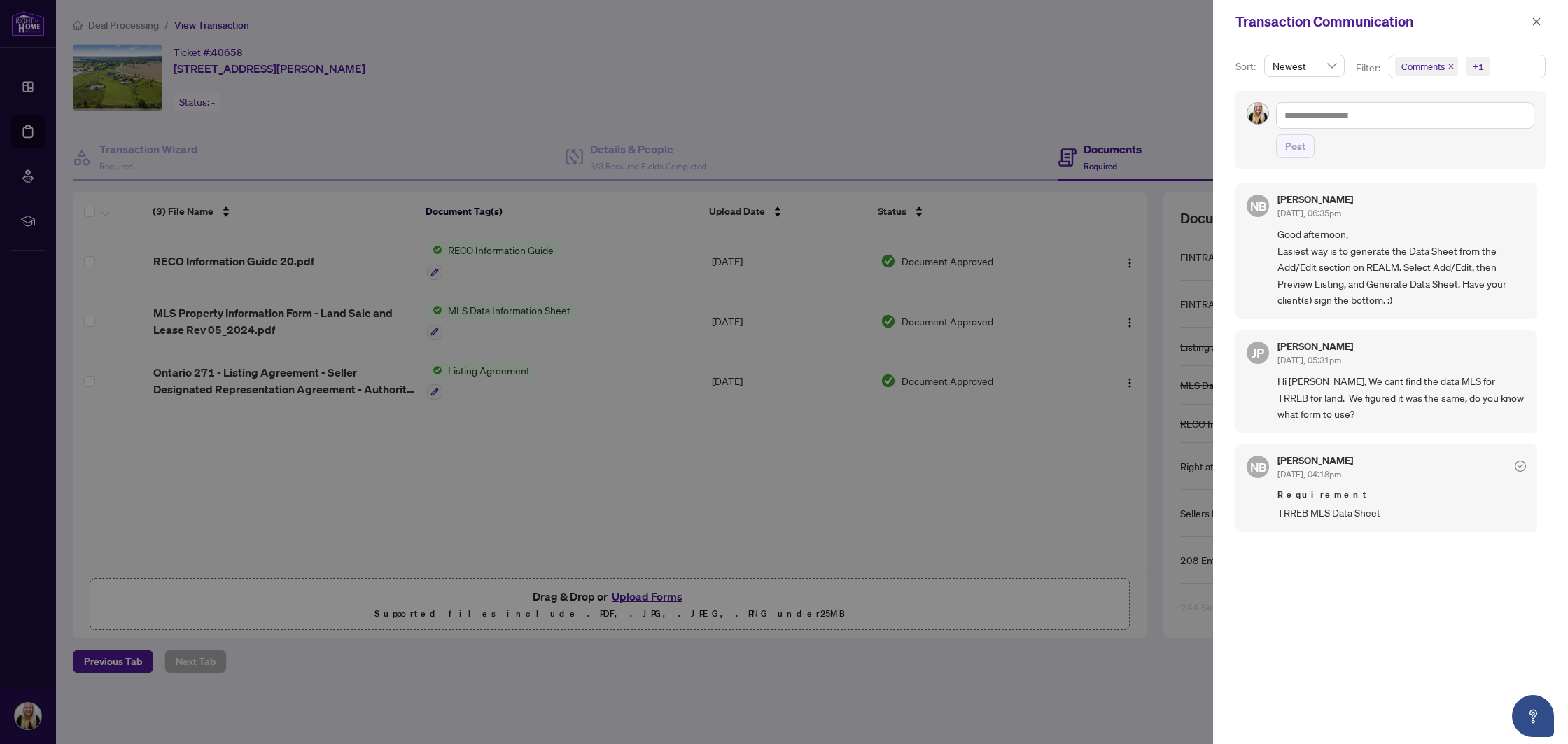
scroll to position [3, 0]
click at [759, 470] on div at bounding box center [784, 372] width 1568 height 744
click at [1539, 26] on icon "close" at bounding box center [1537, 21] width 10 height 10
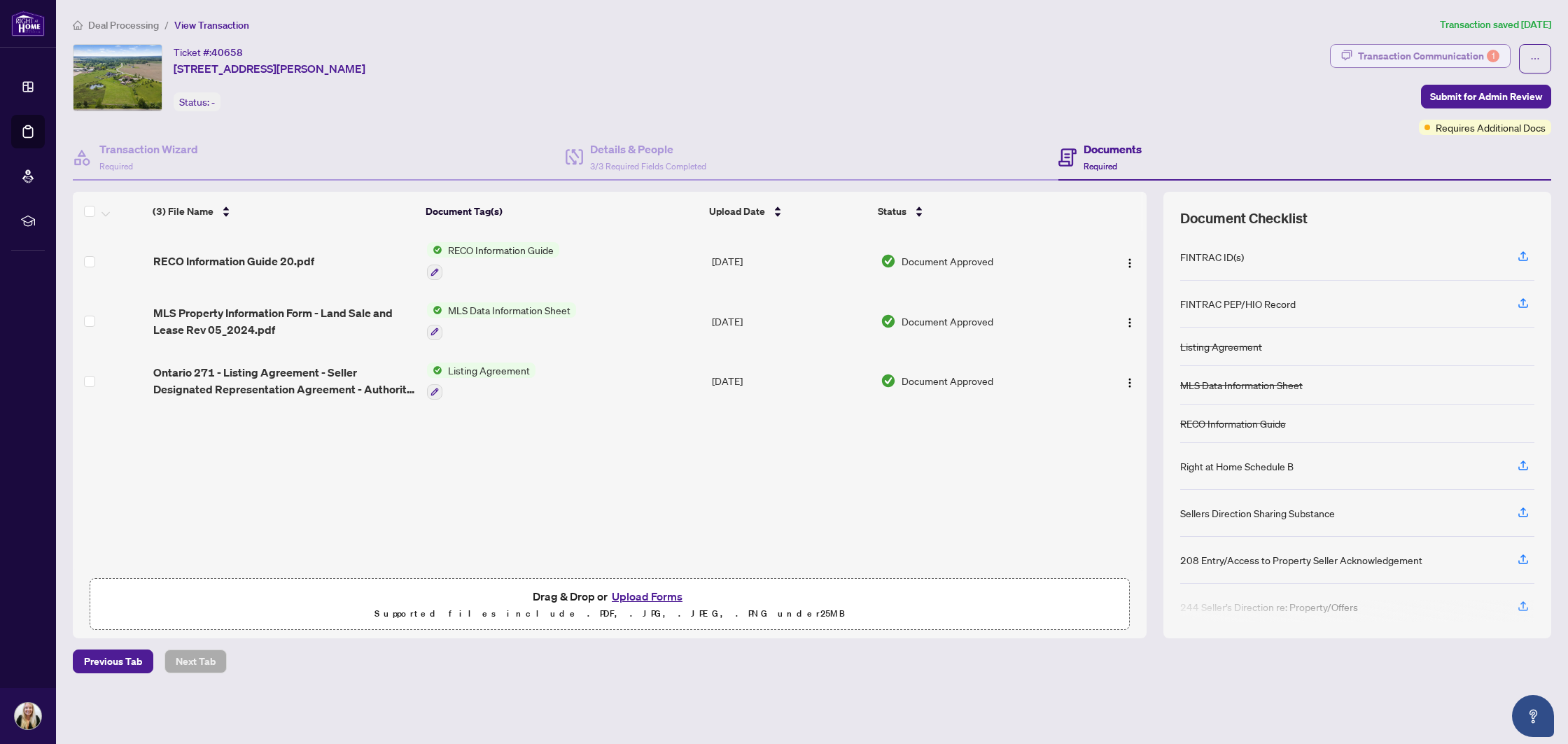
click at [1454, 50] on div "Transaction Communication 1" at bounding box center [1429, 55] width 142 height 22
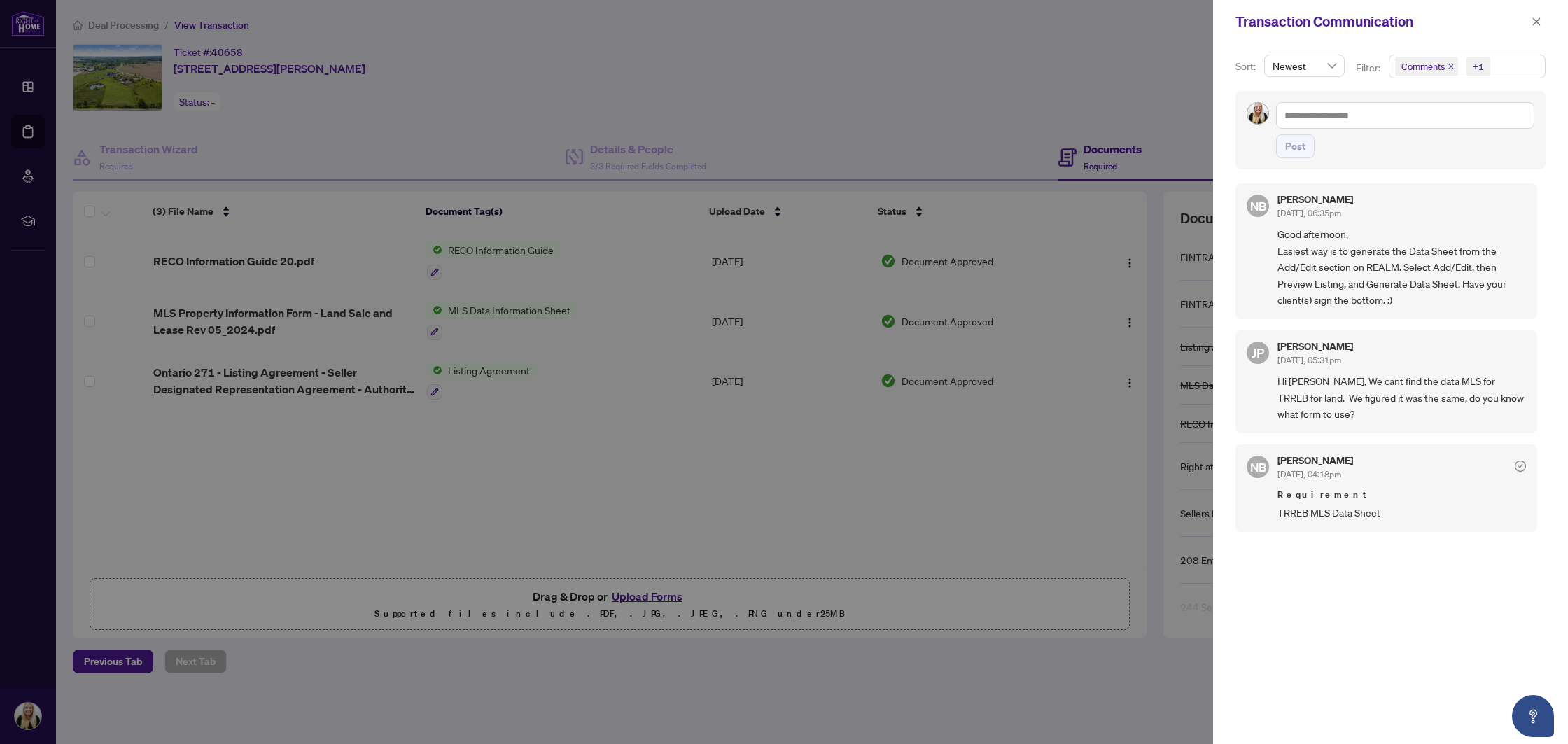
click at [892, 328] on div at bounding box center [784, 372] width 1568 height 744
click at [1533, 24] on icon "close" at bounding box center [1537, 21] width 10 height 10
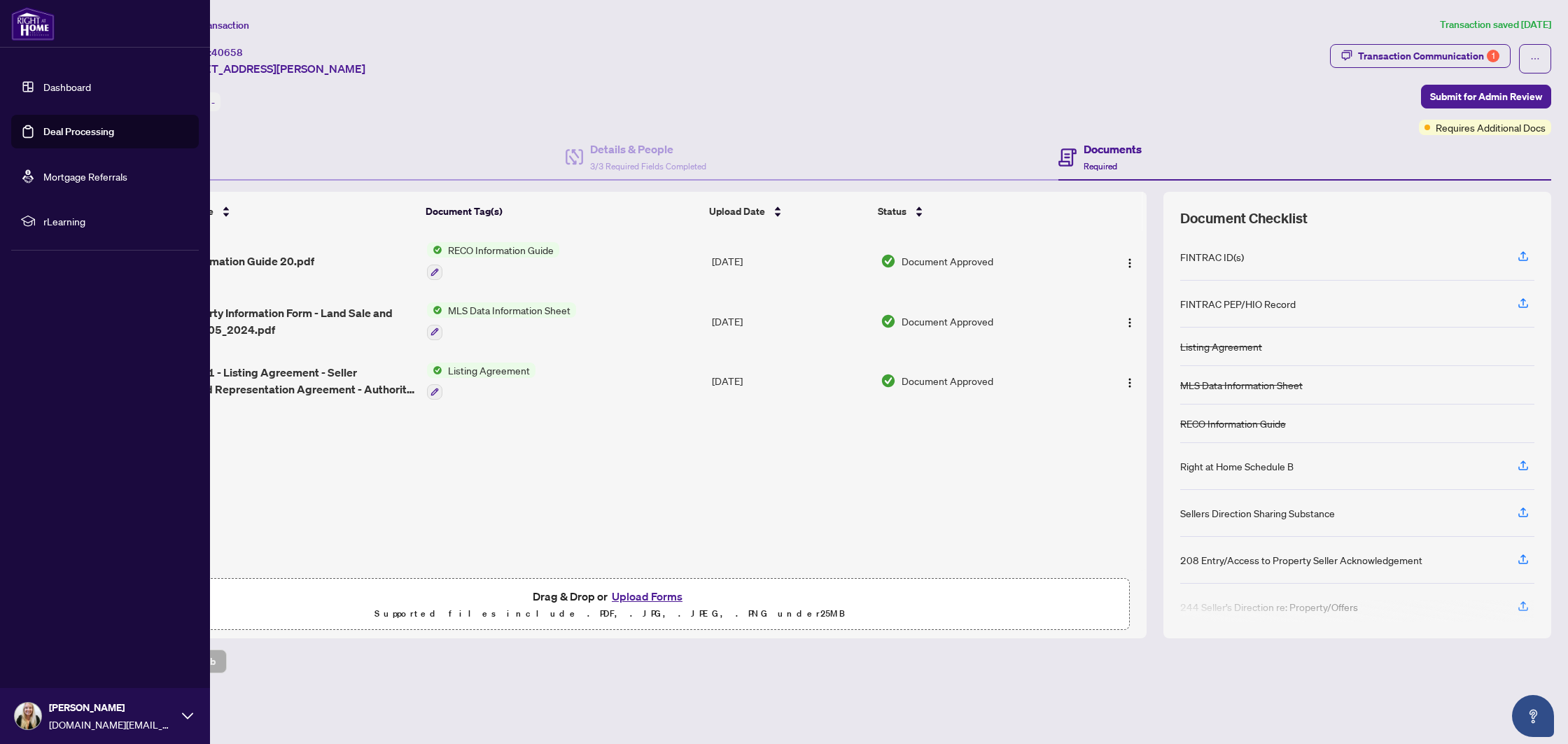
click at [46, 129] on link "Deal Processing" at bounding box center [79, 131] width 71 height 13
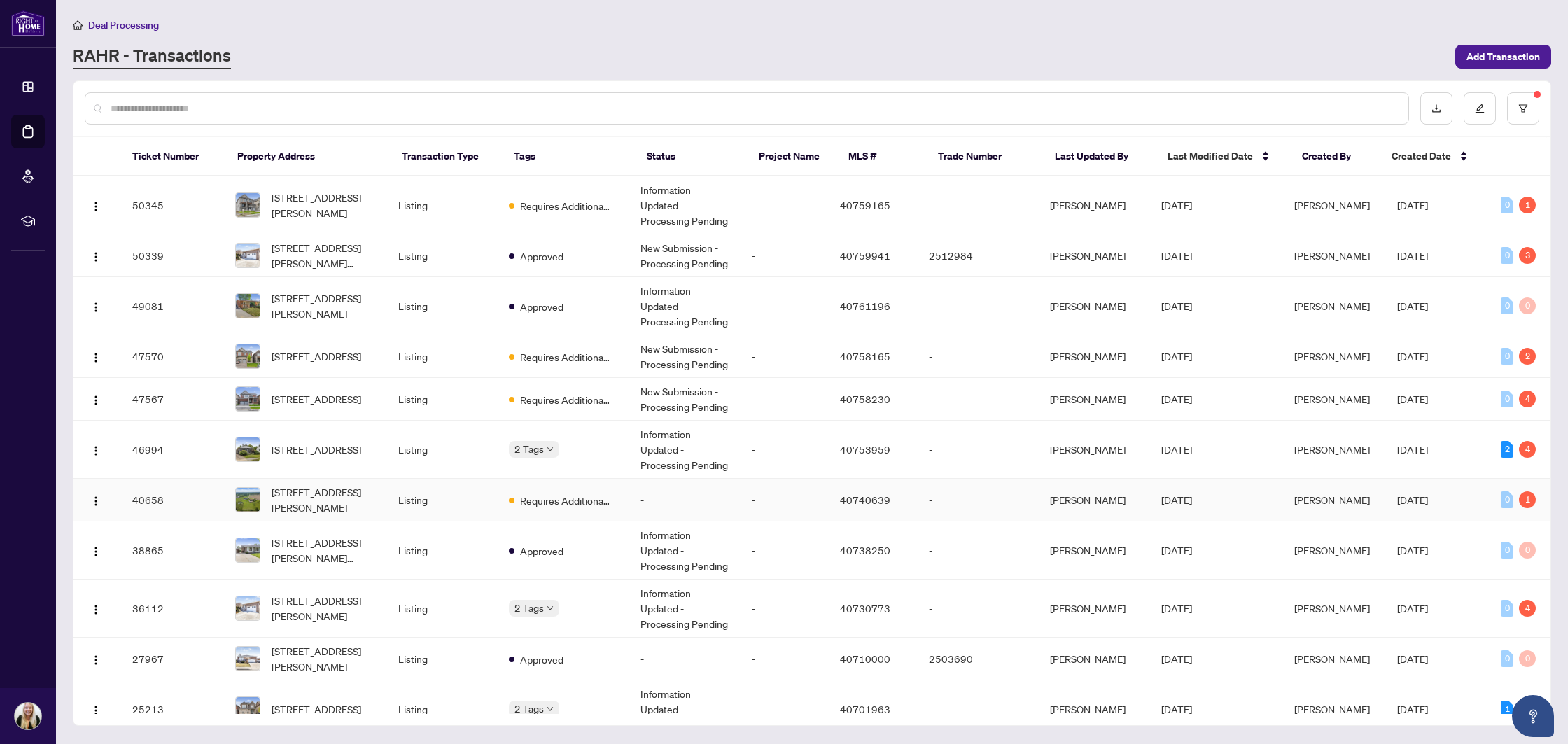
click at [468, 491] on td "Listing" at bounding box center [442, 501] width 111 height 43
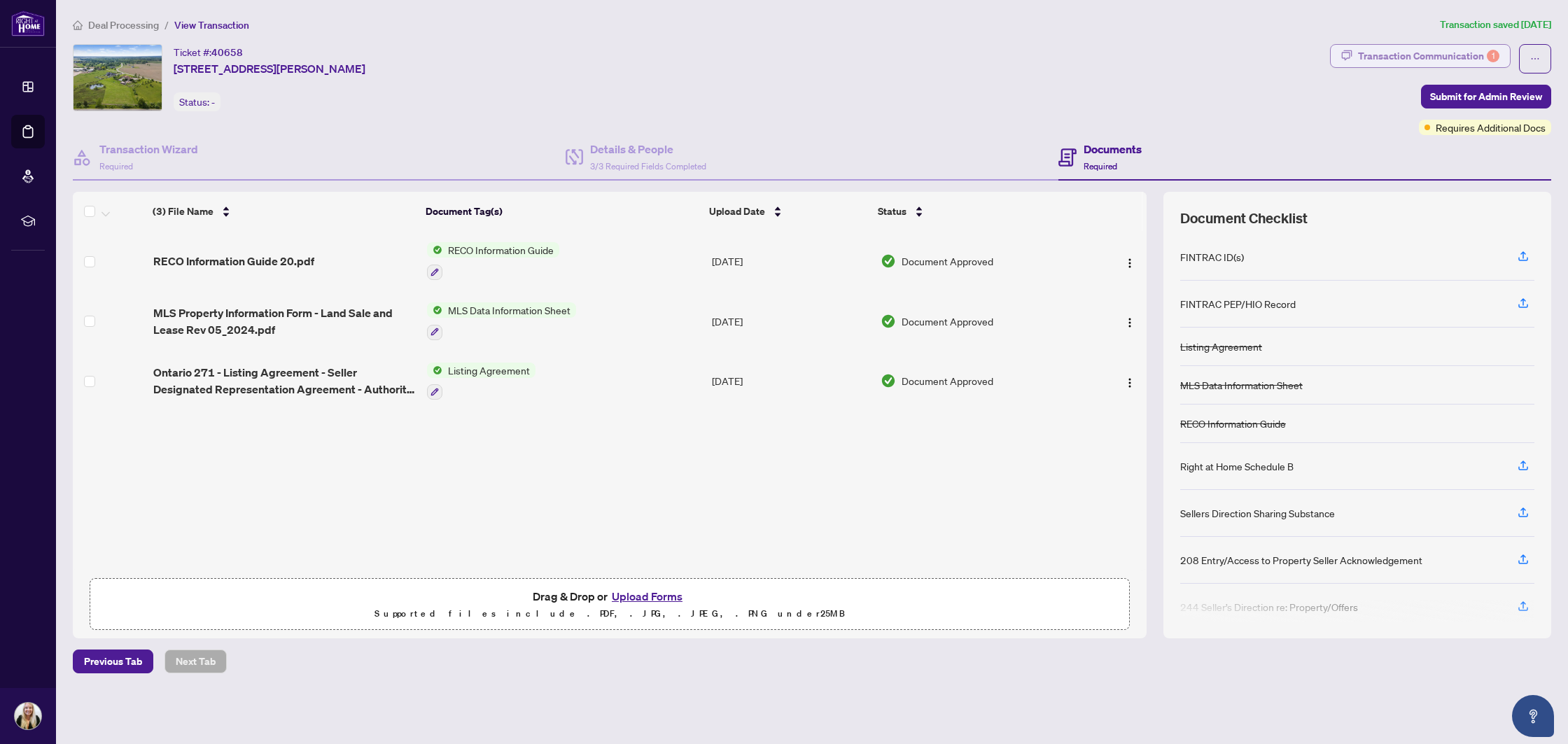
click at [1428, 58] on div "Transaction Communication 1" at bounding box center [1429, 55] width 142 height 22
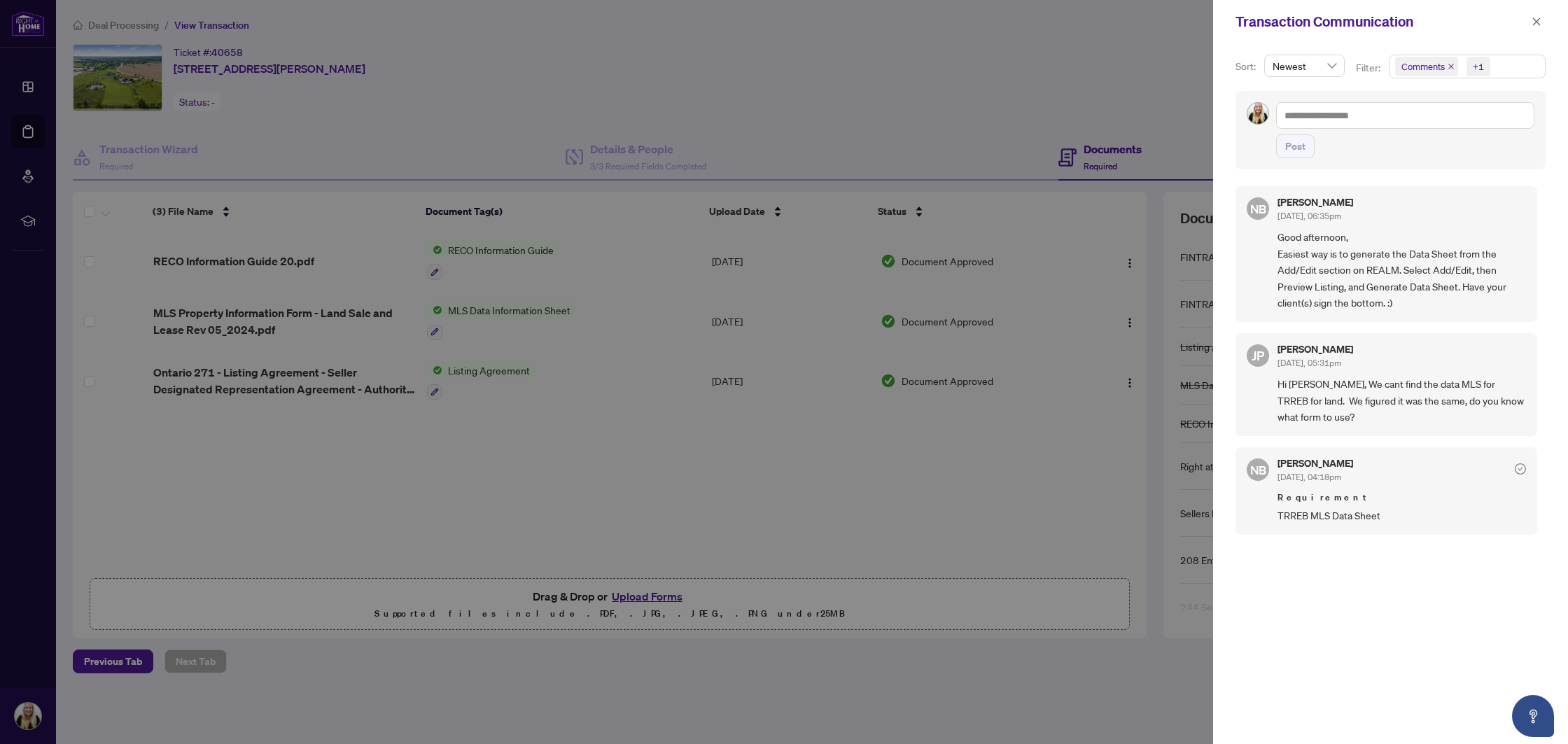
click at [724, 305] on div at bounding box center [784, 372] width 1568 height 744
click at [1536, 16] on icon "close" at bounding box center [1537, 21] width 10 height 10
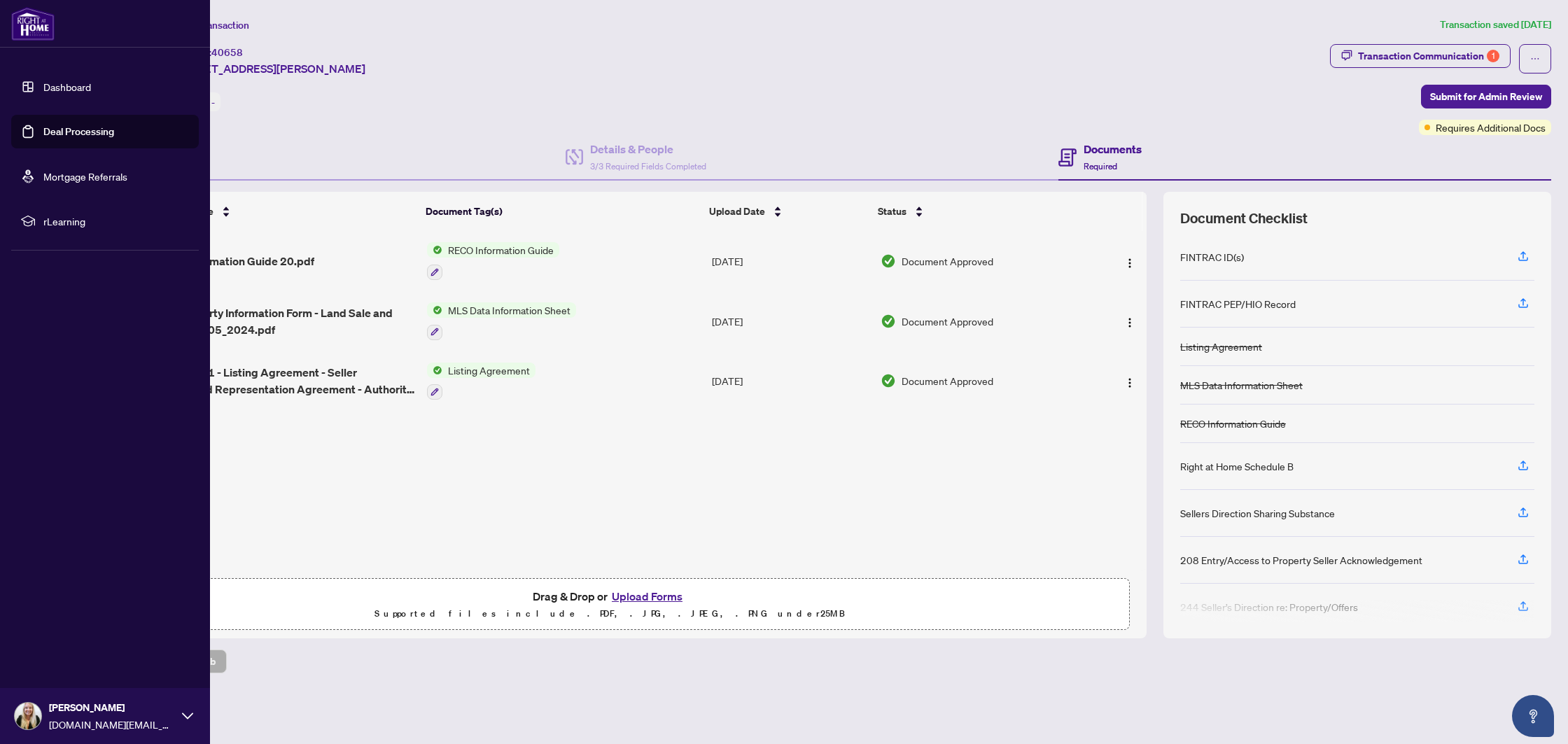
click at [102, 137] on link "Deal Processing" at bounding box center [79, 131] width 71 height 13
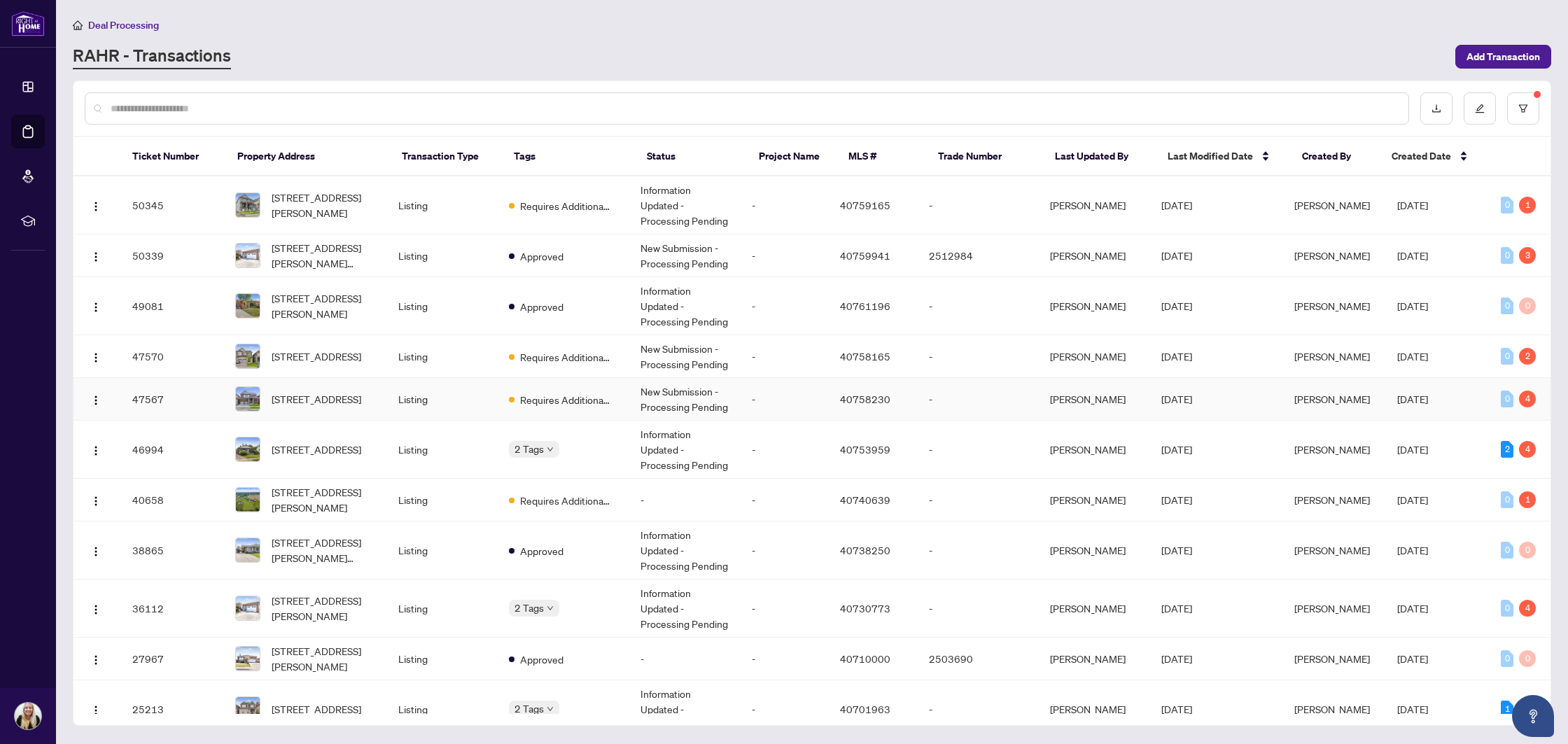
click at [491, 391] on td "Listing" at bounding box center [442, 400] width 111 height 43
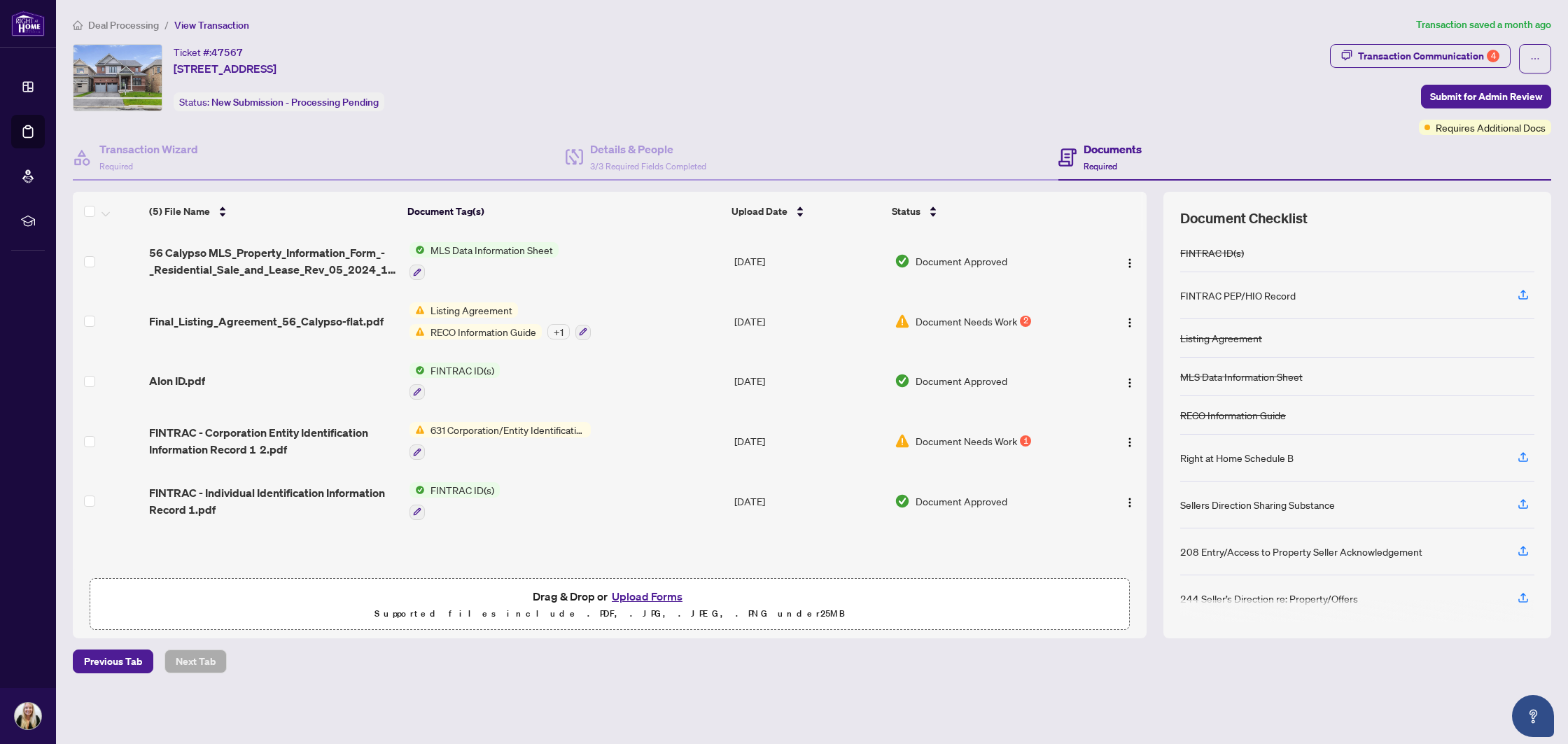
click at [274, 316] on span "Final_Listing_Agreement_56_Calypso-flat.pdf" at bounding box center [267, 321] width 235 height 16
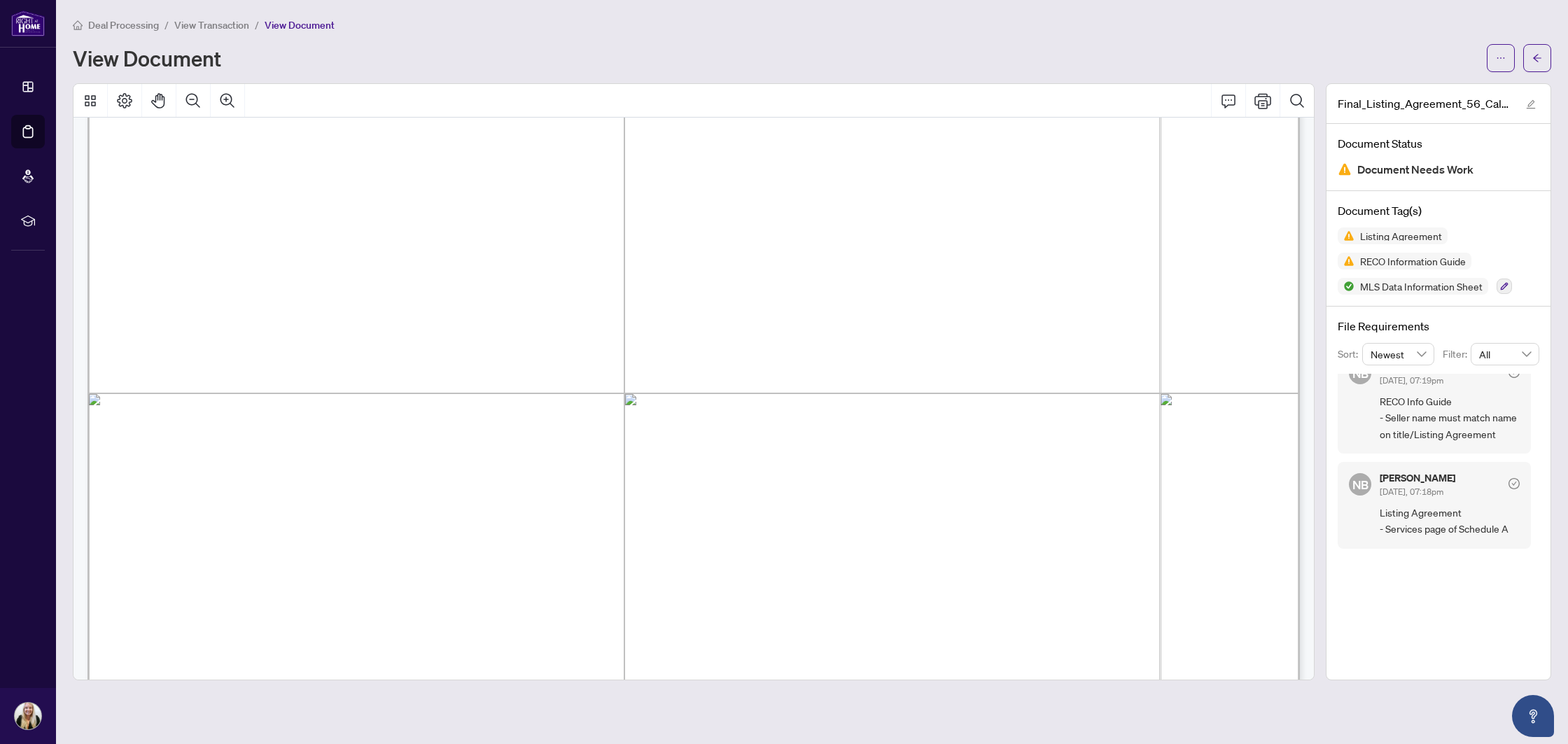
scroll to position [46836, 0]
click at [343, 534] on span "[PERSON_NAME]" at bounding box center [367, 534] width 145 height 19
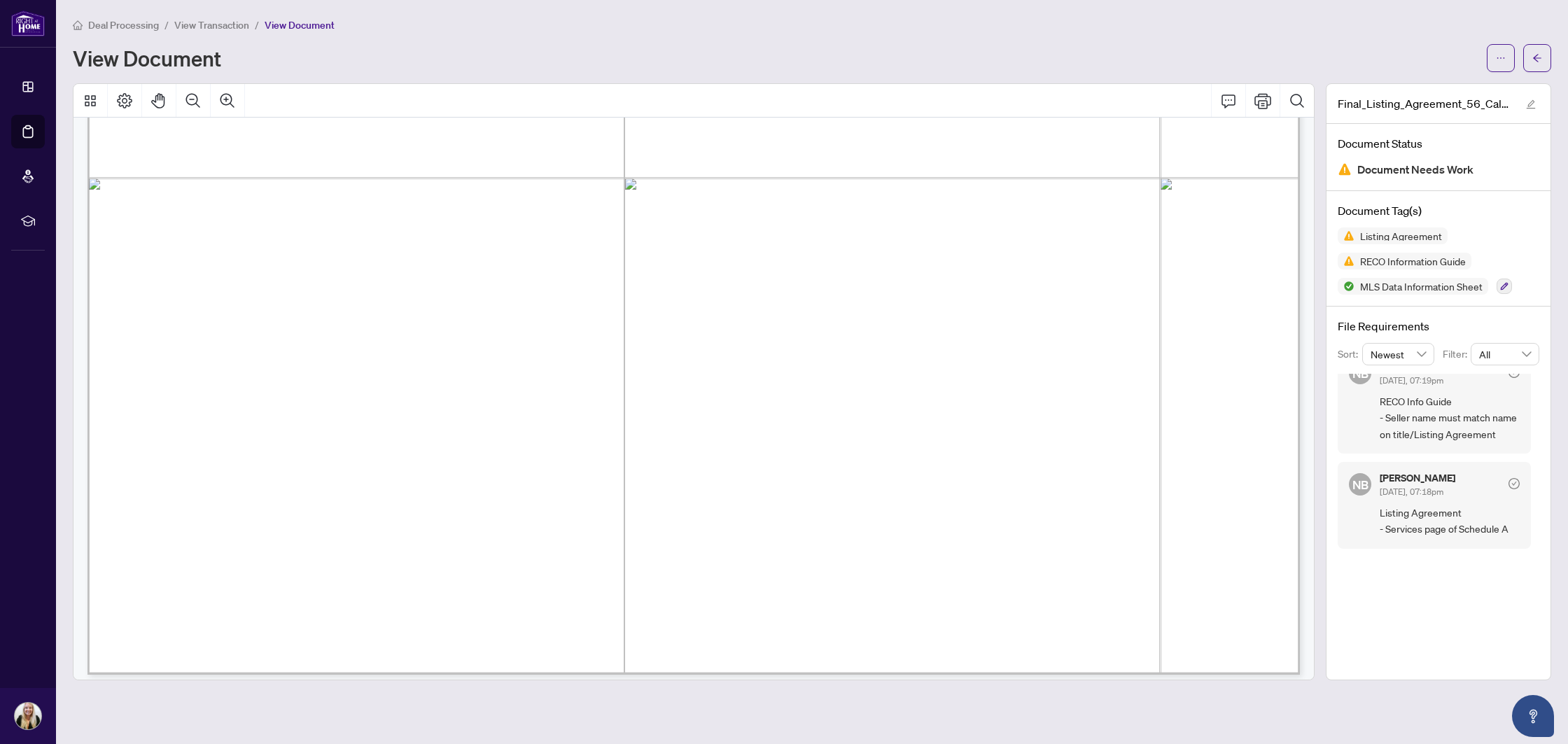
scroll to position [47681, 0]
click at [1506, 61] on button "button" at bounding box center [1501, 57] width 28 height 28
click at [1422, 92] on span "Download" at bounding box center [1451, 88] width 107 height 16
click at [1074, 111] on div at bounding box center [694, 101] width 1241 height 34
click at [1533, 54] on icon "arrow-left" at bounding box center [1538, 58] width 10 height 10
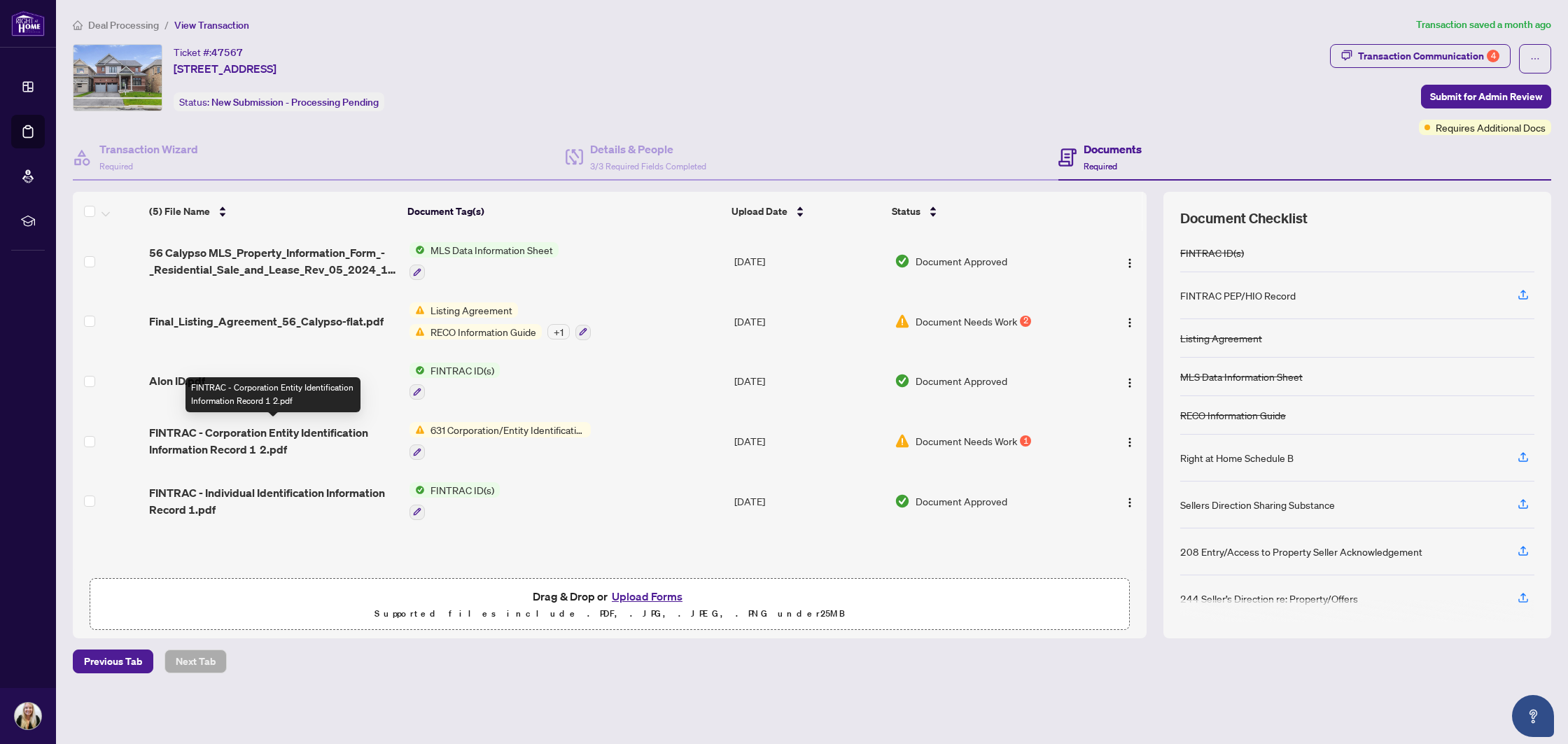
click at [265, 426] on span "FINTRAC - Corporation Entity Identification Information Record 1 2.pdf" at bounding box center [274, 440] width 248 height 34
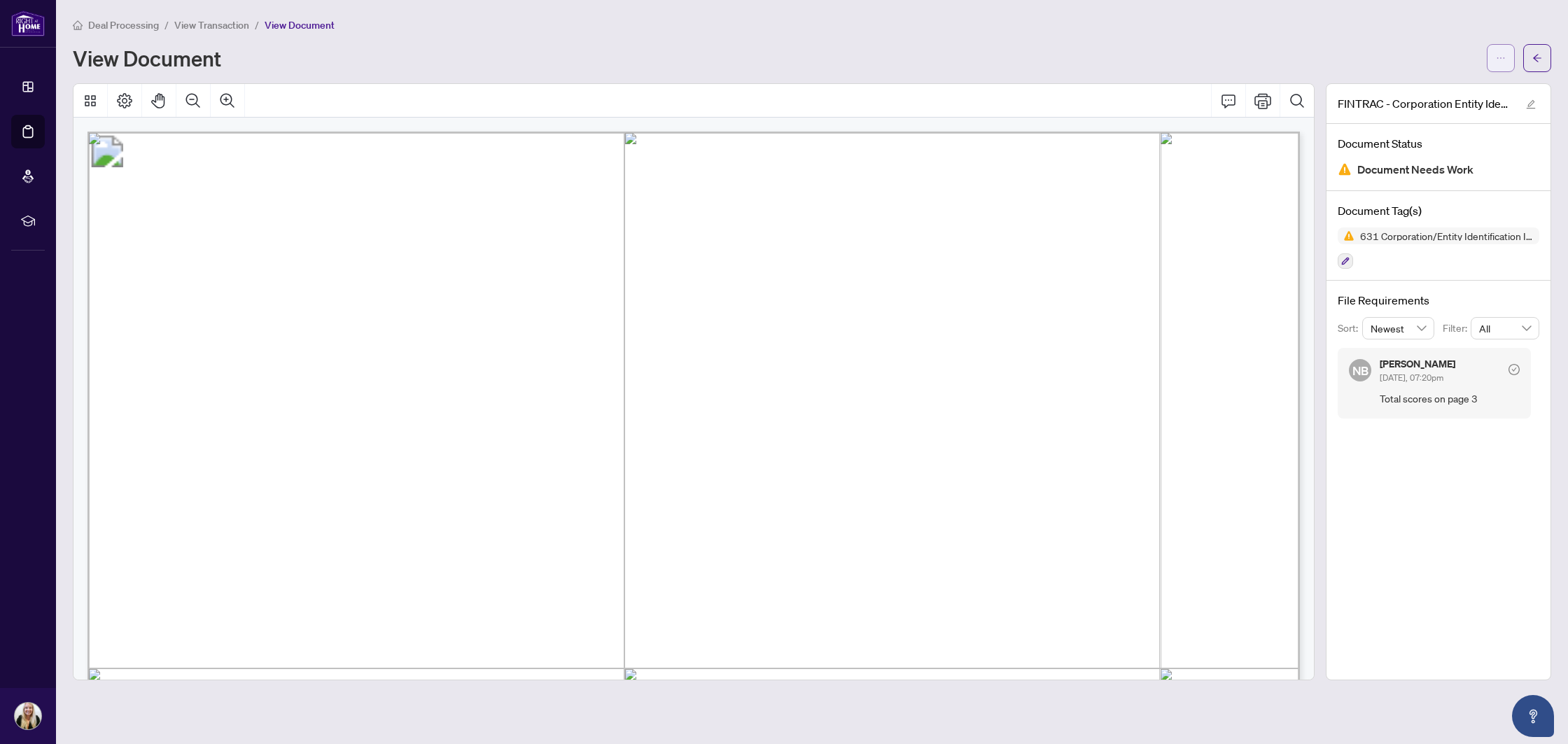
click at [1494, 58] on button "button" at bounding box center [1501, 57] width 28 height 28
click at [1465, 86] on span "Download" at bounding box center [1451, 88] width 107 height 16
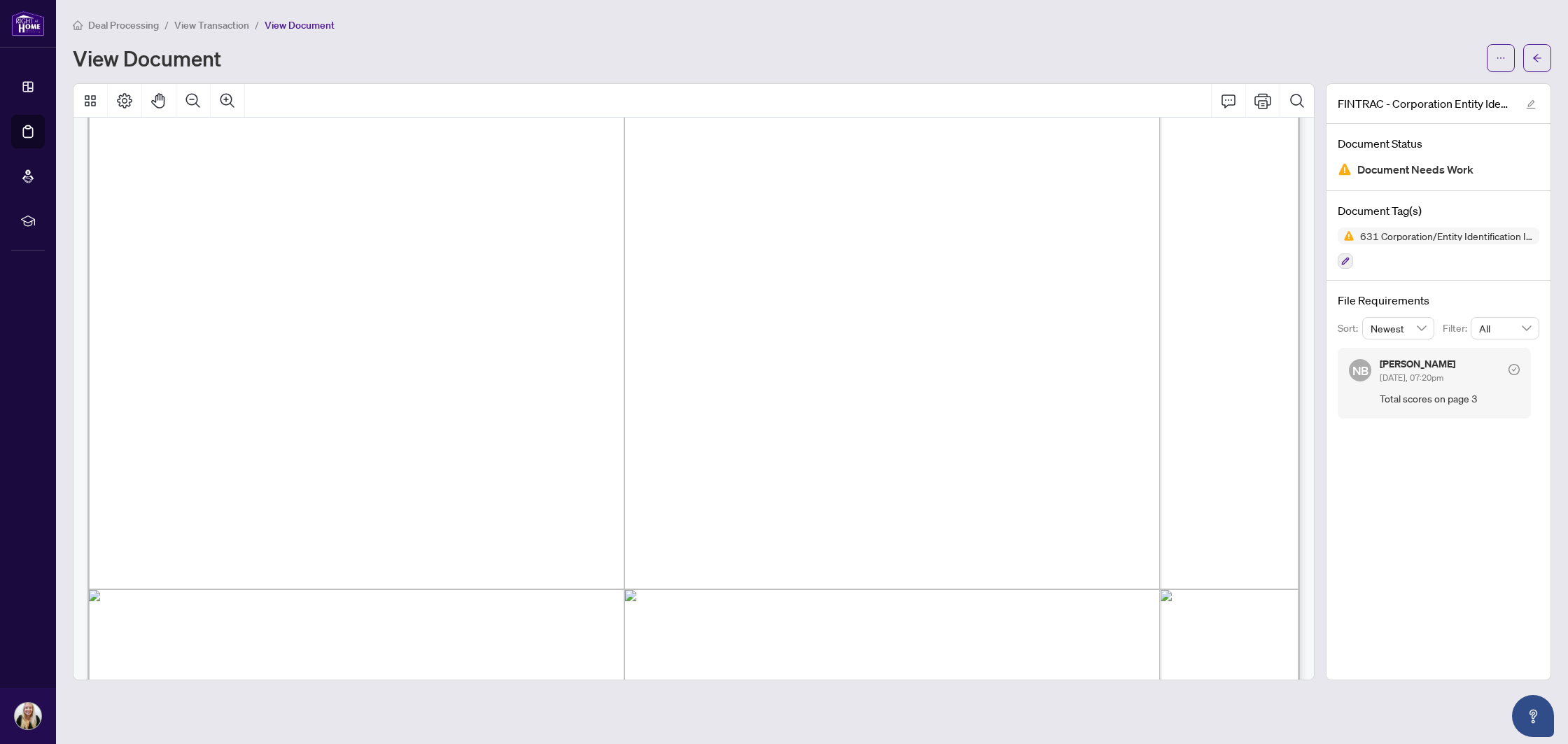
scroll to position [132, 0]
click at [1535, 54] on icon "arrow-left" at bounding box center [1538, 58] width 10 height 10
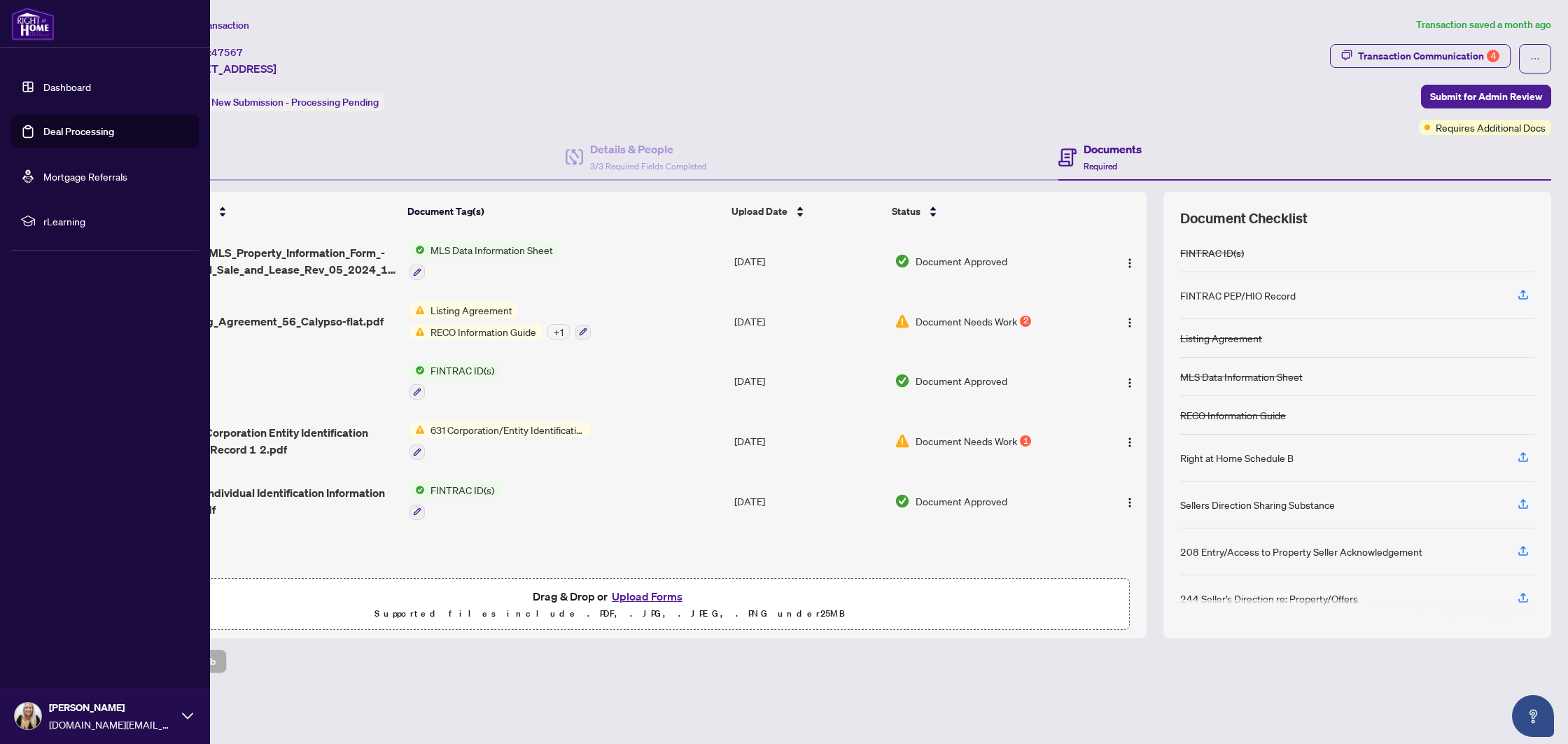
click at [44, 129] on link "Deal Processing" at bounding box center [79, 131] width 71 height 13
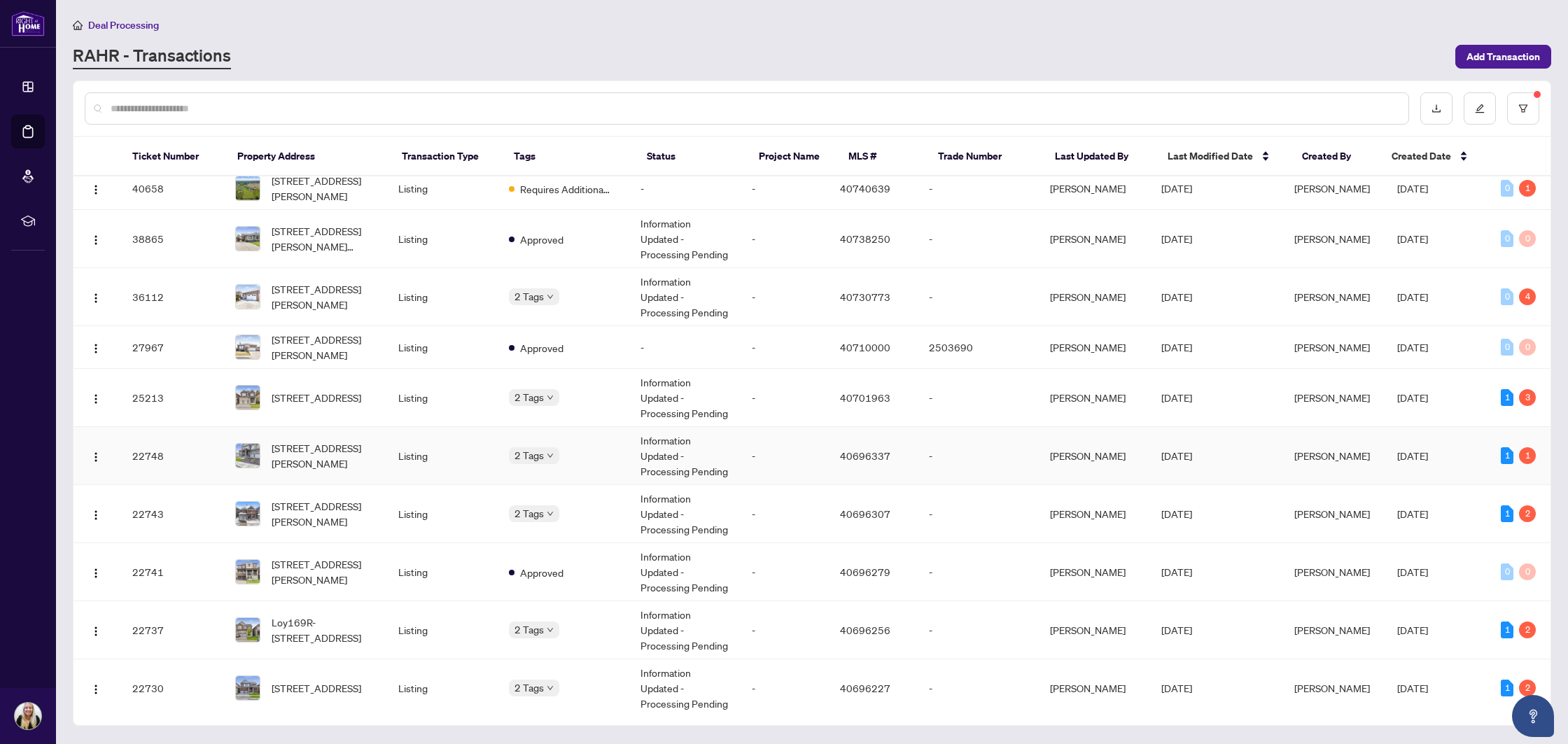
scroll to position [314, 0]
click at [479, 454] on td "Listing" at bounding box center [442, 453] width 111 height 58
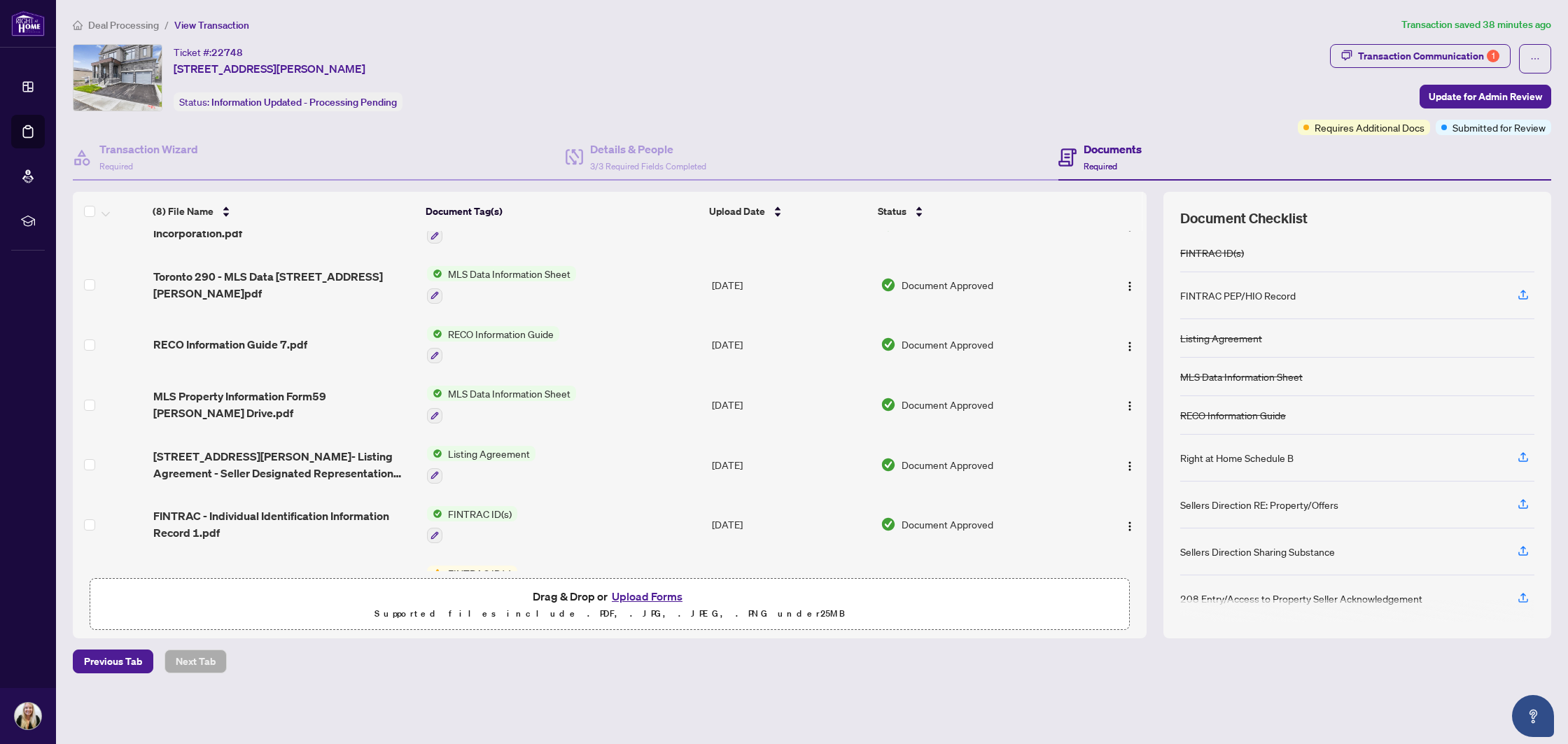
scroll to position [136, 0]
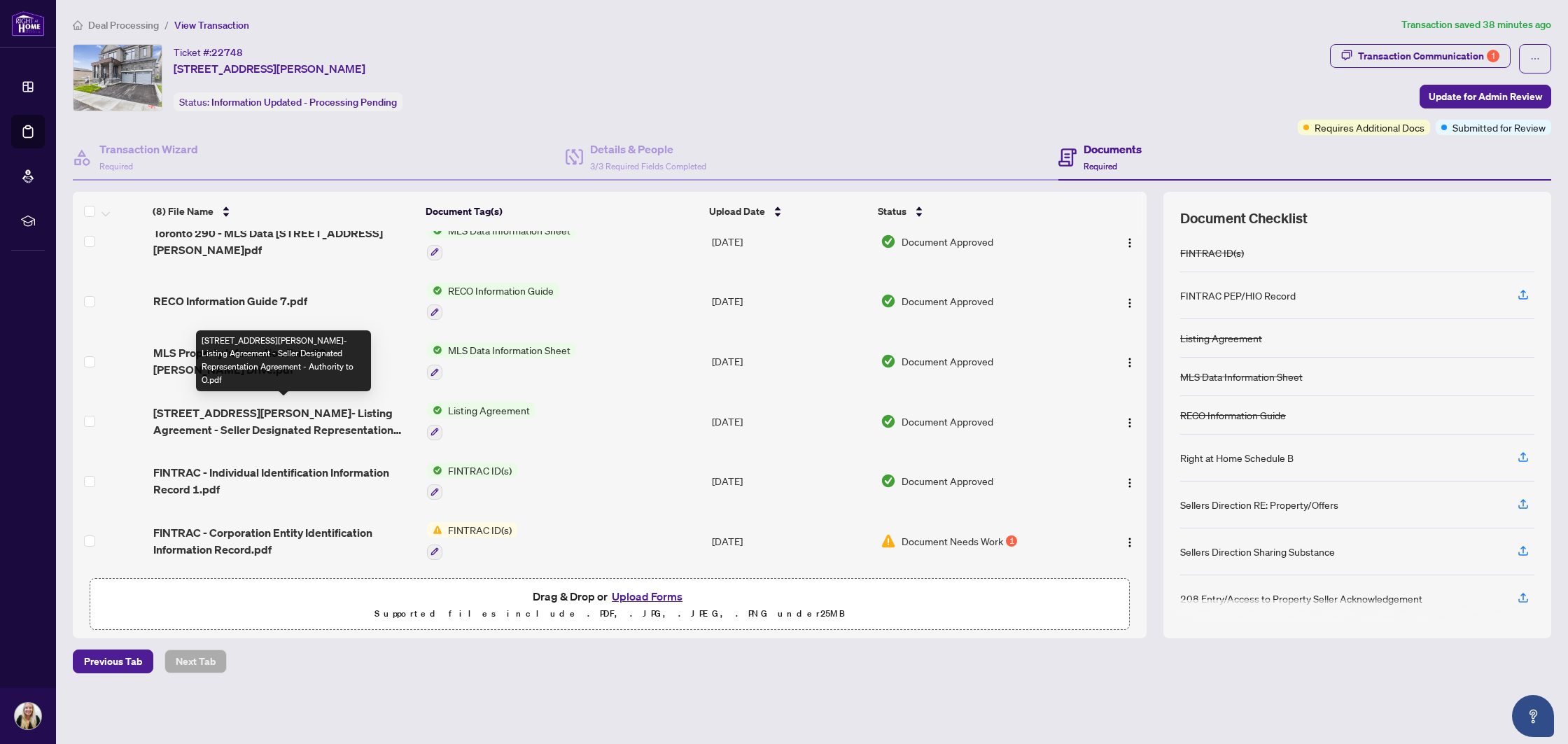
click at [331, 419] on span "[STREET_ADDRESS][PERSON_NAME]- Listing Agreement - Seller Designated Representa…" at bounding box center [284, 421] width 263 height 34
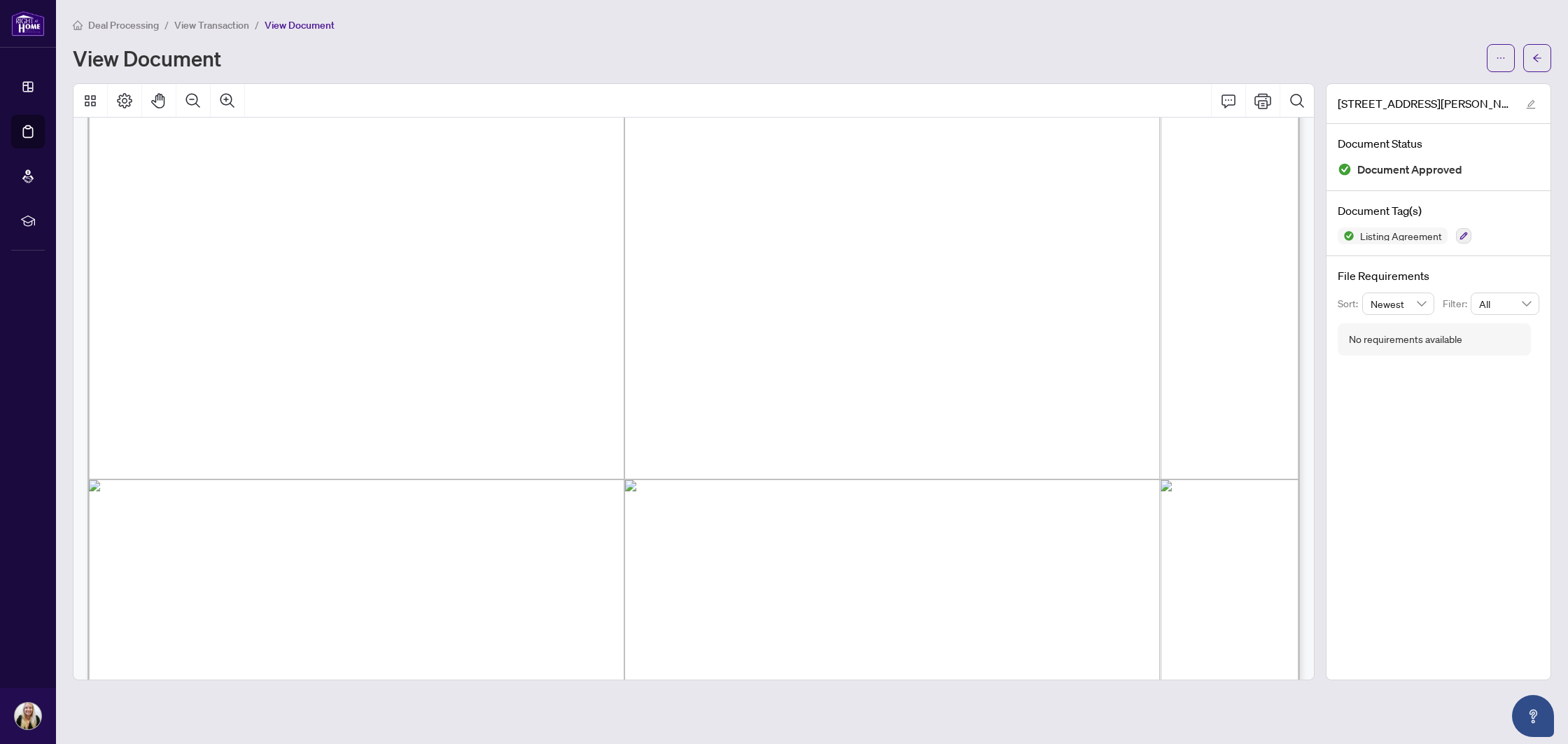
scroll to position [6479, 0]
click at [1513, 56] on button "button" at bounding box center [1501, 57] width 28 height 28
click at [1459, 87] on span "Download" at bounding box center [1451, 88] width 107 height 16
